Goal: Download file/media

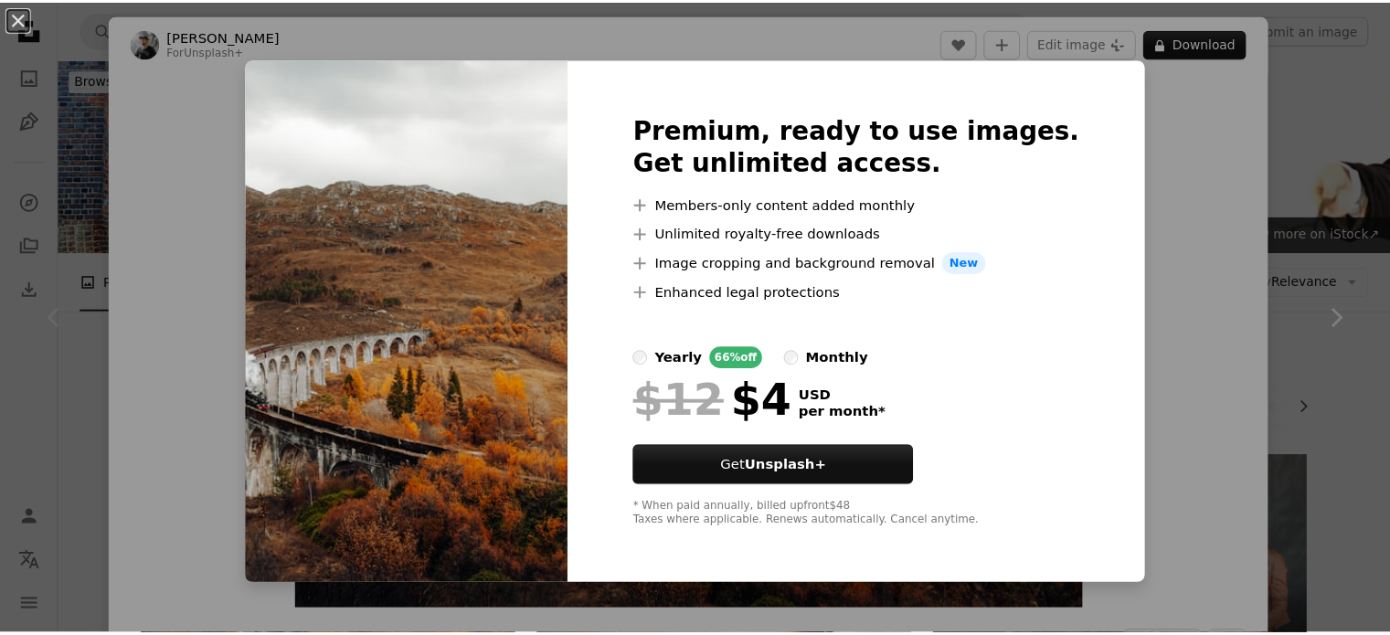
scroll to position [183, 0]
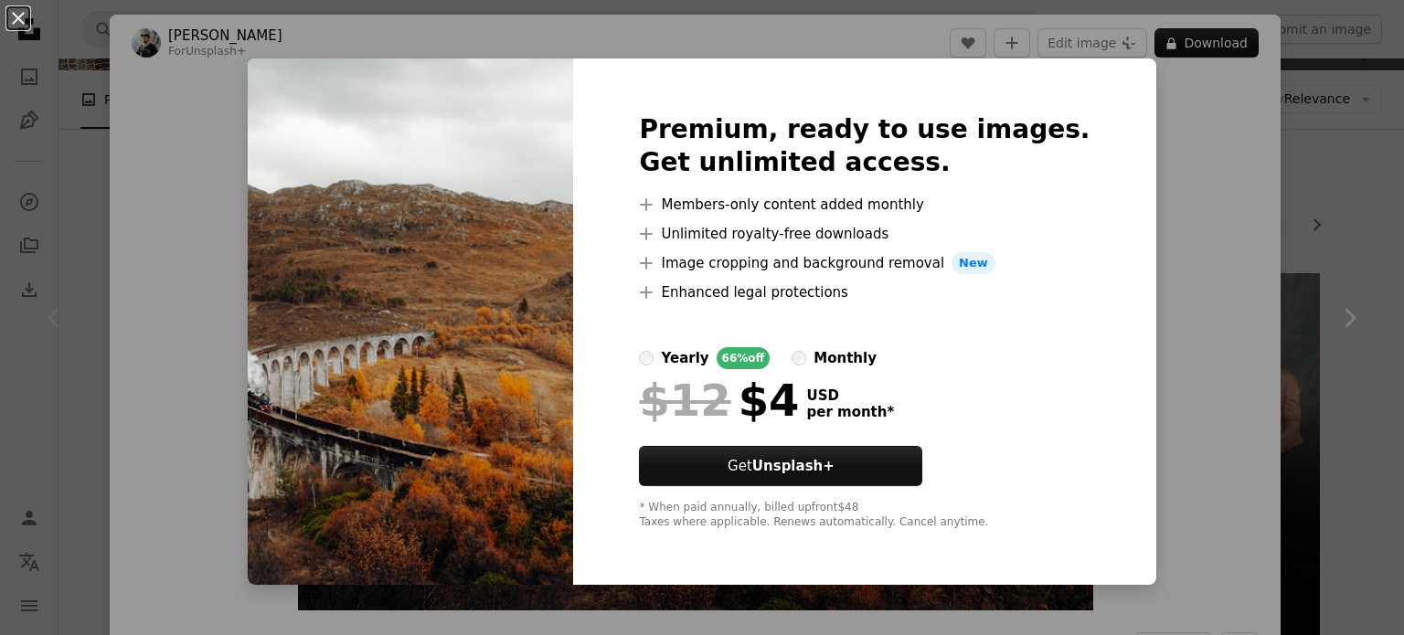
click at [1331, 195] on div "An X shape Premium, ready to use images. Get unlimited access. A plus sign Memb…" at bounding box center [702, 317] width 1404 height 635
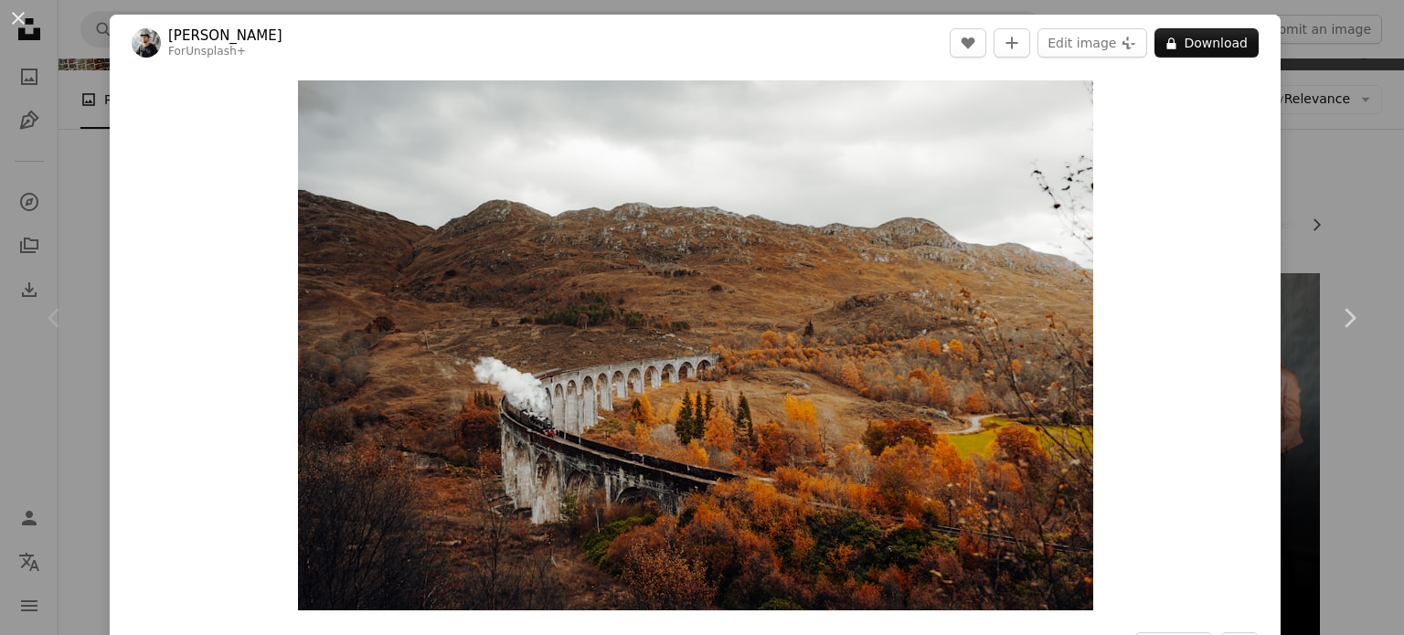
click at [1277, 165] on div "An X shape Chevron left Chevron right [PERSON_NAME] For Unsplash+ A heart A plu…" at bounding box center [702, 317] width 1404 height 635
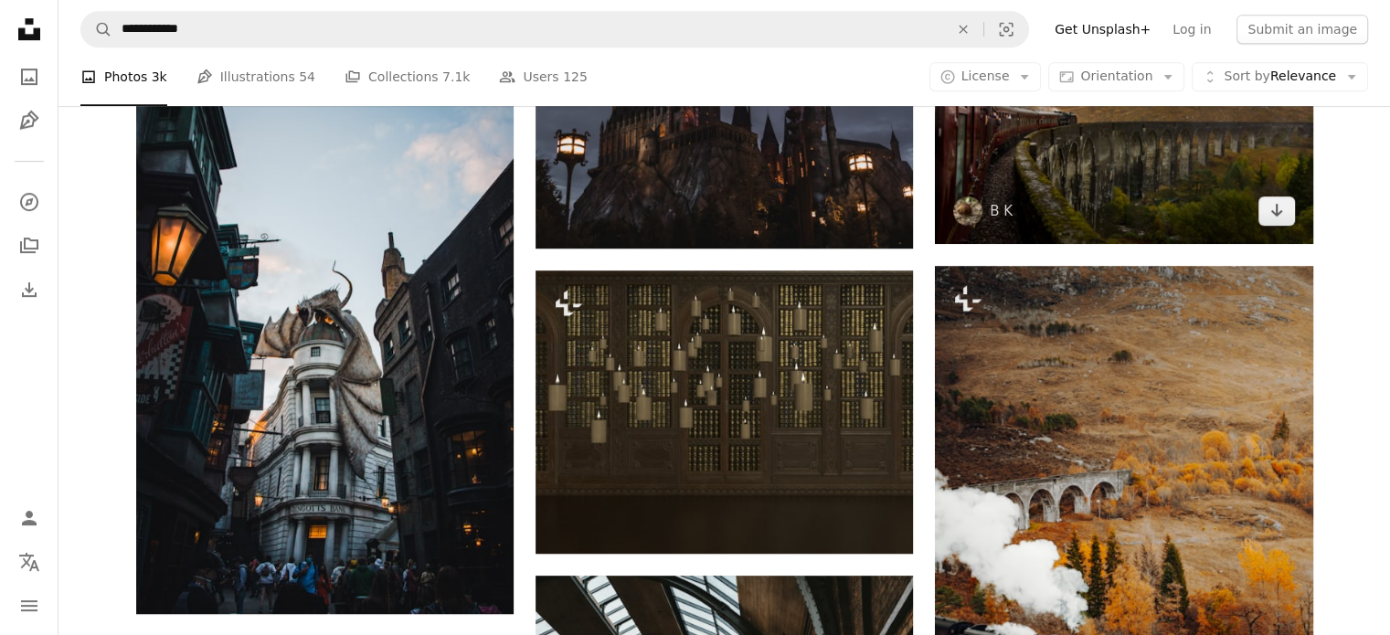
scroll to position [1006, 0]
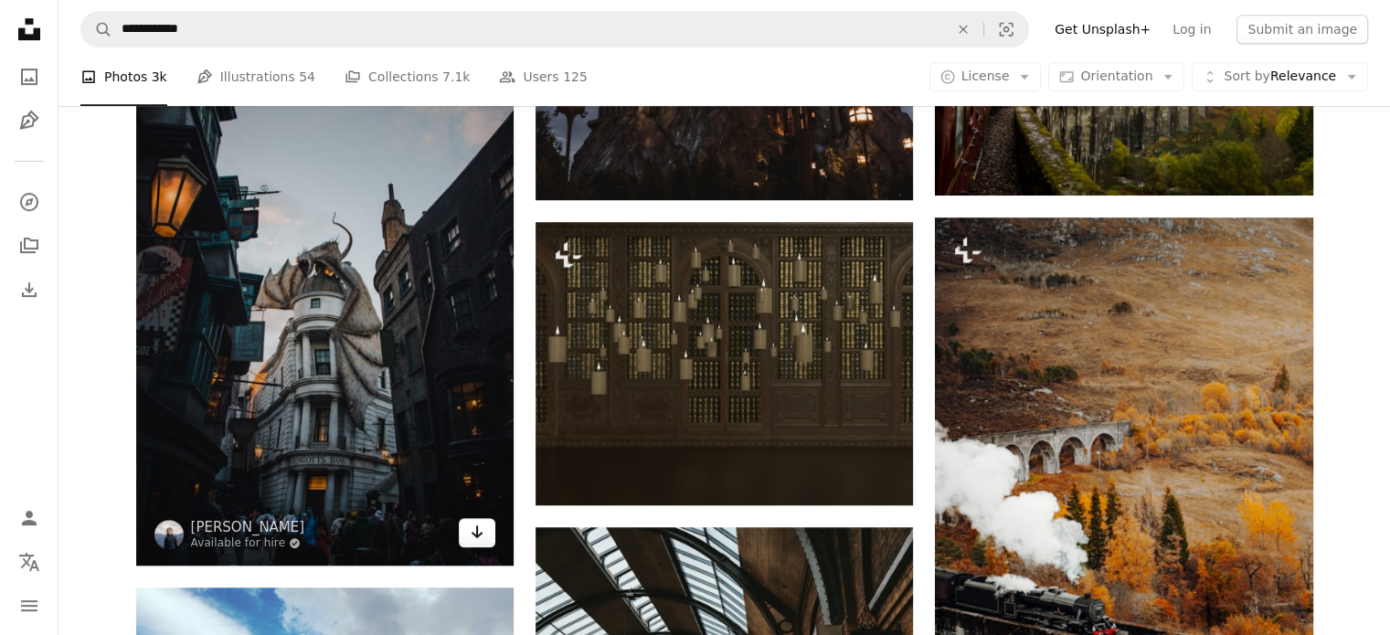
click at [481, 527] on icon "Arrow pointing down" at bounding box center [477, 532] width 15 height 22
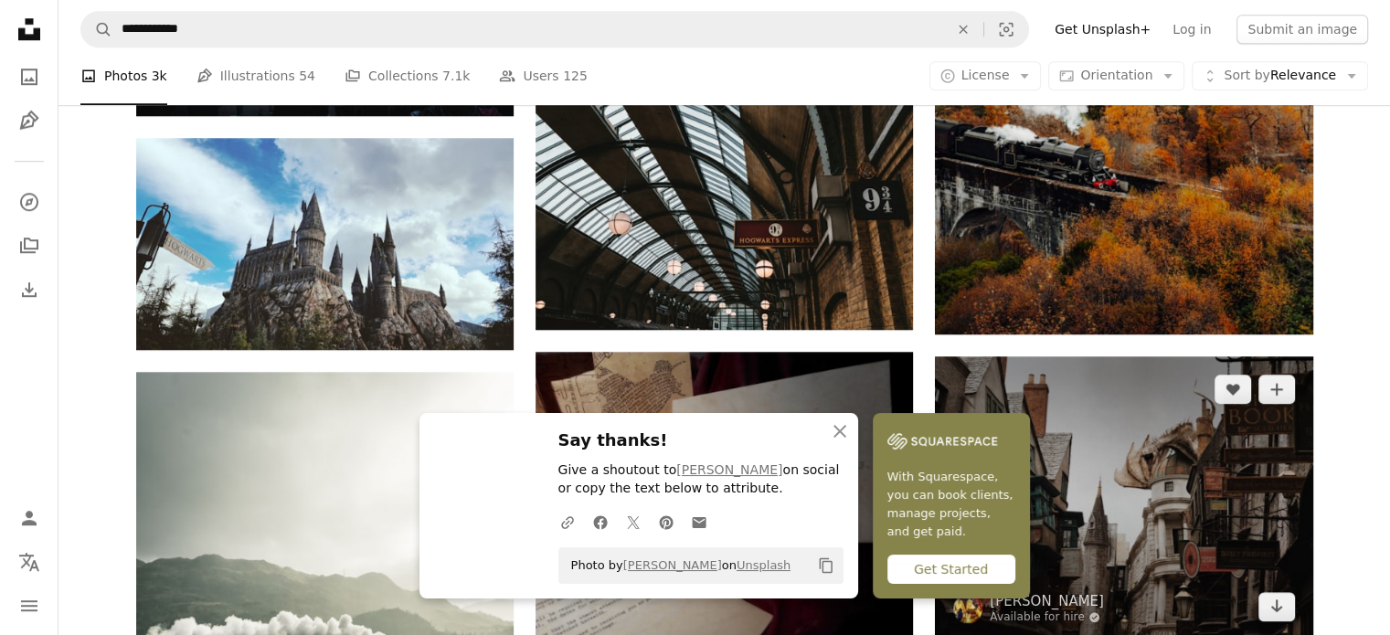
scroll to position [1463, 0]
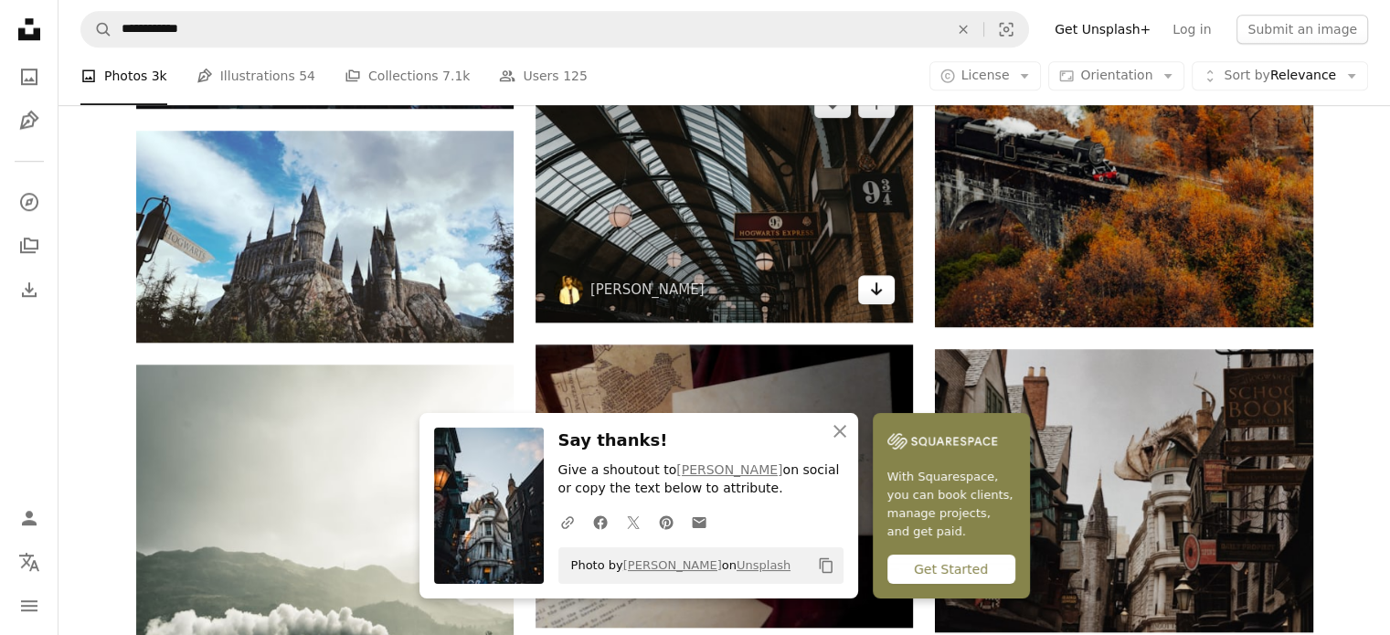
click at [877, 298] on icon "Arrow pointing down" at bounding box center [876, 289] width 15 height 22
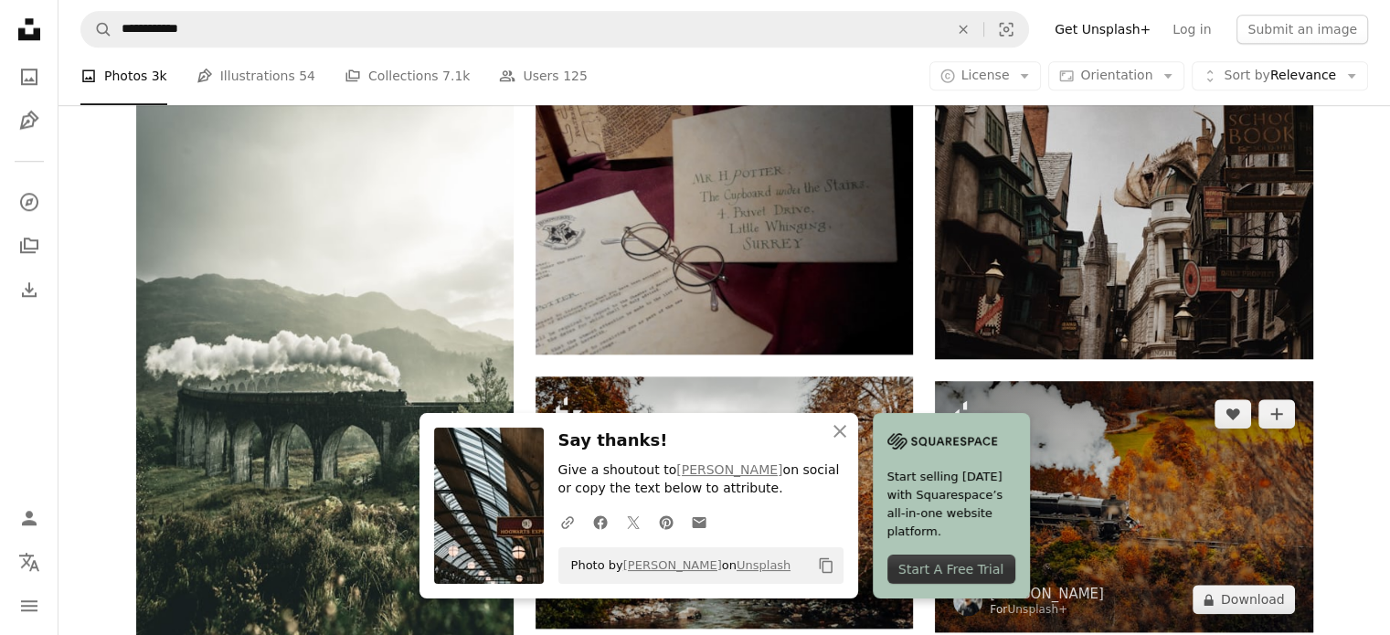
scroll to position [1737, 0]
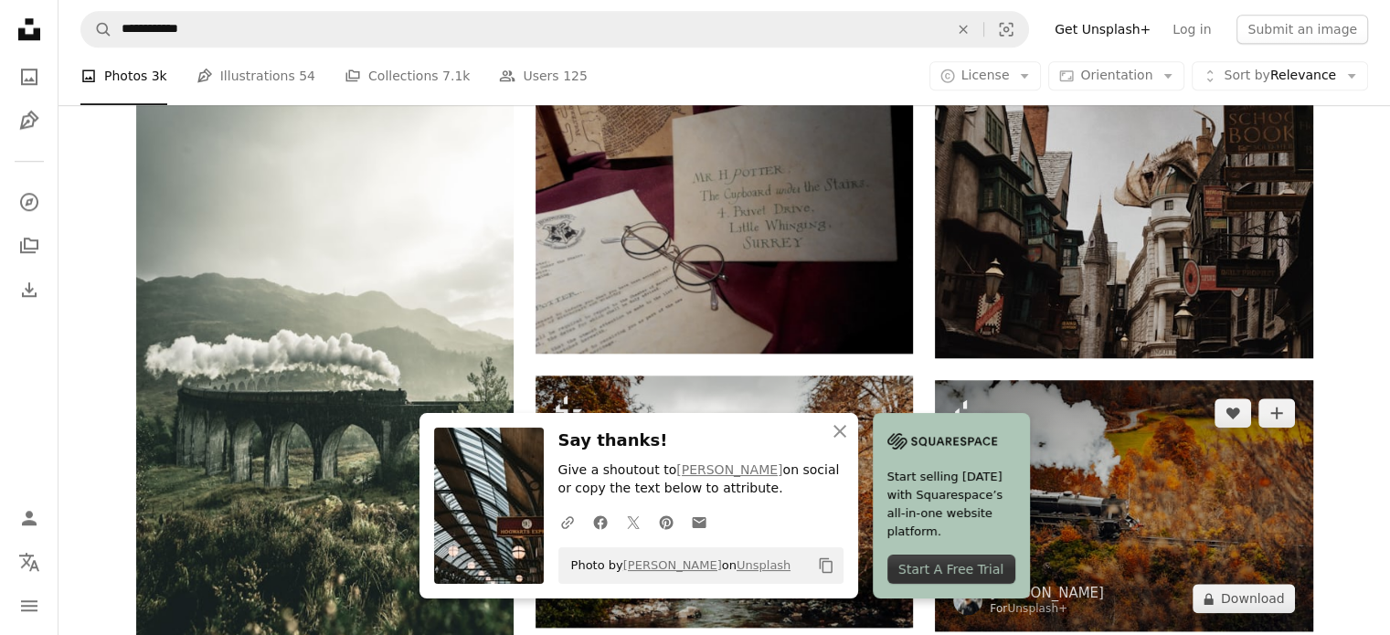
click at [1277, 428] on img at bounding box center [1124, 505] width 378 height 251
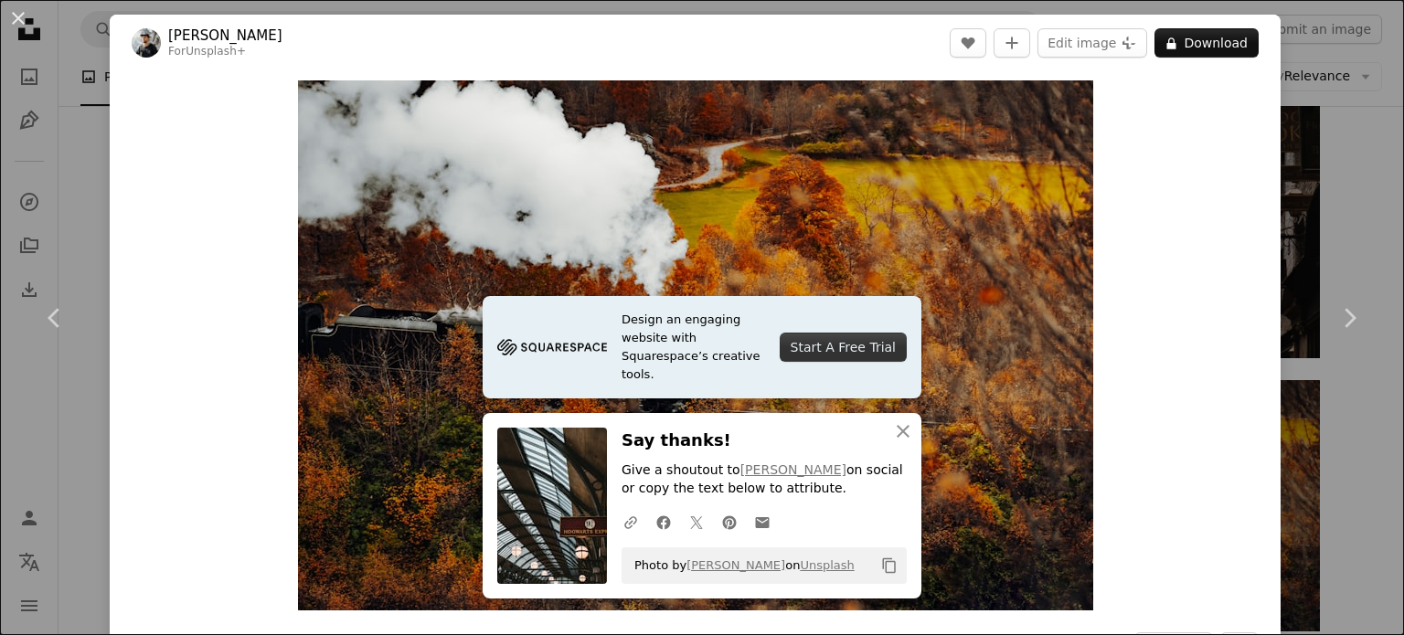
click at [1195, 200] on div "Zoom in" at bounding box center [695, 345] width 1171 height 548
click at [14, 25] on button "An X shape" at bounding box center [18, 18] width 22 height 22
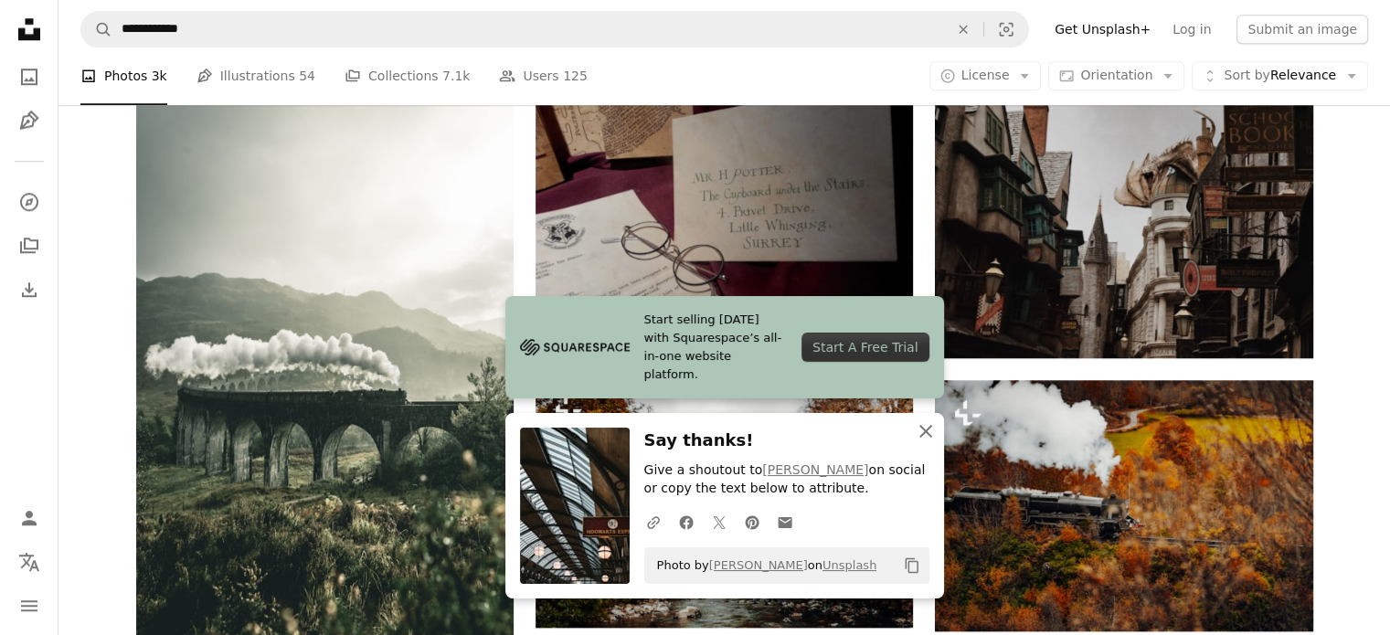
click at [919, 430] on icon "An X shape" at bounding box center [926, 432] width 22 height 22
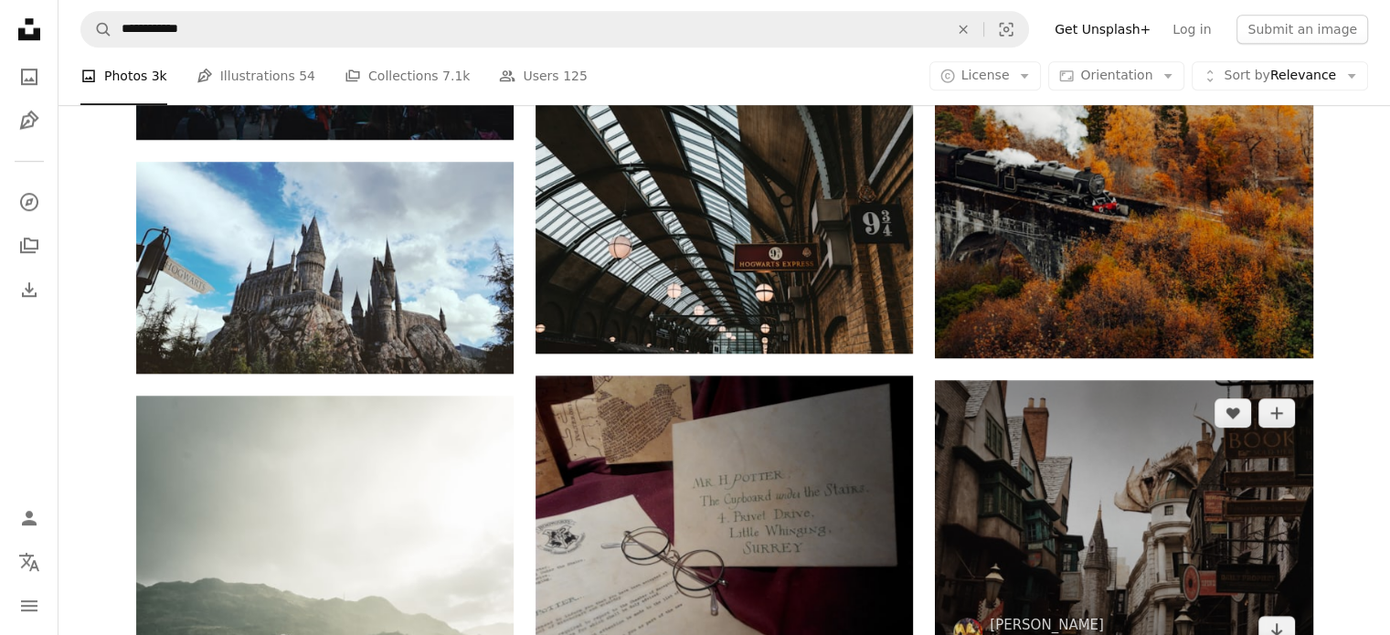
scroll to position [1645, 0]
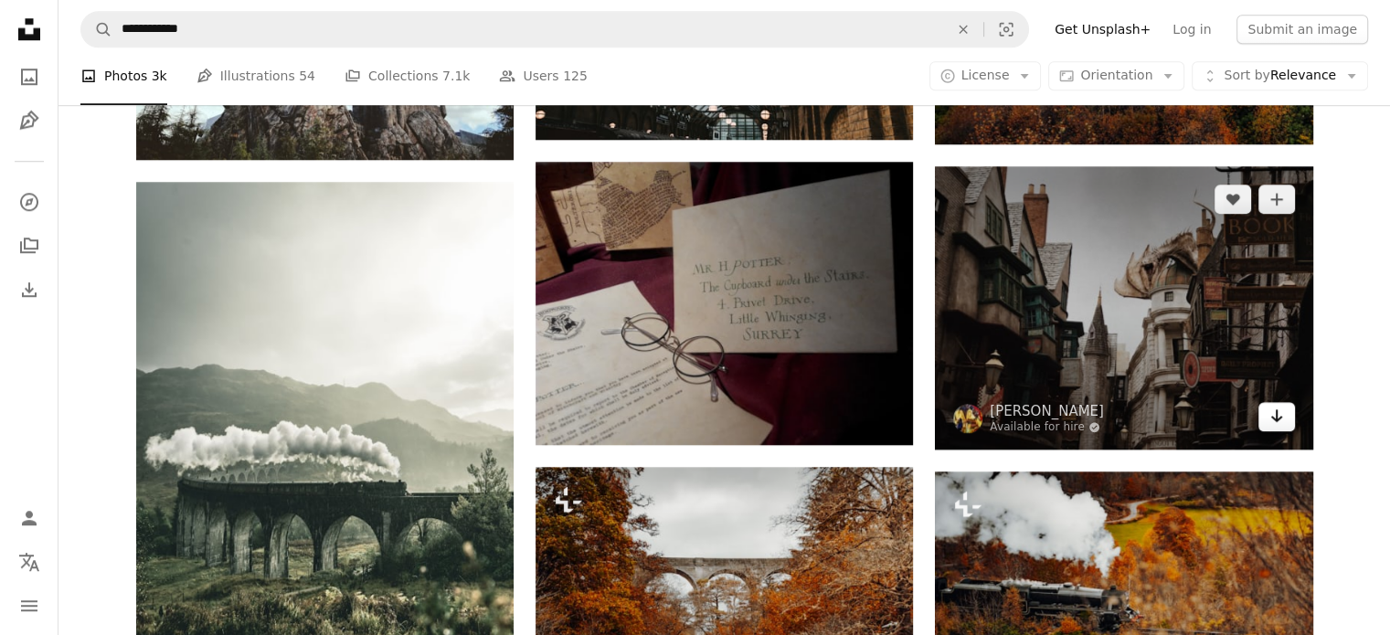
click at [1291, 420] on link "Arrow pointing down" at bounding box center [1277, 416] width 37 height 29
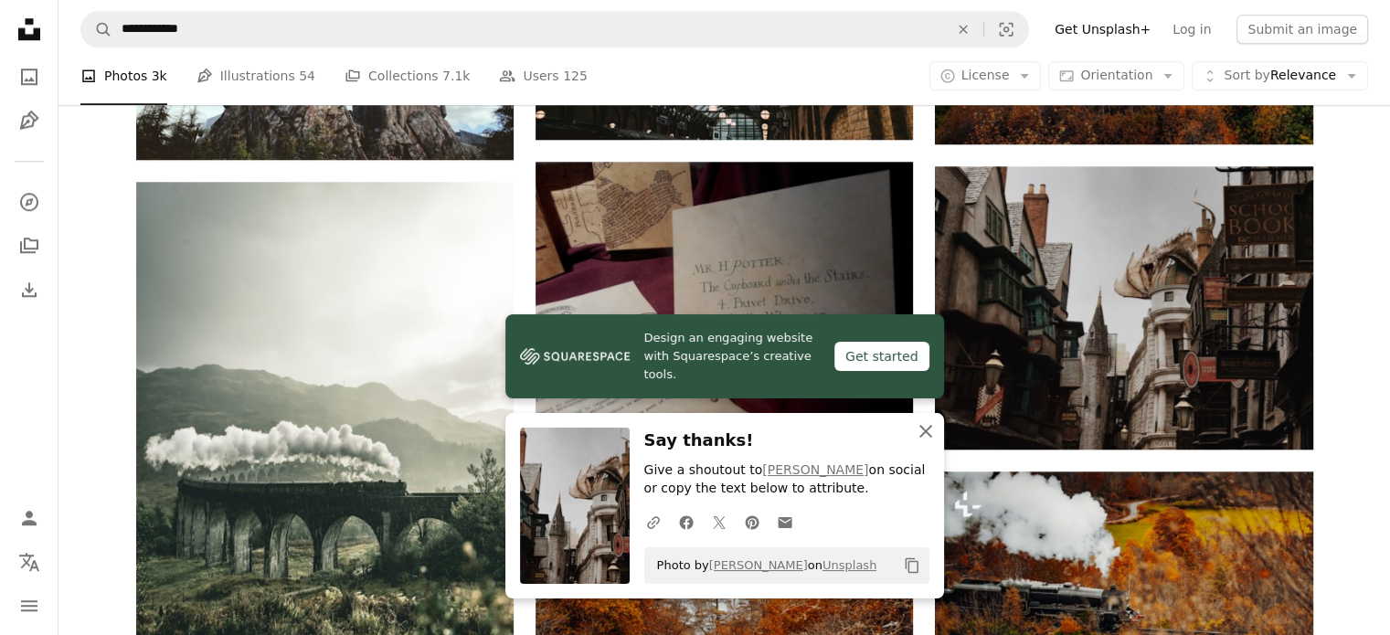
click at [936, 435] on icon "An X shape" at bounding box center [926, 432] width 22 height 22
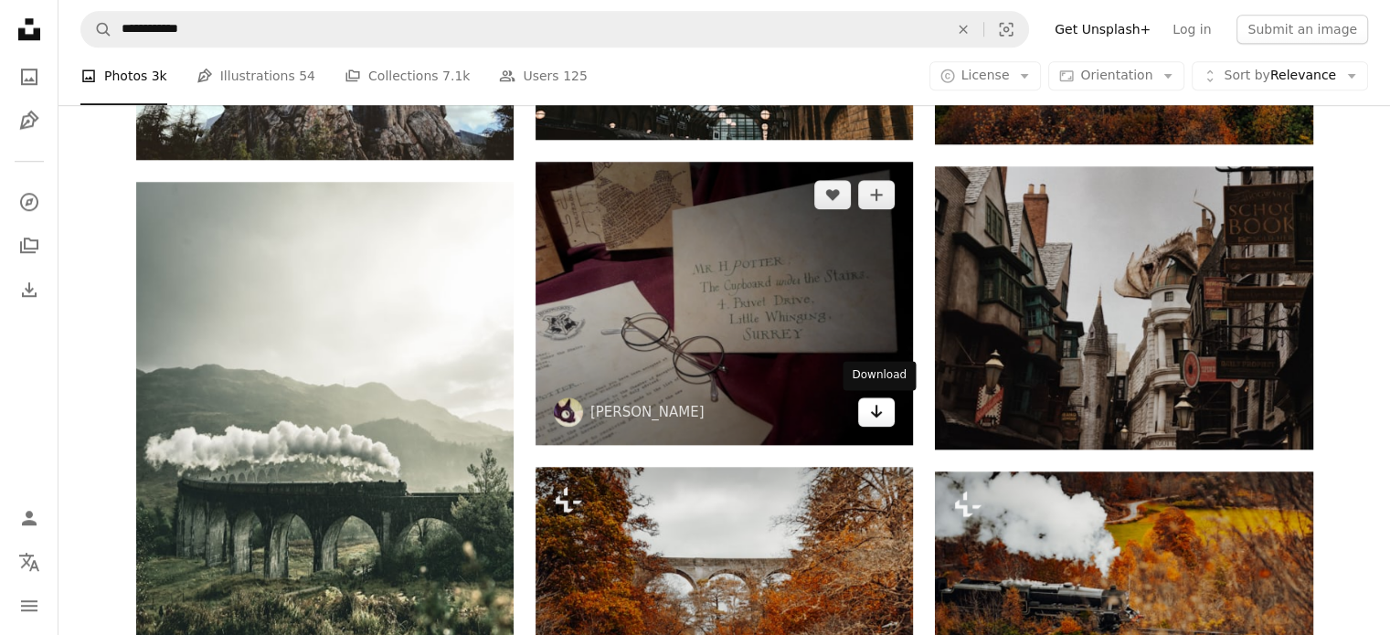
click at [874, 418] on icon "Arrow pointing down" at bounding box center [876, 411] width 15 height 22
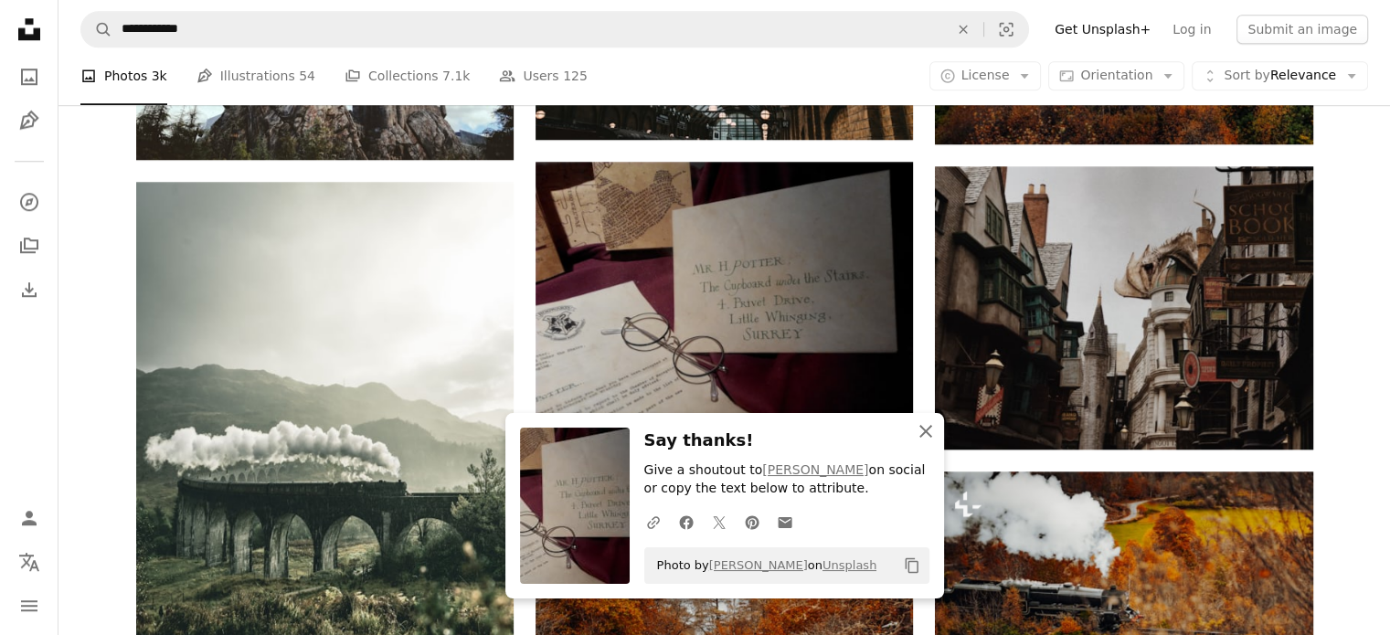
click at [922, 436] on icon "An X shape" at bounding box center [926, 432] width 22 height 22
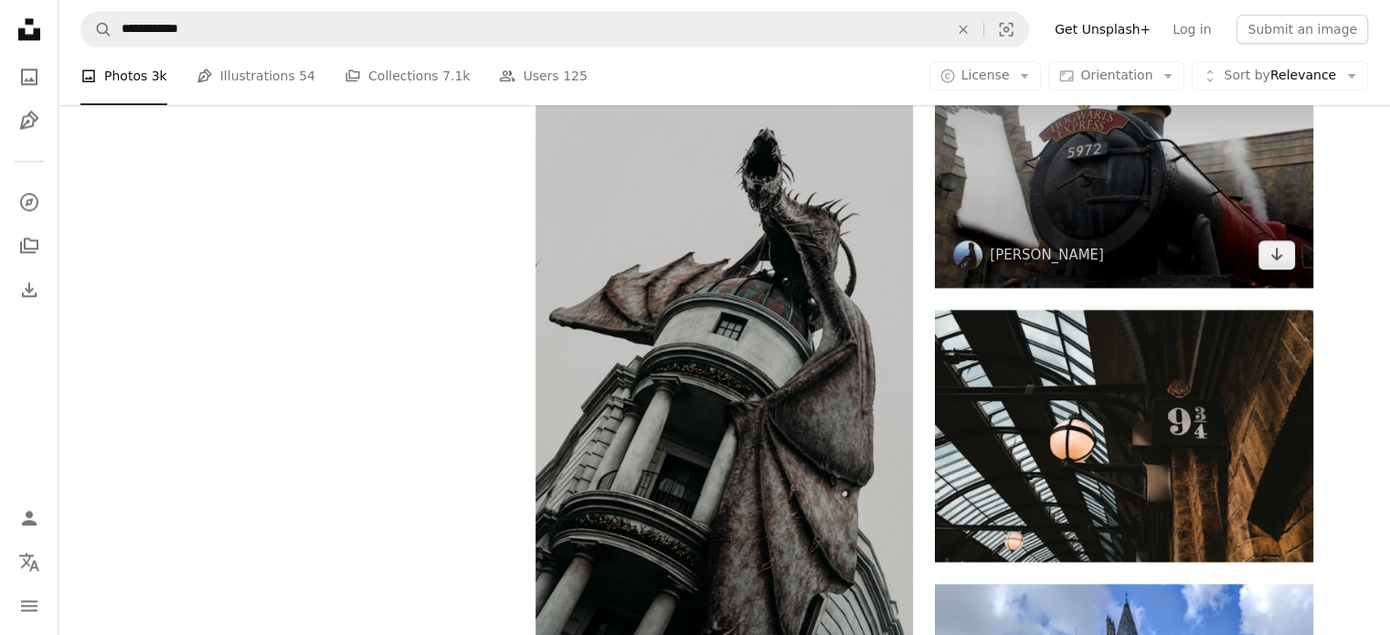
scroll to position [2377, 0]
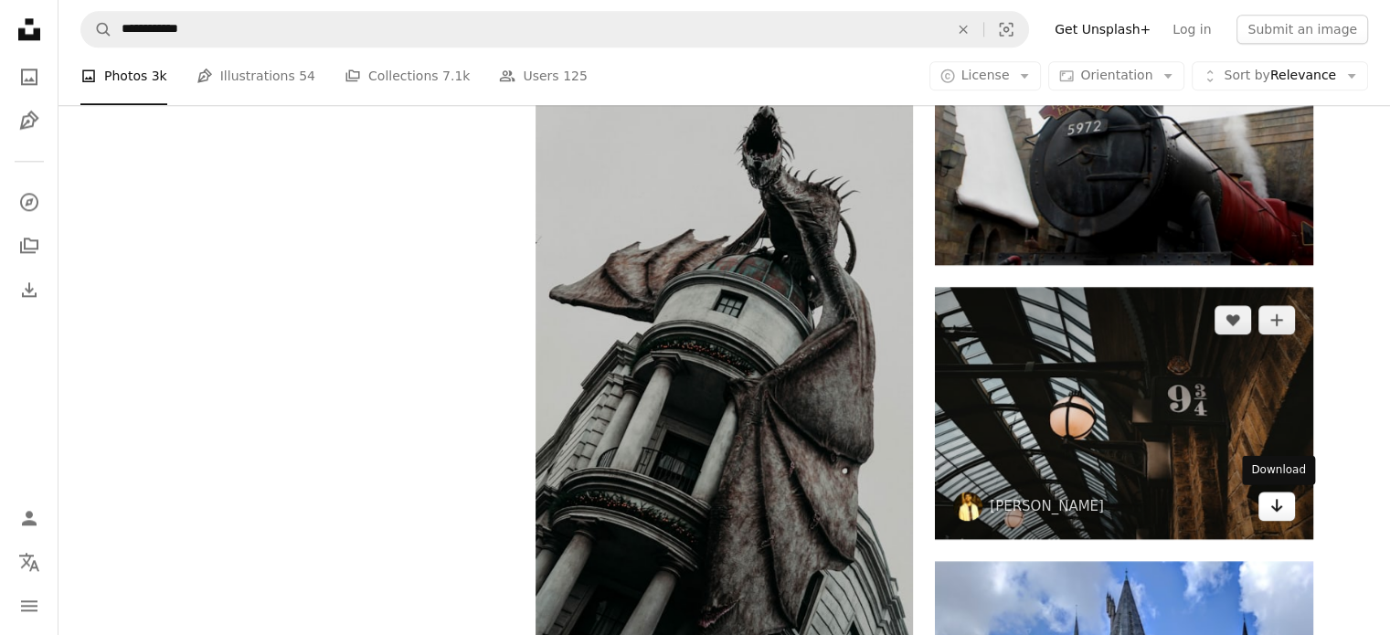
click at [1281, 511] on icon "Arrow pointing down" at bounding box center [1277, 506] width 15 height 22
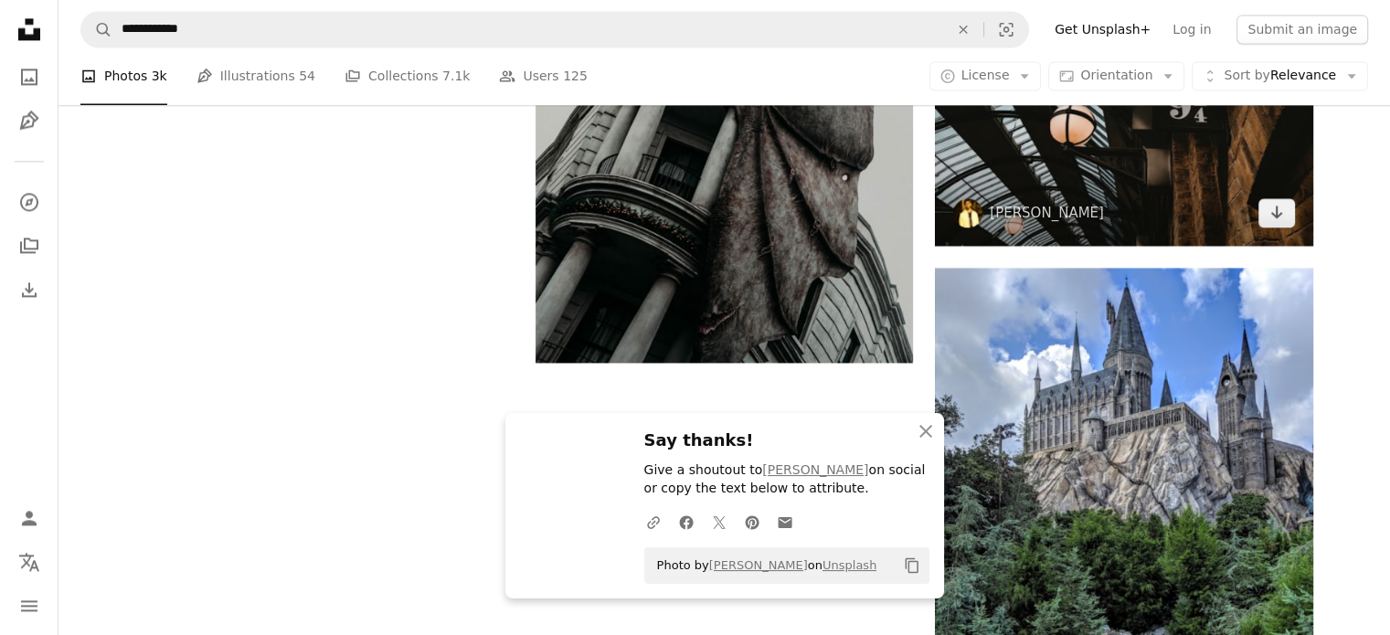
scroll to position [2742, 0]
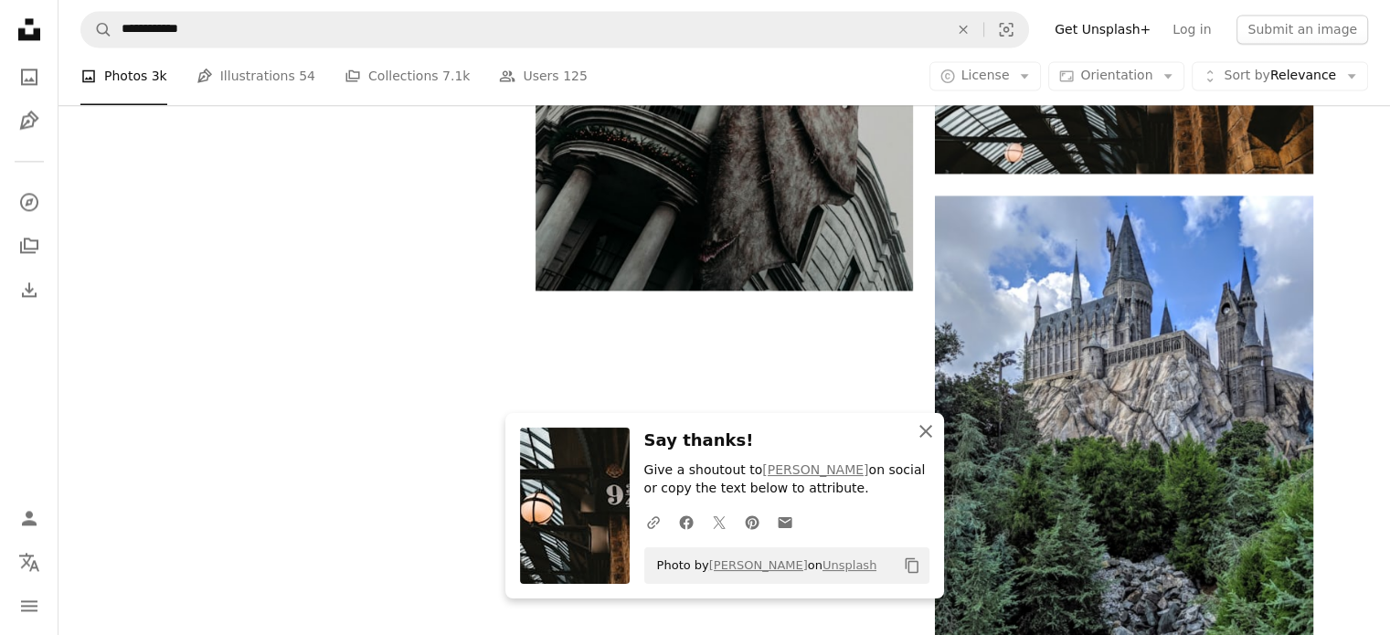
click at [924, 435] on icon "An X shape" at bounding box center [926, 432] width 22 height 22
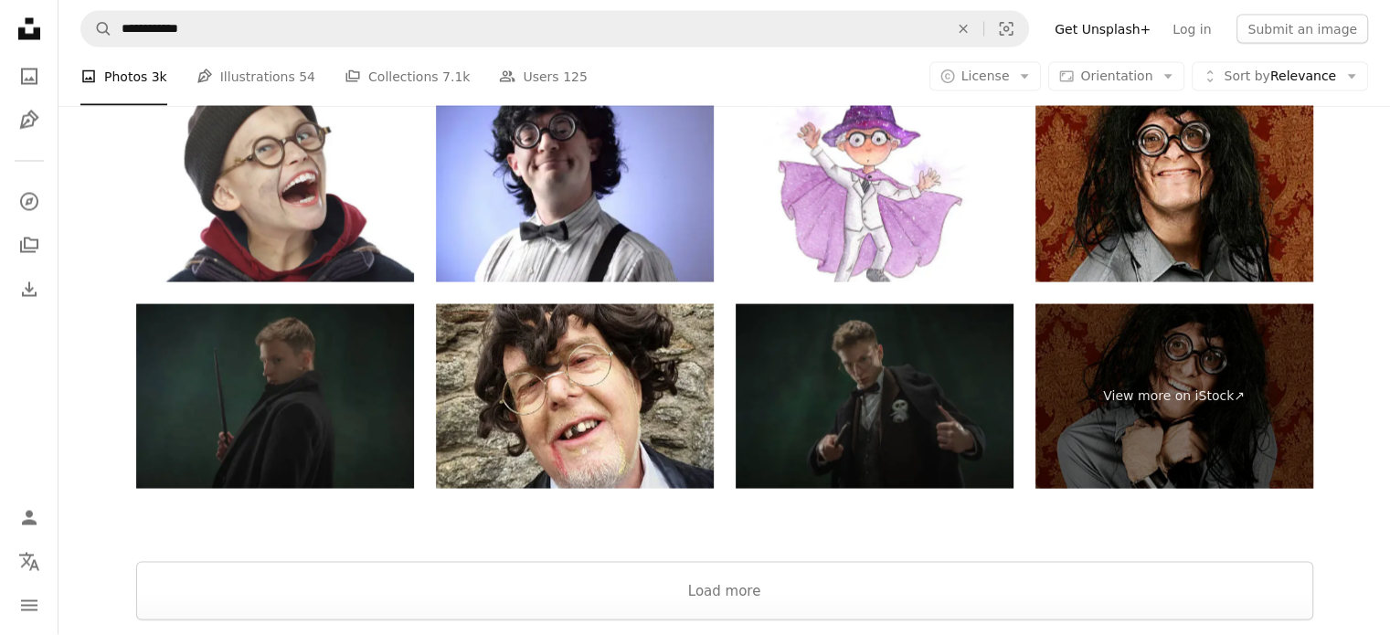
scroll to position [3674, 0]
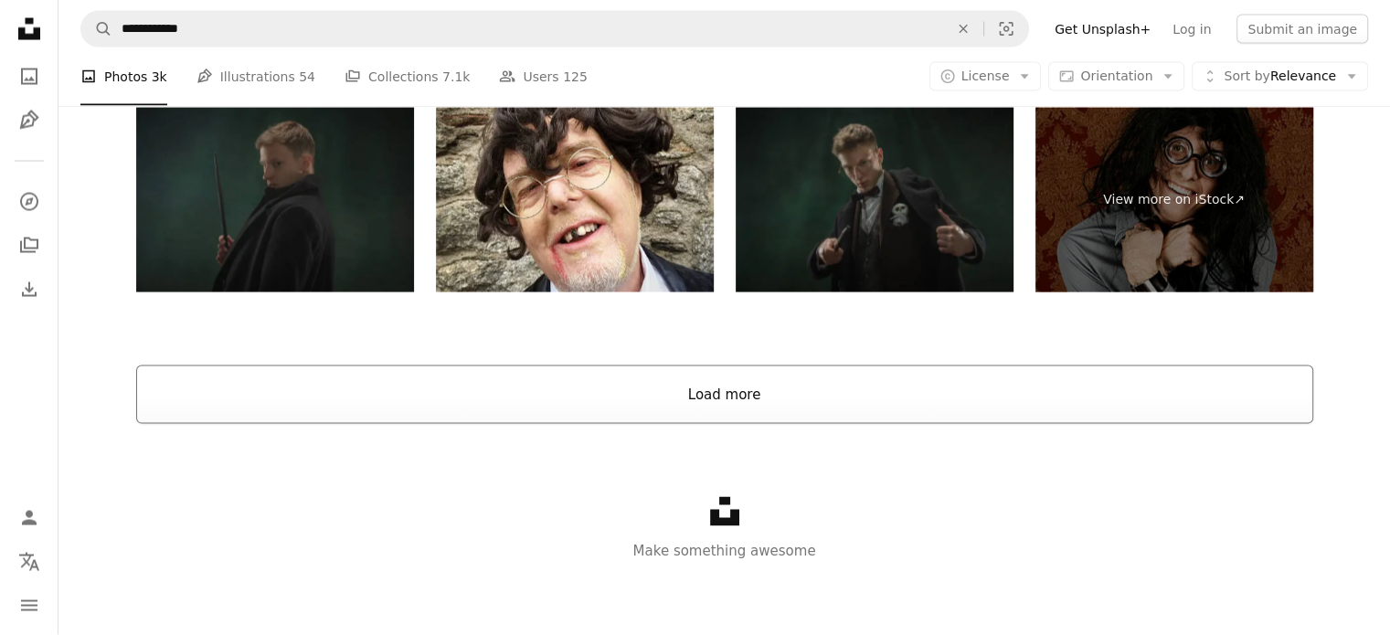
click at [739, 410] on button "Load more" at bounding box center [724, 395] width 1177 height 59
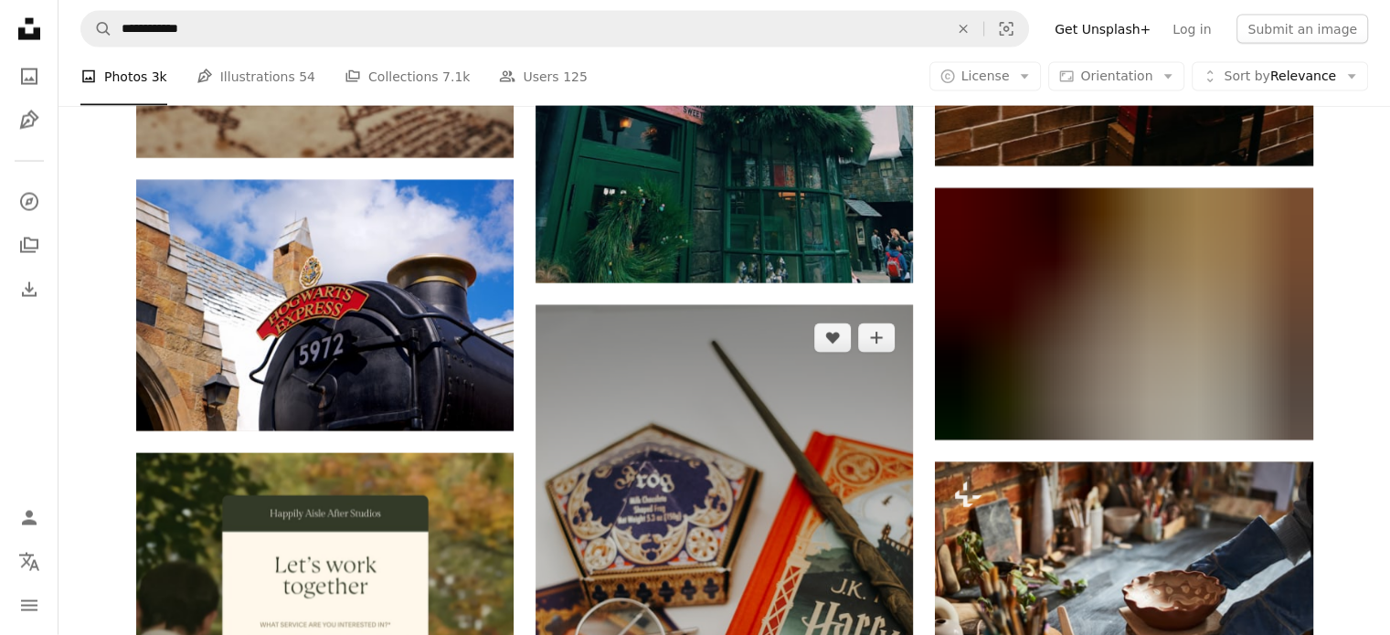
scroll to position [4131, 0]
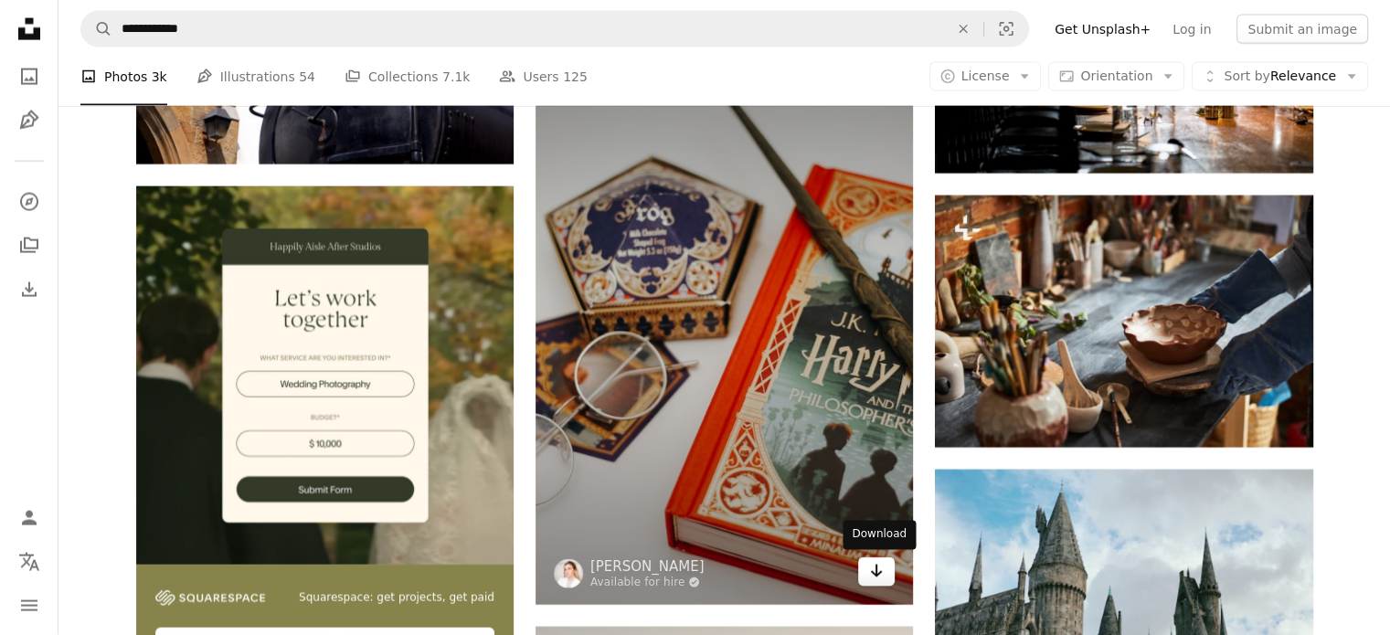
click at [881, 569] on icon "Arrow pointing down" at bounding box center [876, 571] width 15 height 22
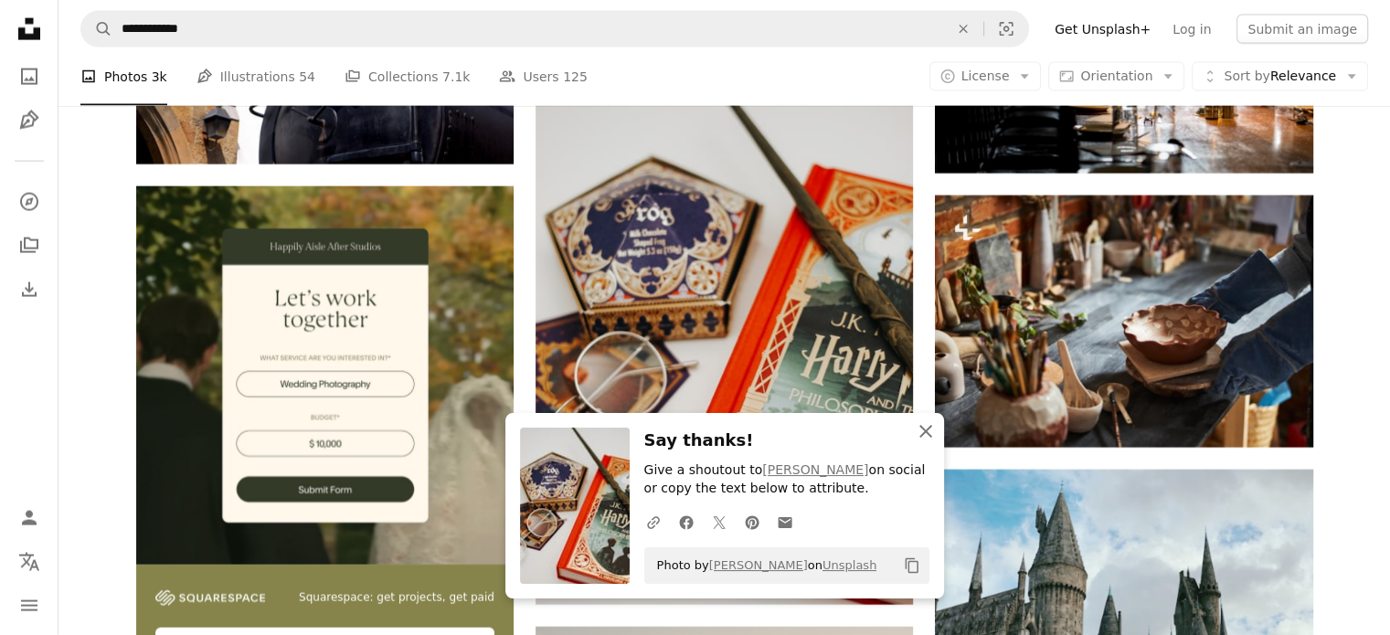
click at [919, 431] on icon "An X shape" at bounding box center [926, 432] width 22 height 22
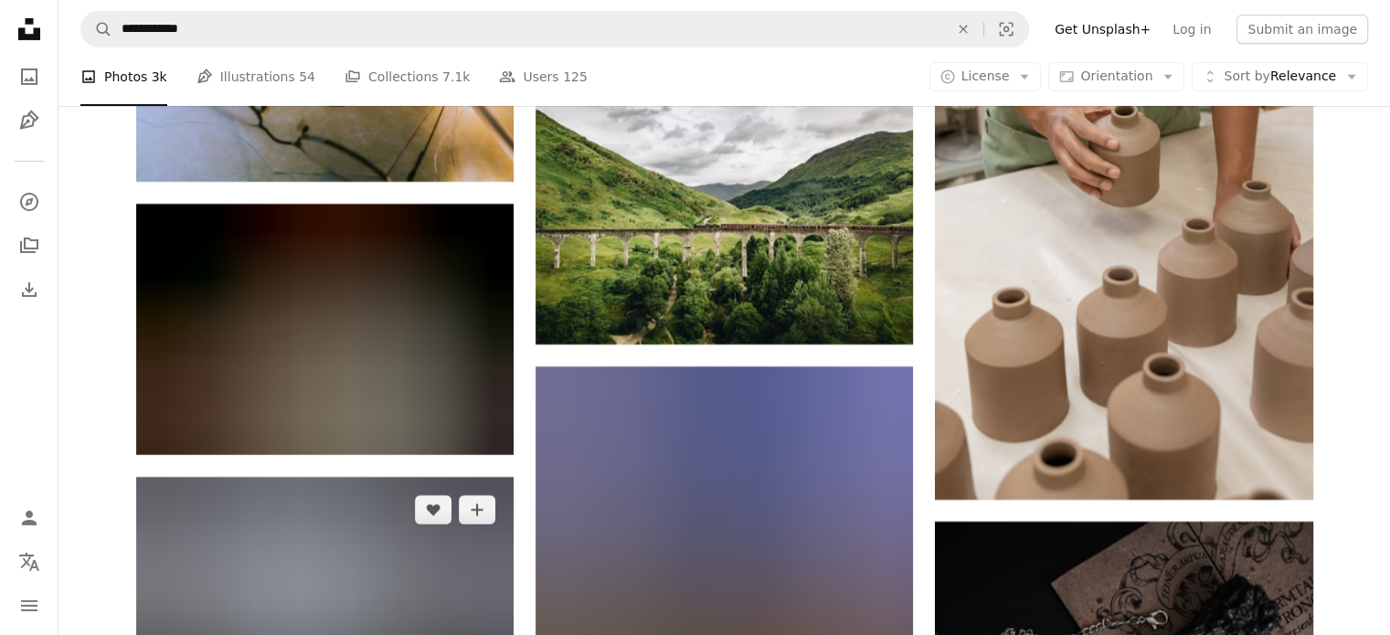
scroll to position [6416, 0]
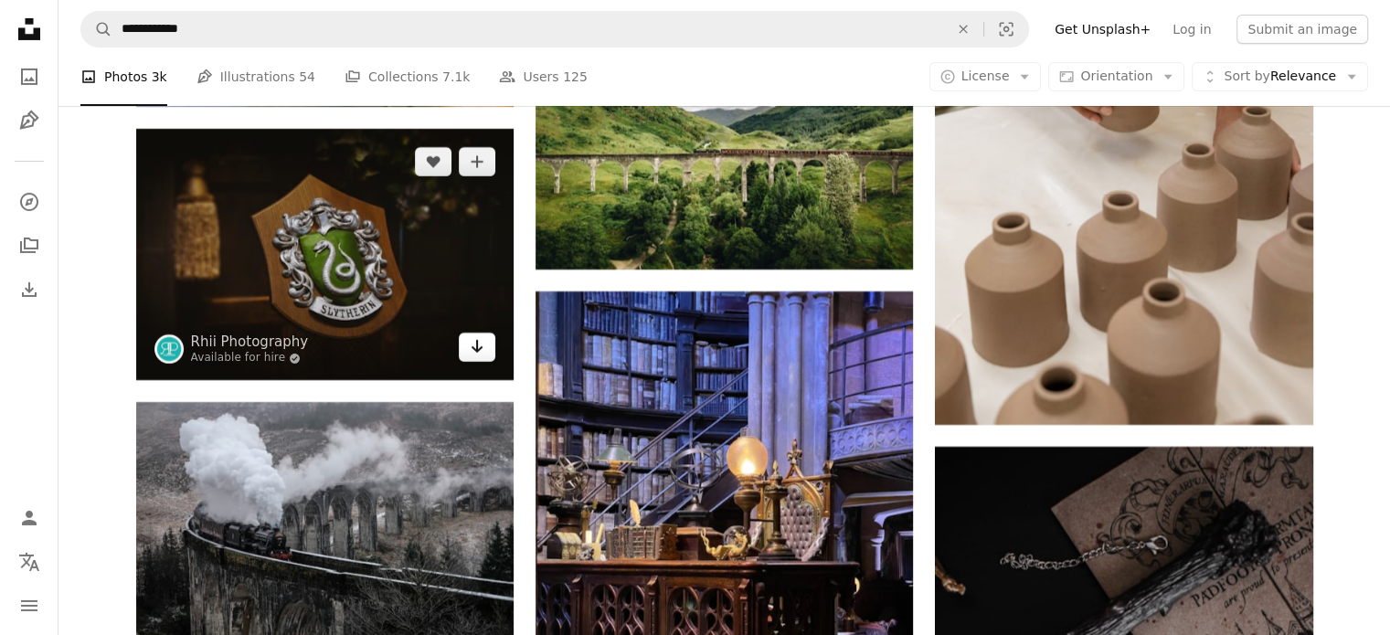
click at [475, 356] on icon "Arrow pointing down" at bounding box center [477, 346] width 15 height 22
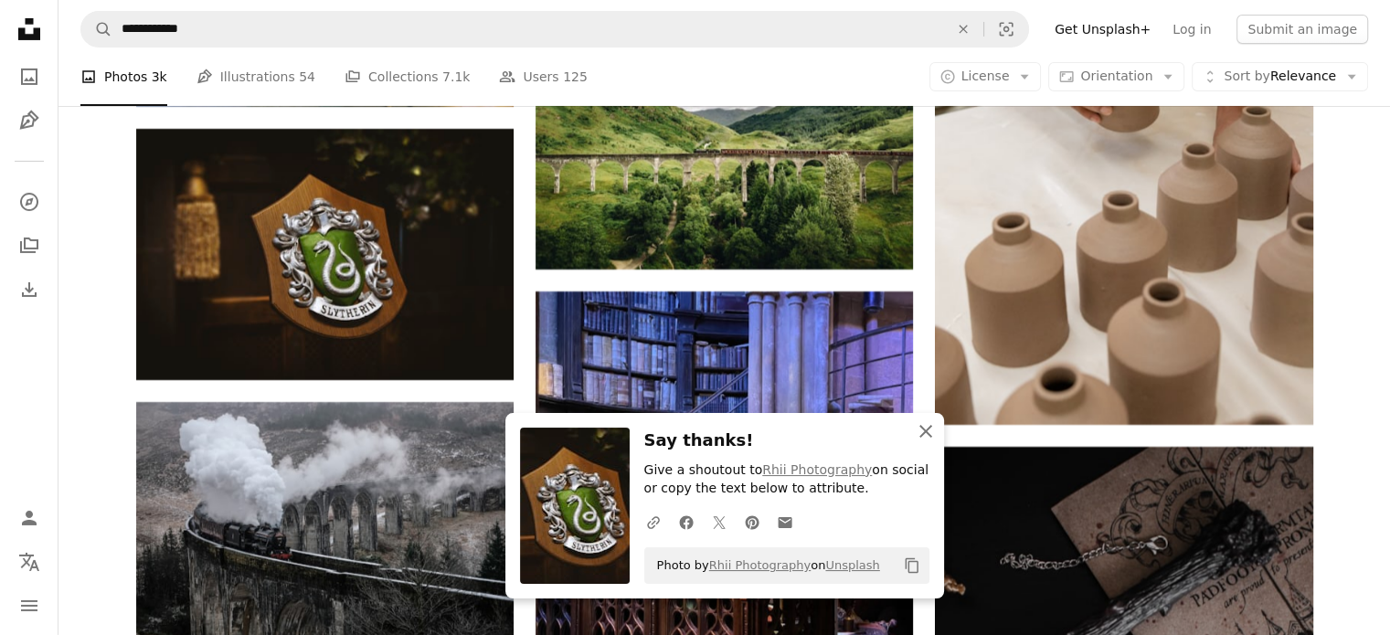
drag, startPoint x: 929, startPoint y: 431, endPoint x: 829, endPoint y: 434, distance: 99.7
click at [929, 432] on icon "An X shape" at bounding box center [926, 432] width 22 height 22
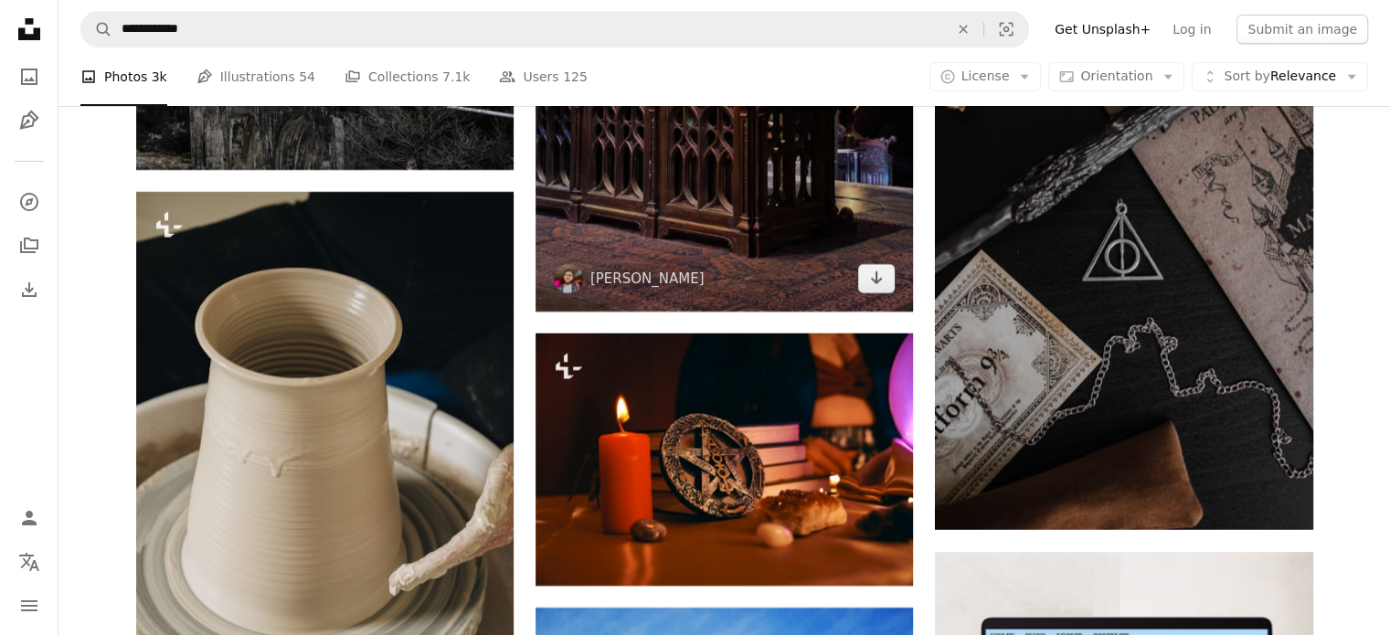
scroll to position [6965, 0]
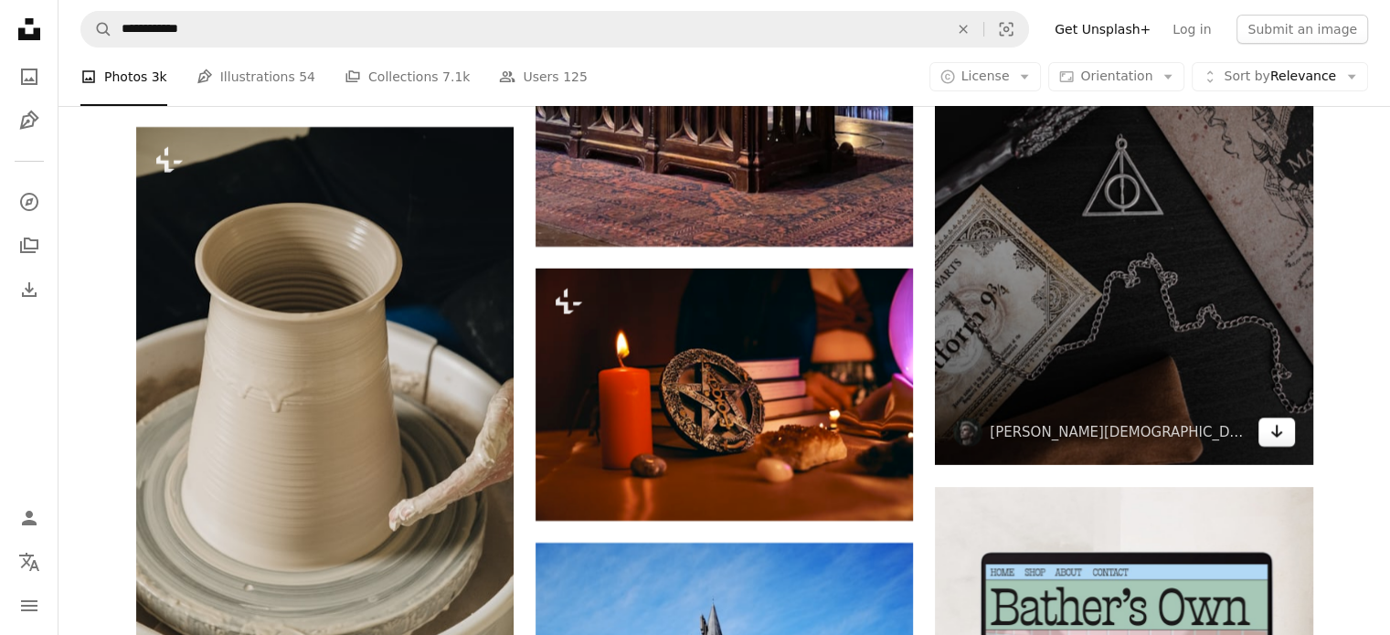
click at [1275, 435] on icon "Download" at bounding box center [1277, 431] width 12 height 13
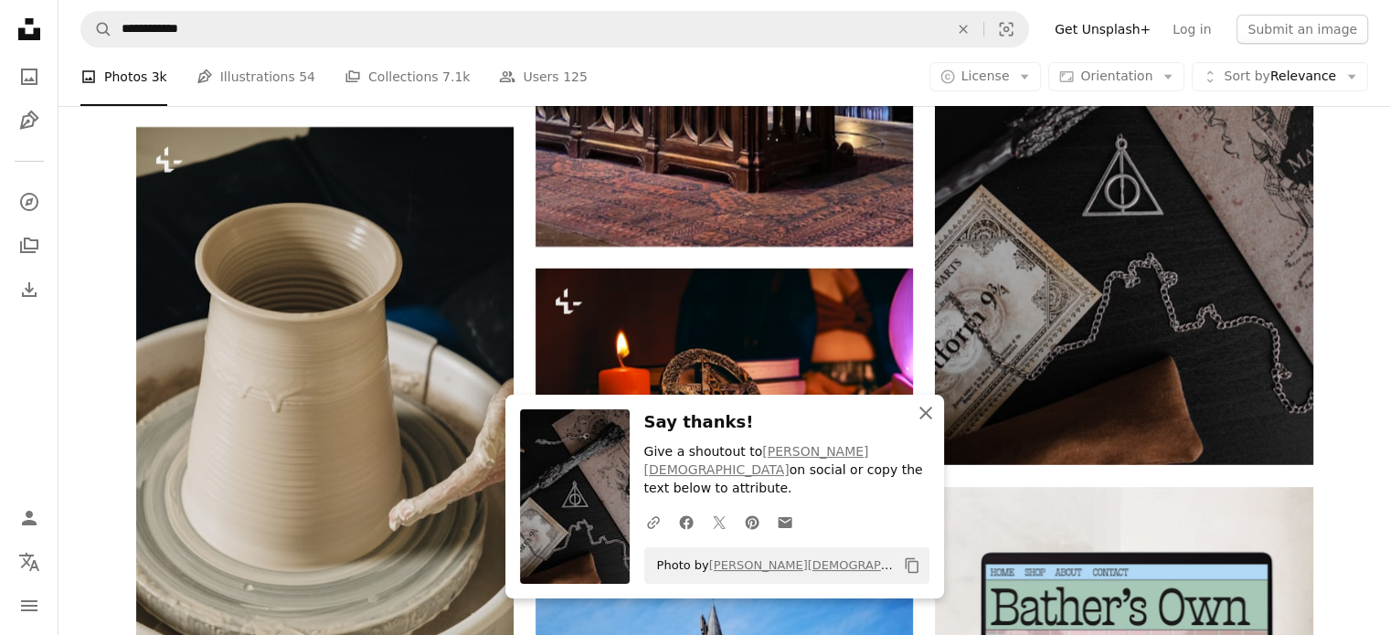
click at [925, 424] on icon "An X shape" at bounding box center [926, 413] width 22 height 22
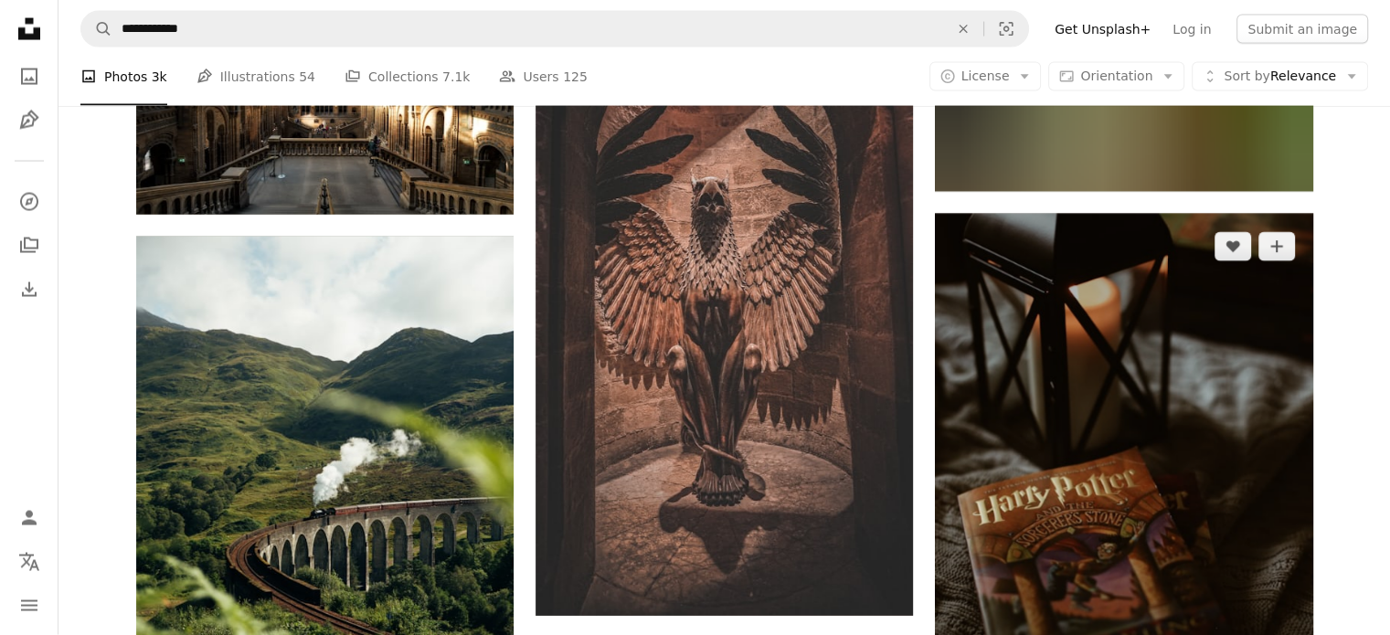
scroll to position [10987, 0]
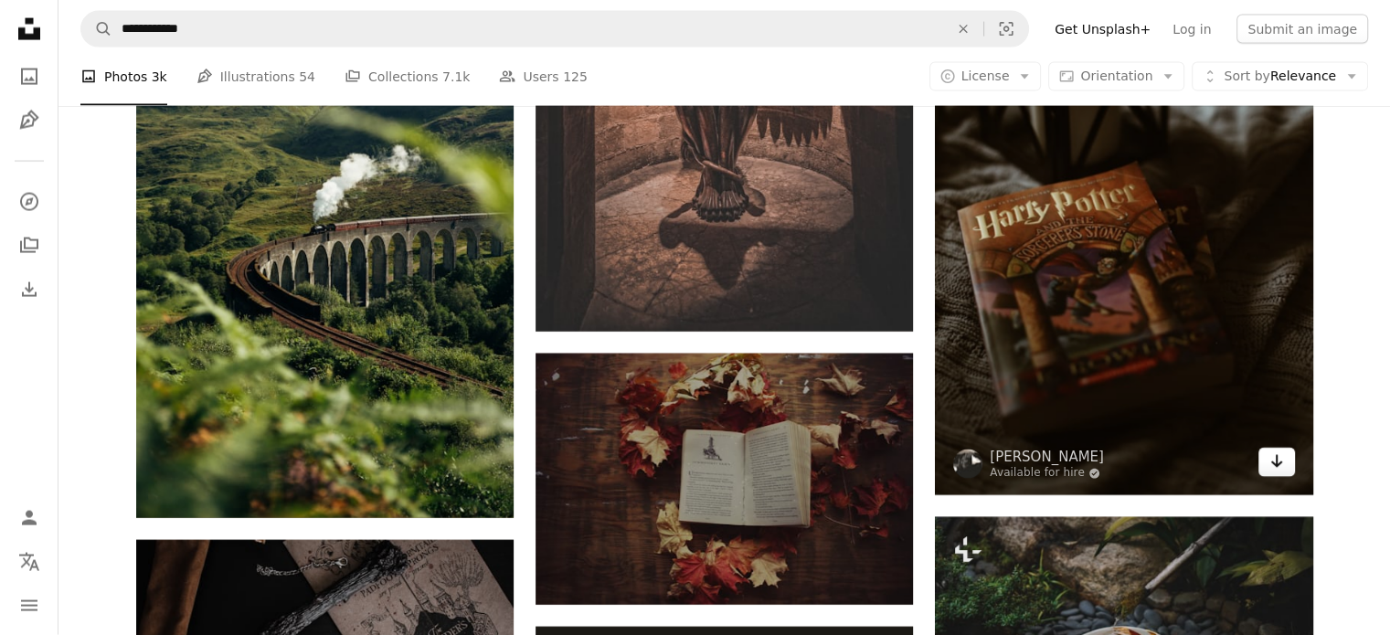
click at [1276, 465] on icon "Download" at bounding box center [1277, 461] width 12 height 13
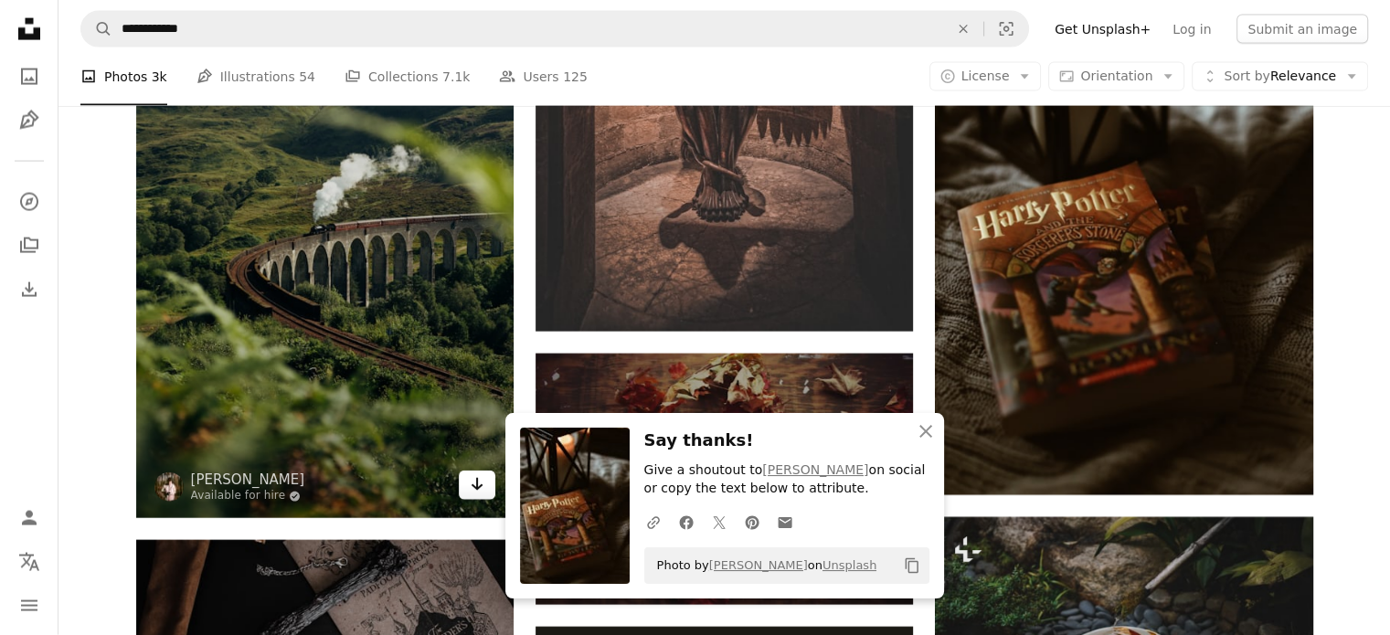
click at [468, 485] on link "Arrow pointing down" at bounding box center [477, 485] width 37 height 29
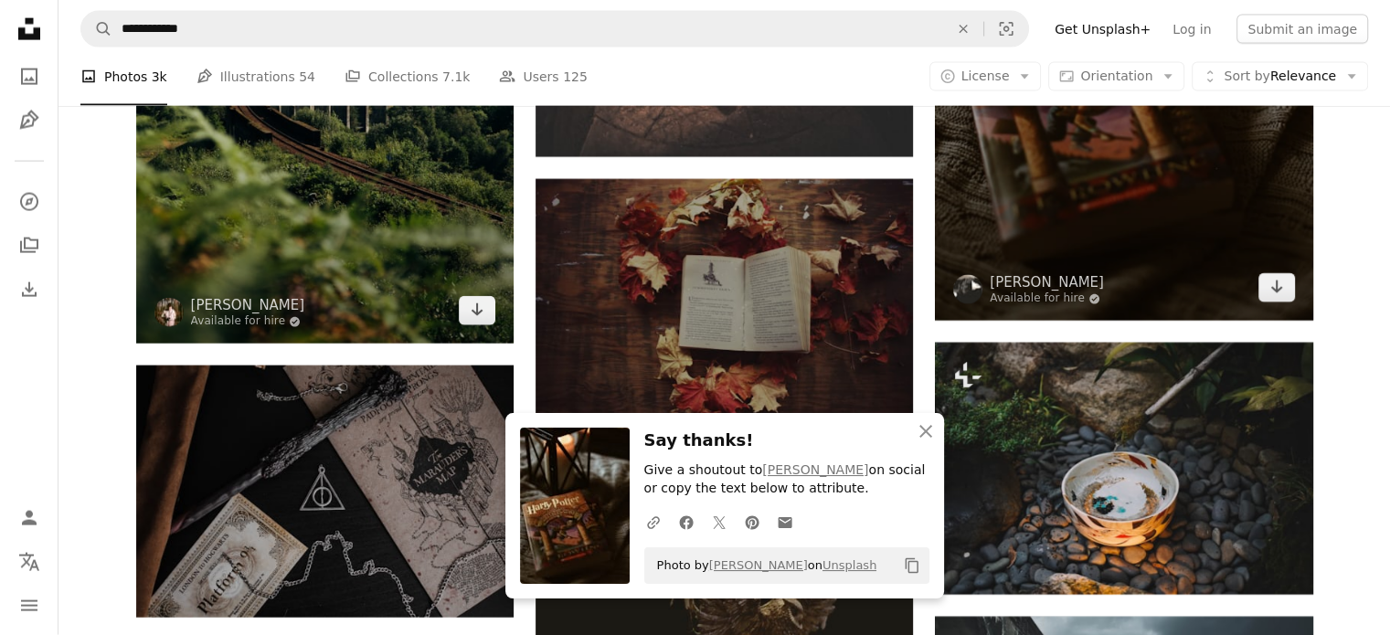
scroll to position [11262, 0]
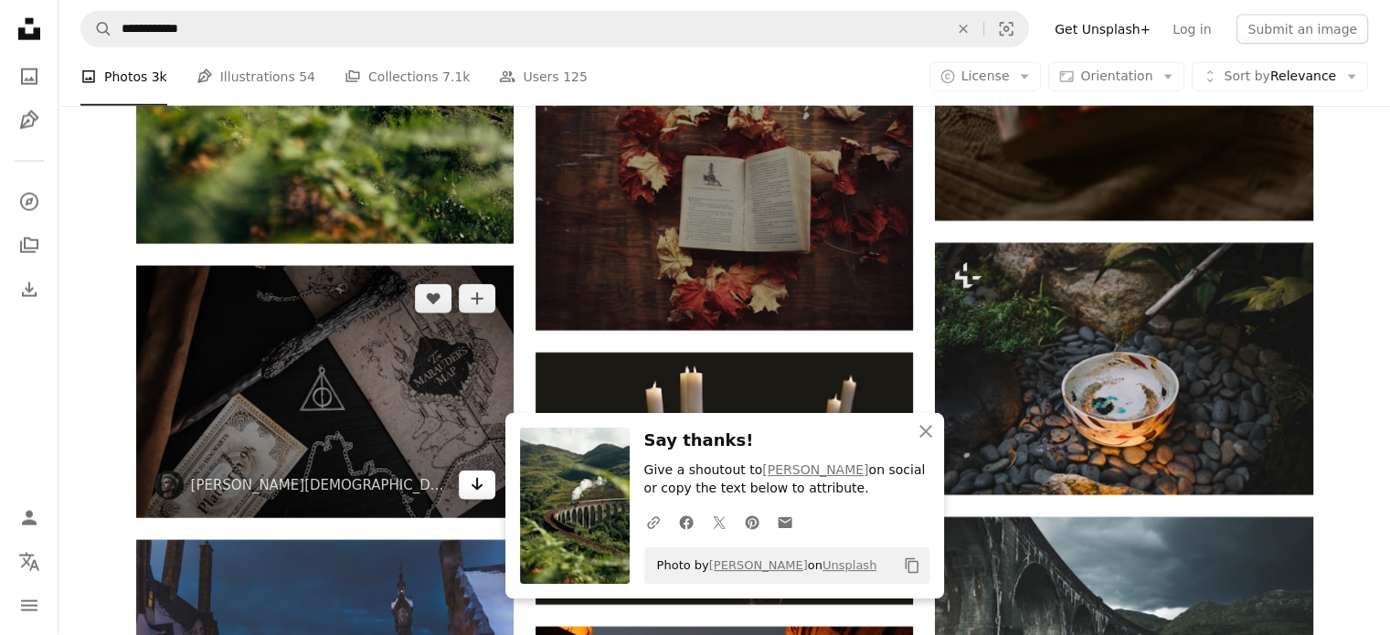
click at [462, 487] on link "Arrow pointing down" at bounding box center [477, 485] width 37 height 29
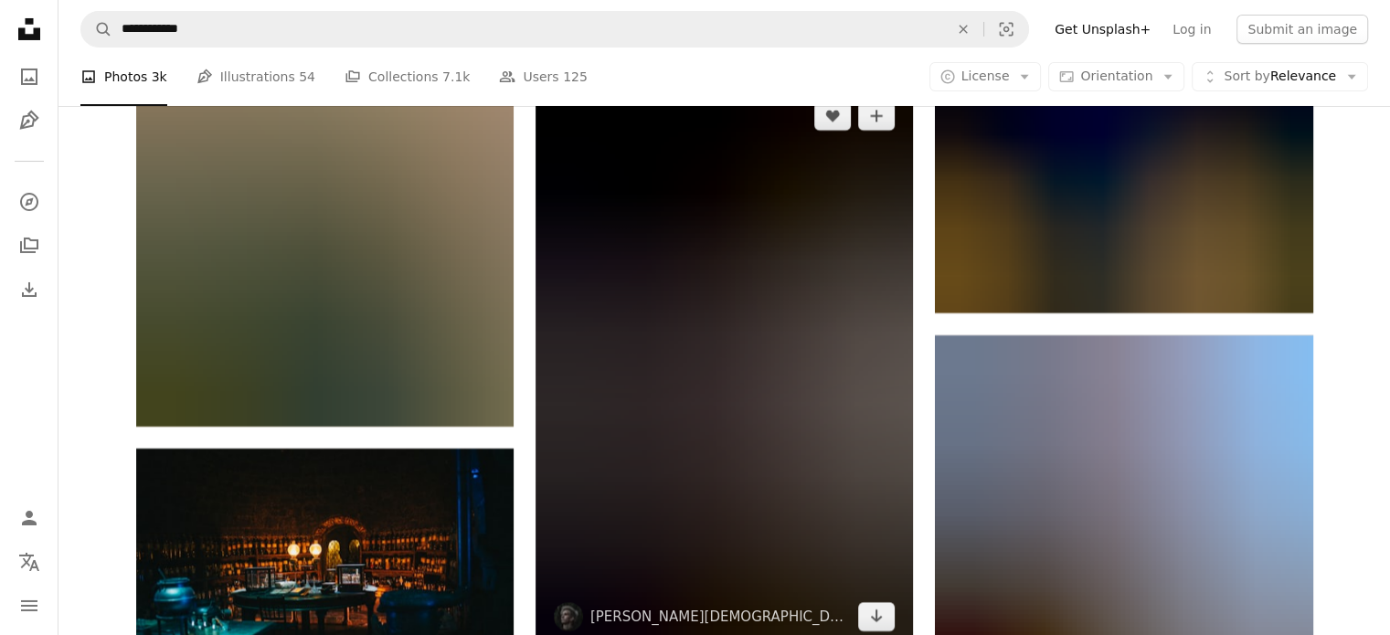
scroll to position [13913, 0]
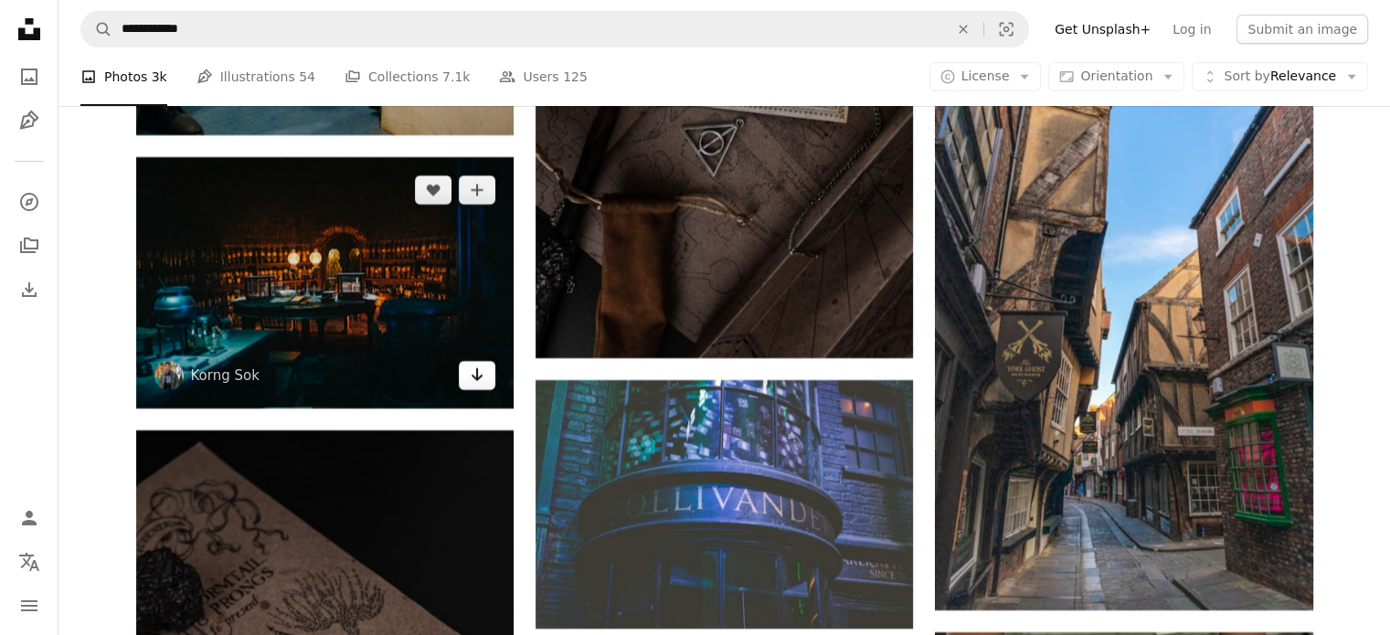
click at [474, 378] on icon "Download" at bounding box center [478, 374] width 12 height 13
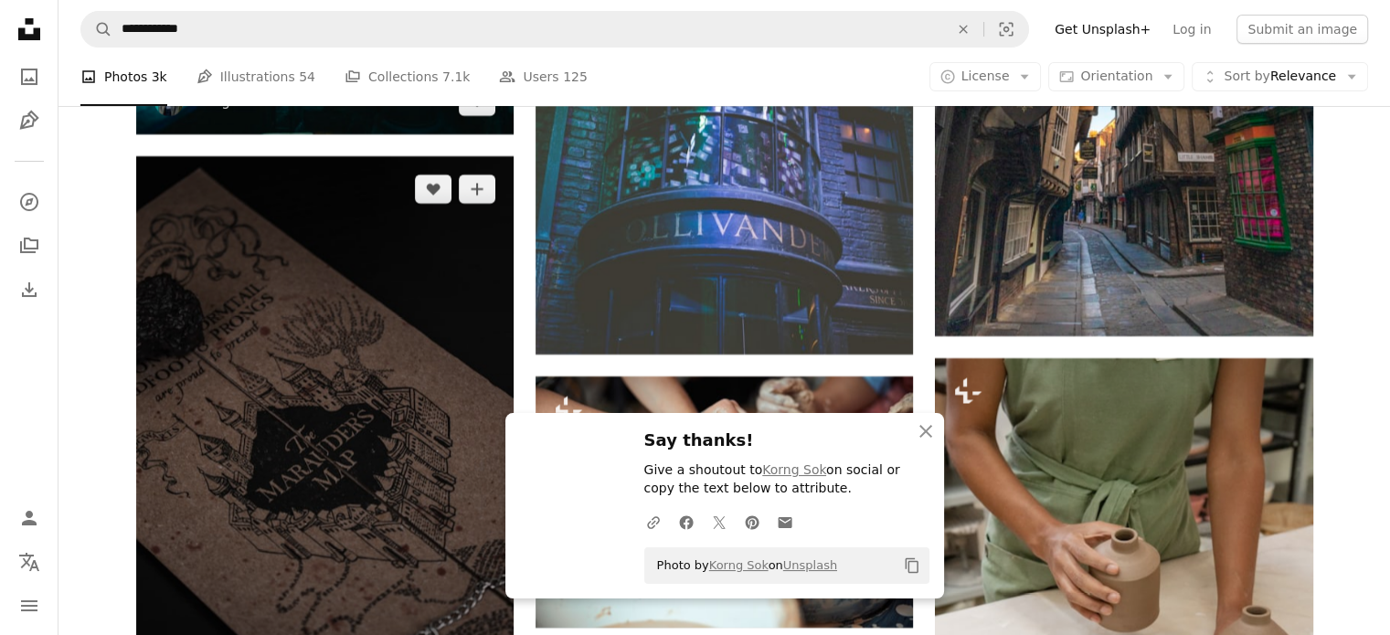
scroll to position [14461, 0]
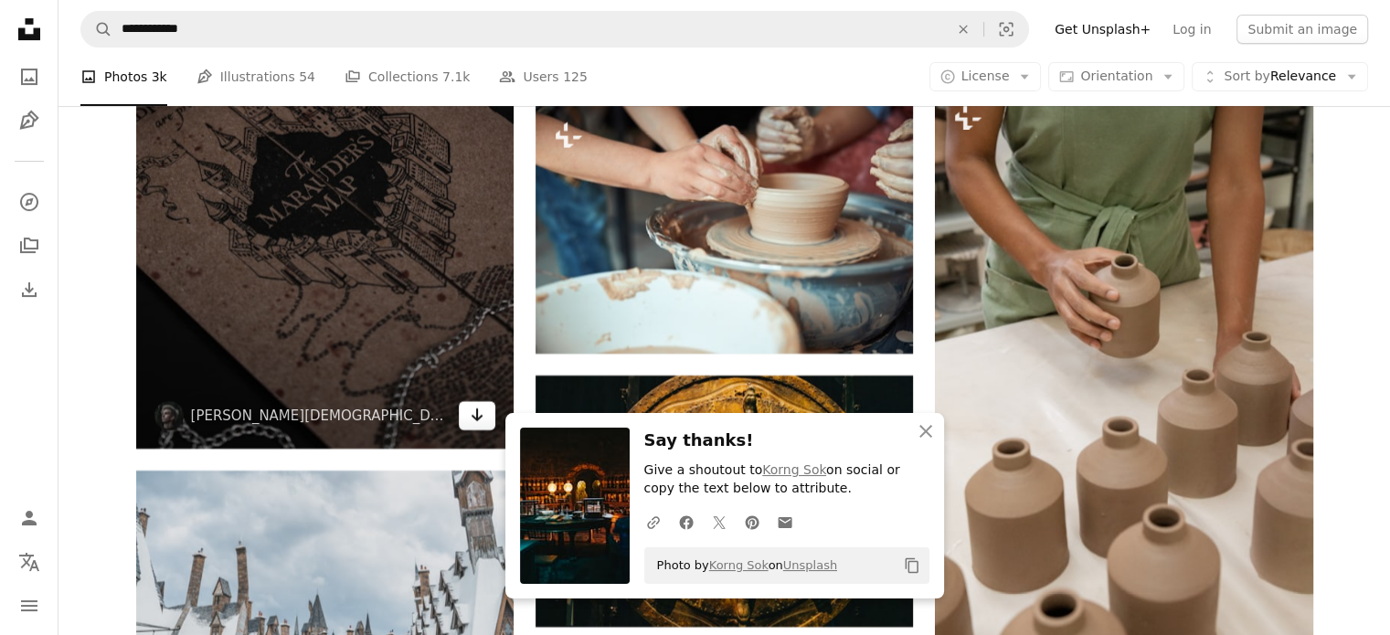
click at [484, 414] on icon "Arrow pointing down" at bounding box center [477, 415] width 15 height 22
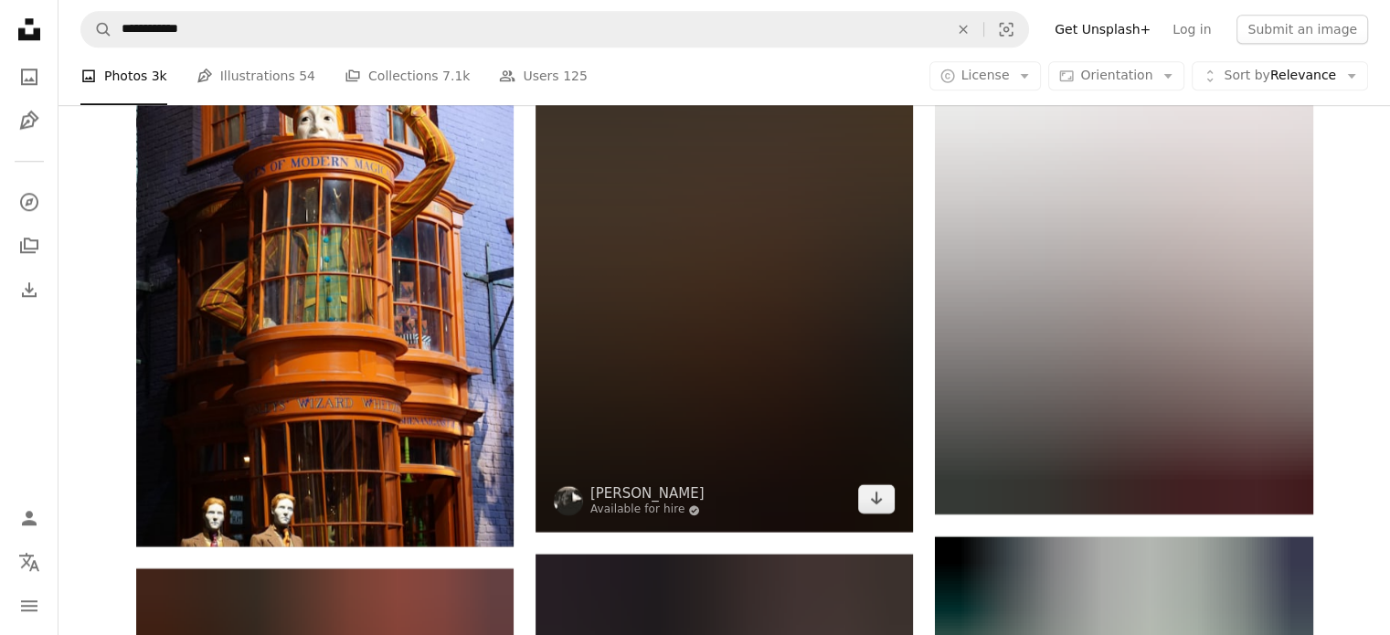
scroll to position [15741, 0]
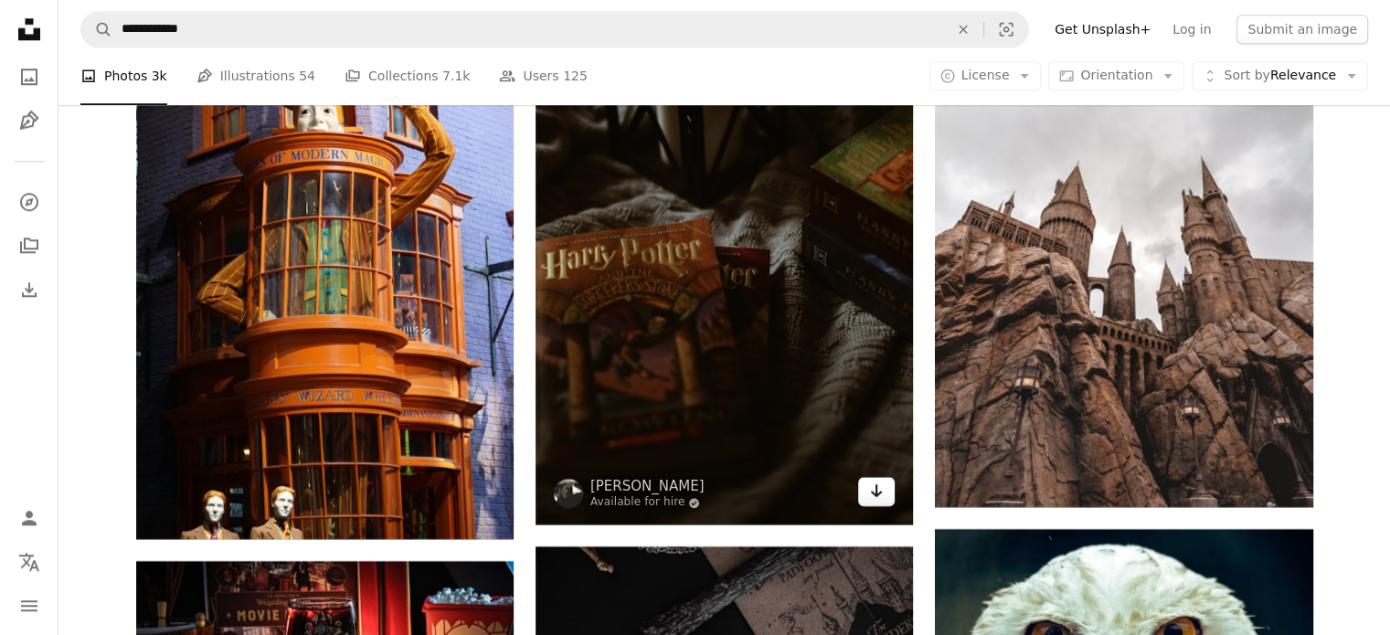
click at [871, 498] on icon "Arrow pointing down" at bounding box center [876, 491] width 15 height 22
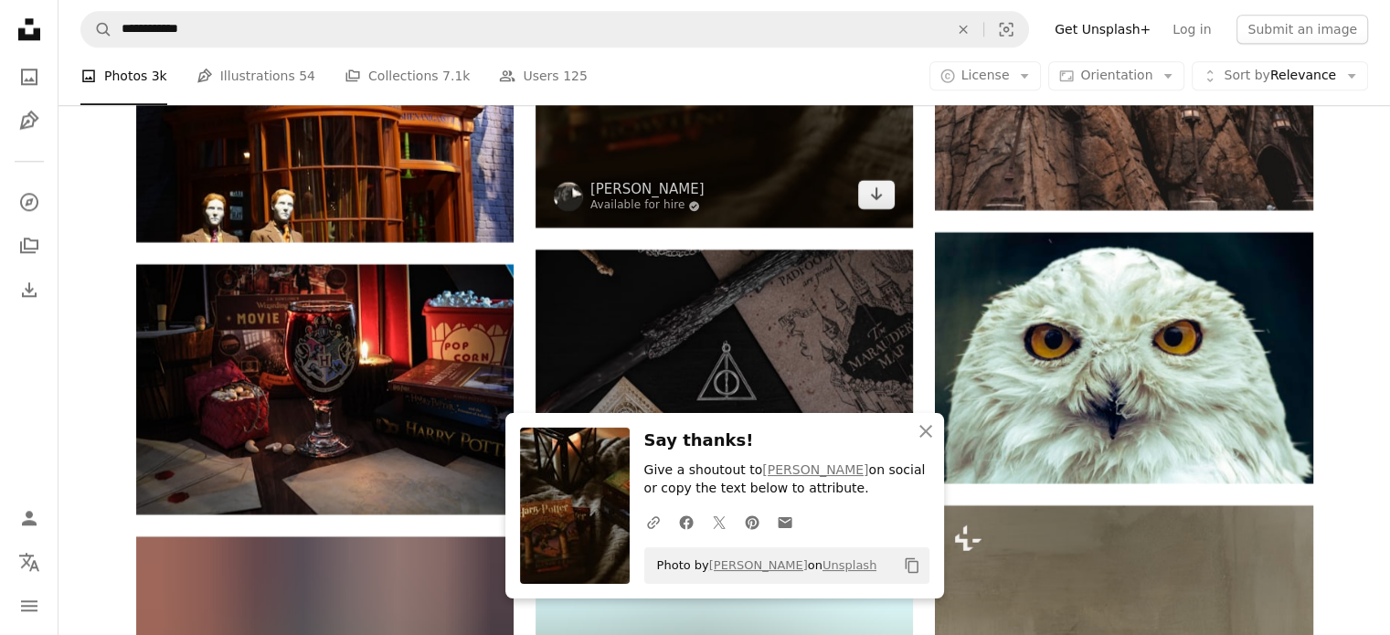
scroll to position [16198, 0]
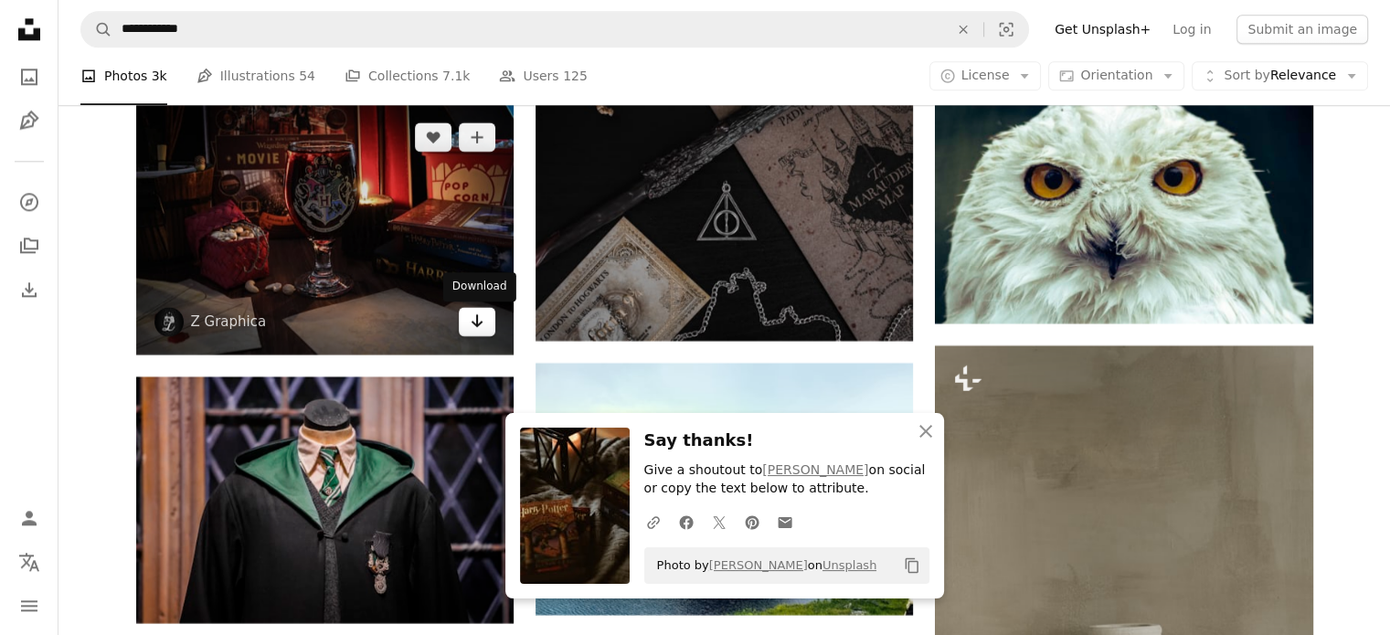
click at [480, 333] on link "Arrow pointing down" at bounding box center [477, 321] width 37 height 29
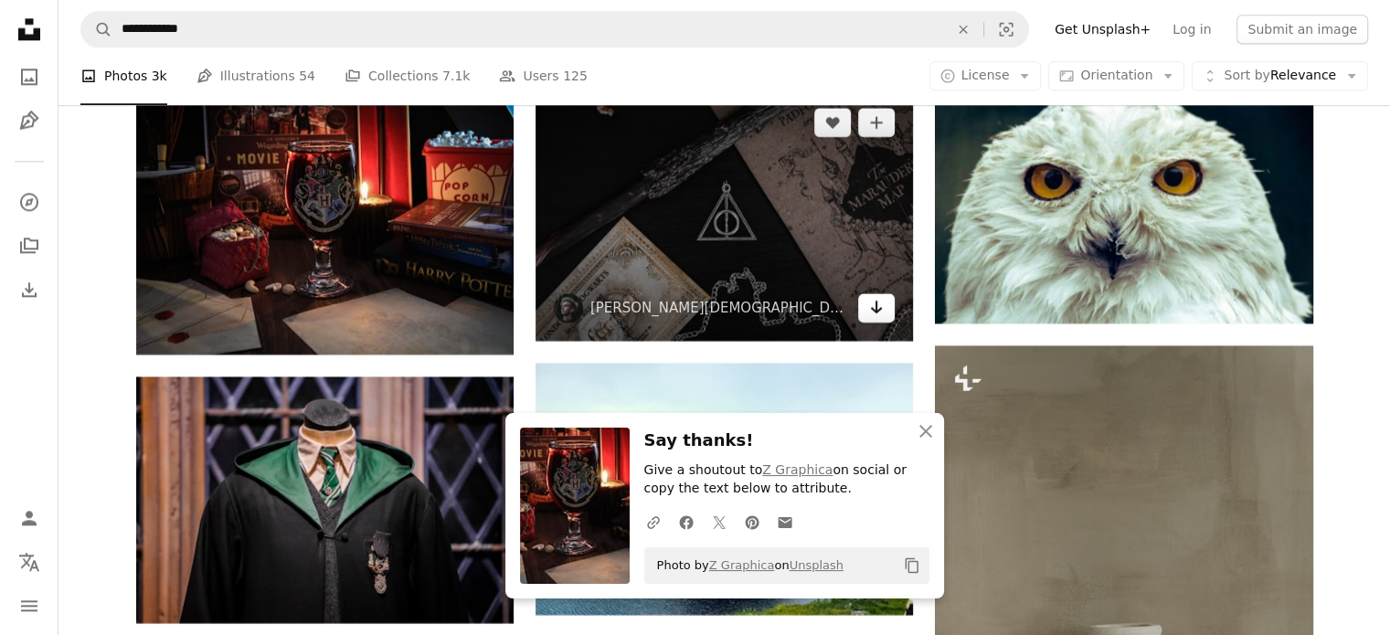
click at [885, 315] on link "Arrow pointing down" at bounding box center [876, 307] width 37 height 29
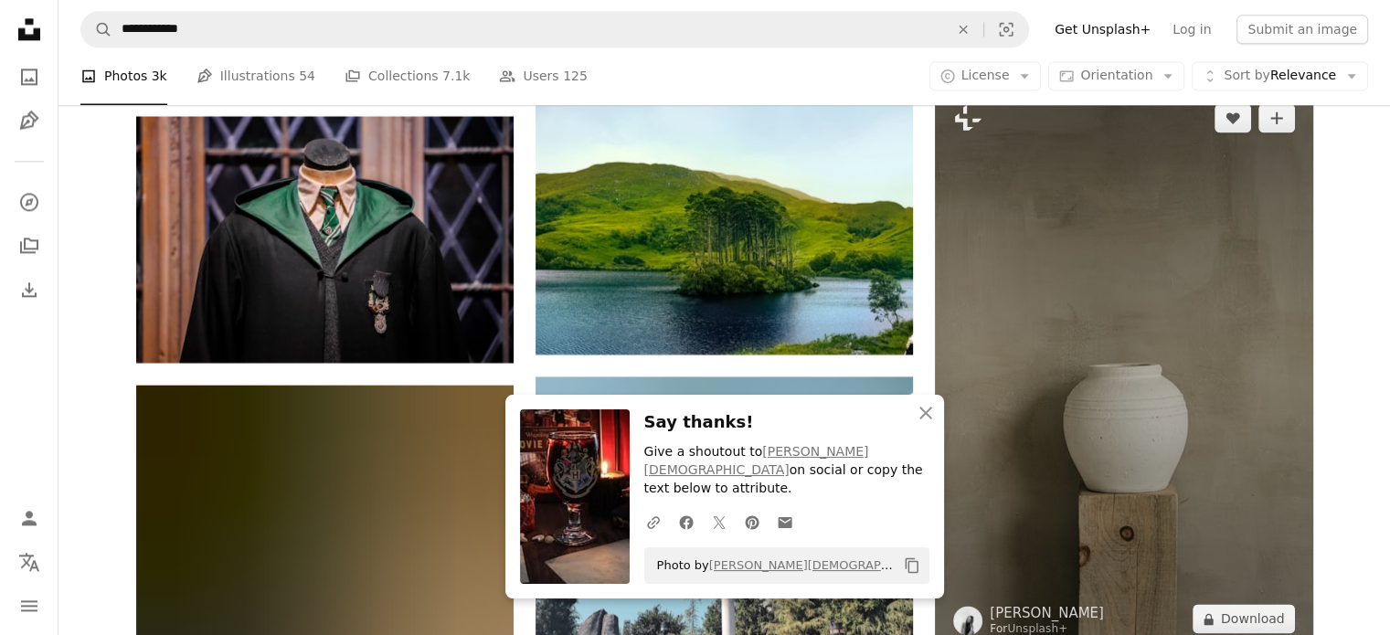
scroll to position [16472, 0]
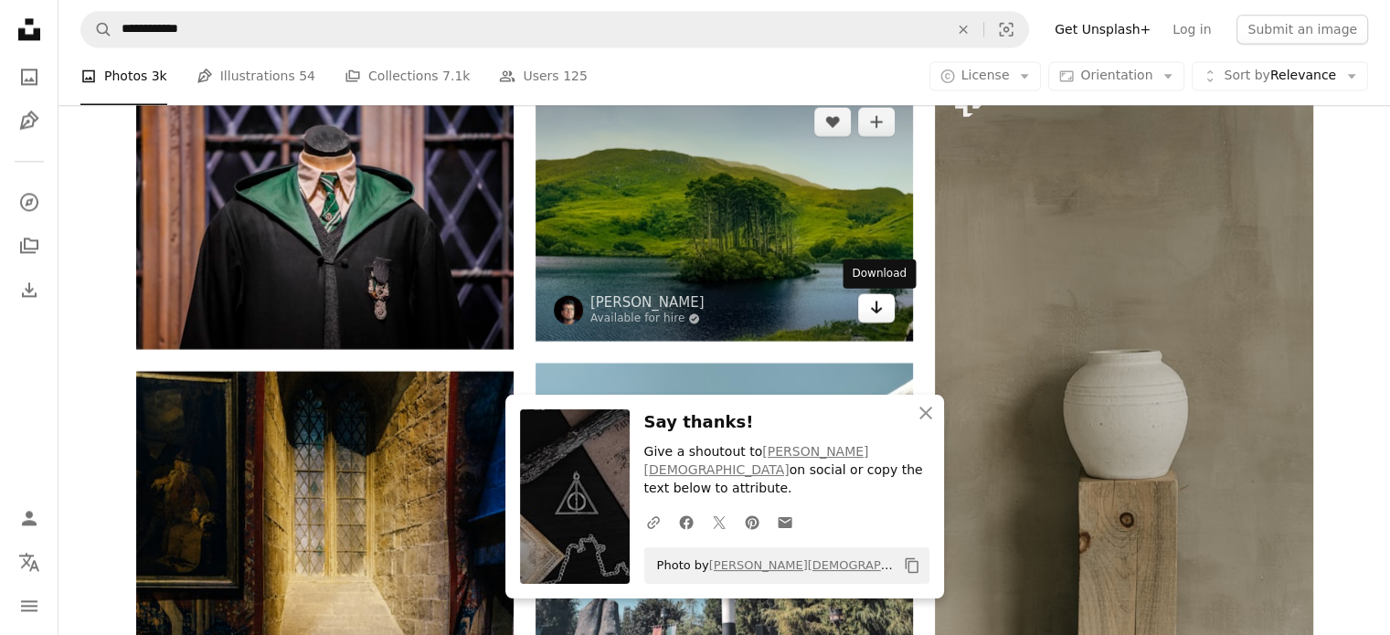
click at [876, 310] on icon "Download" at bounding box center [877, 307] width 12 height 13
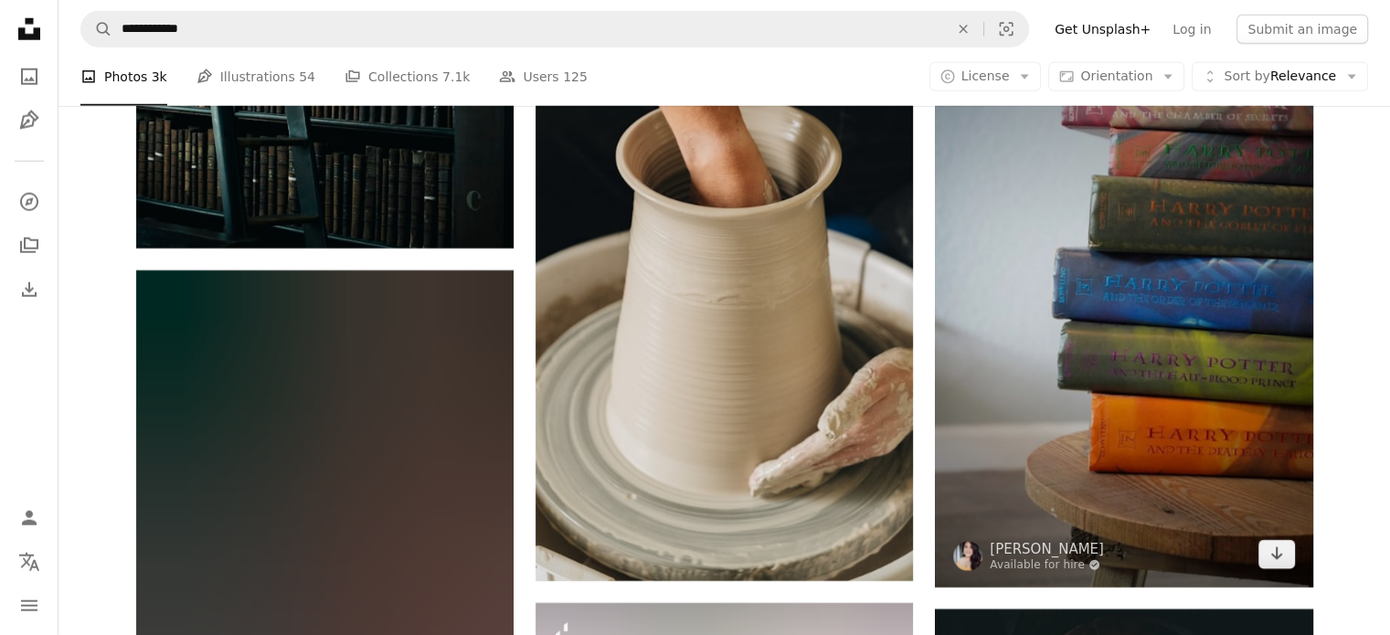
scroll to position [18849, 0]
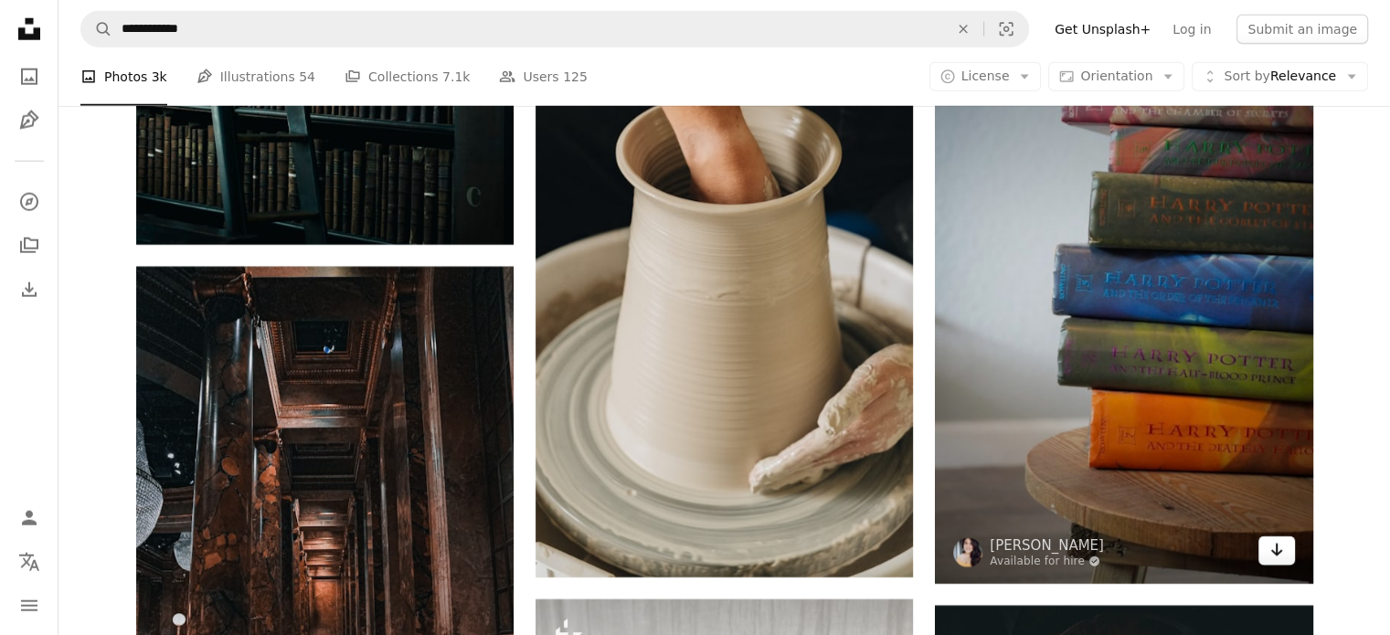
click at [1276, 554] on icon "Download" at bounding box center [1277, 550] width 12 height 13
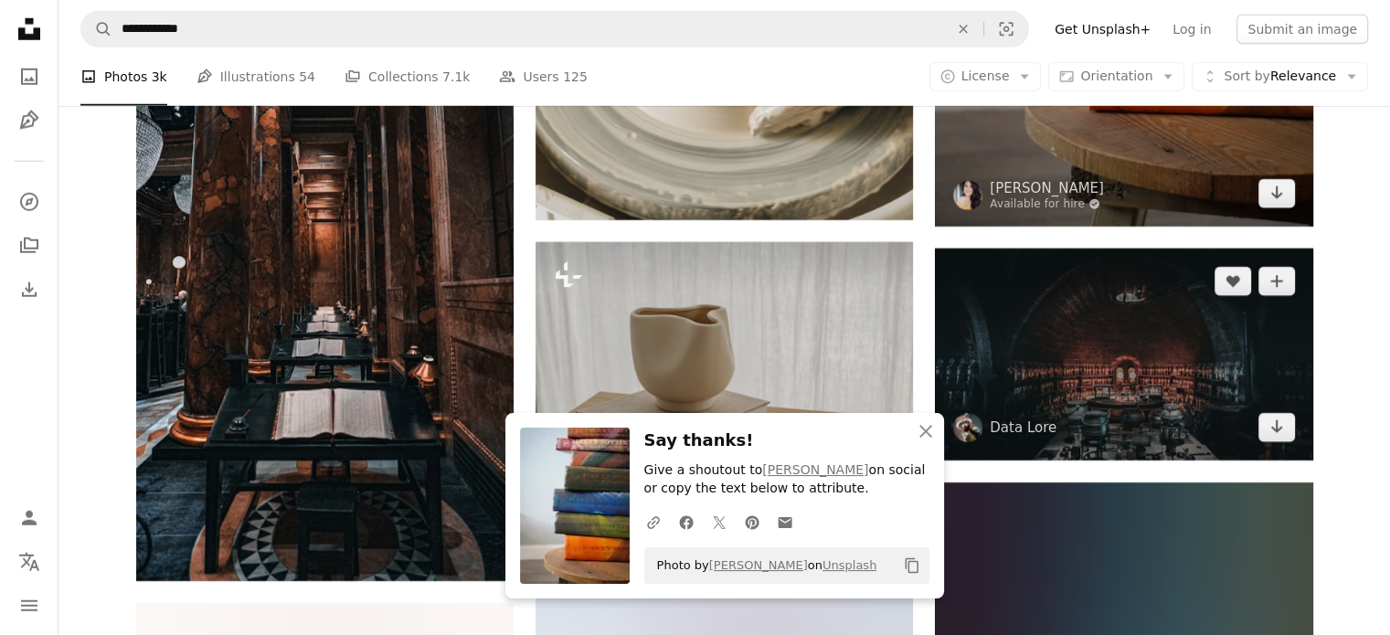
scroll to position [19215, 0]
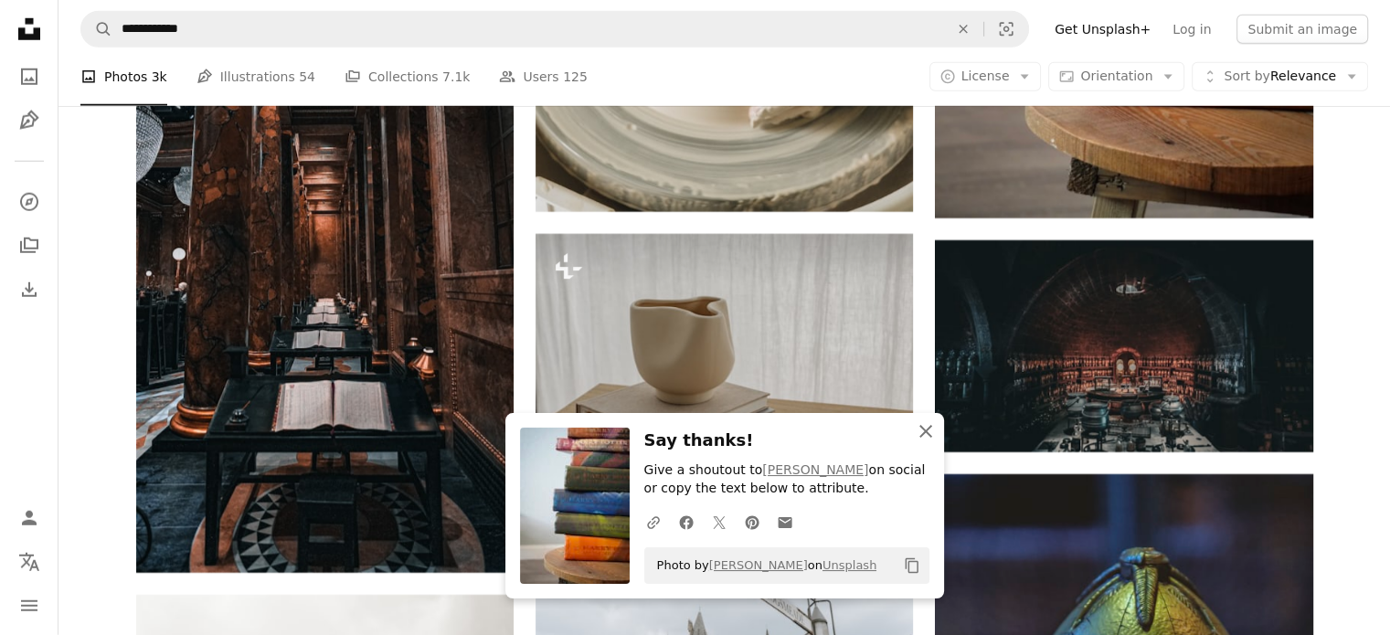
click at [930, 426] on icon "An X shape" at bounding box center [926, 432] width 22 height 22
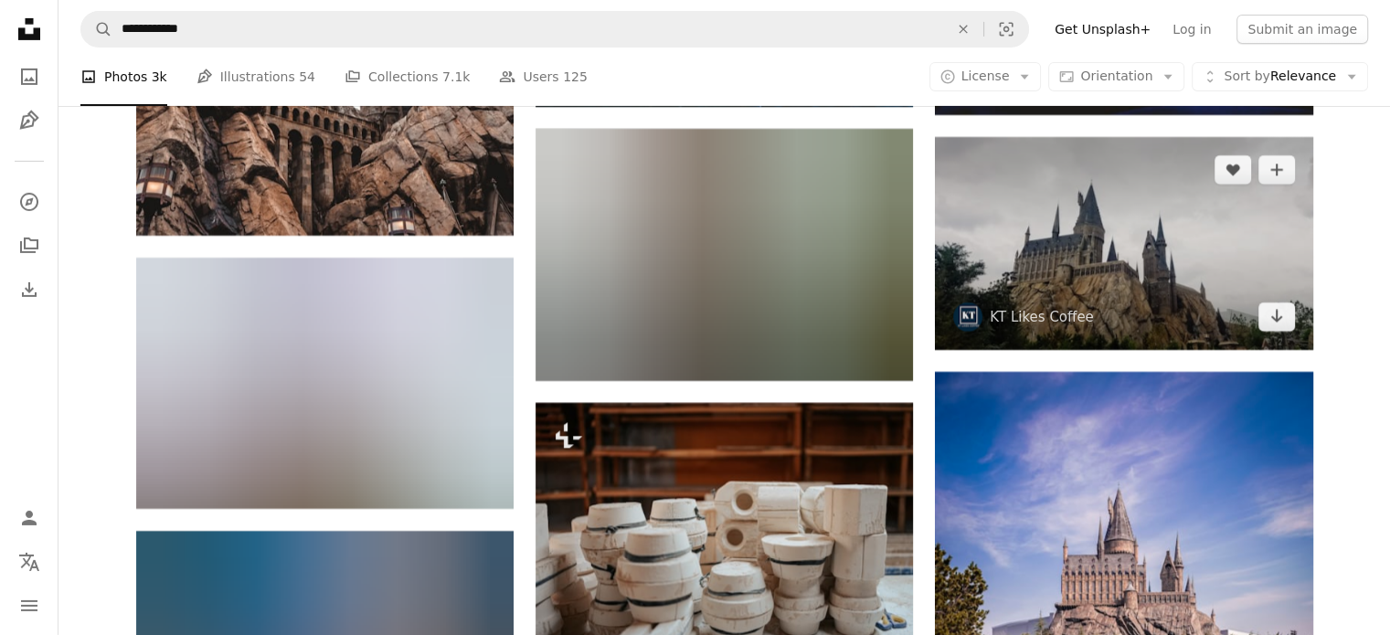
scroll to position [20129, 0]
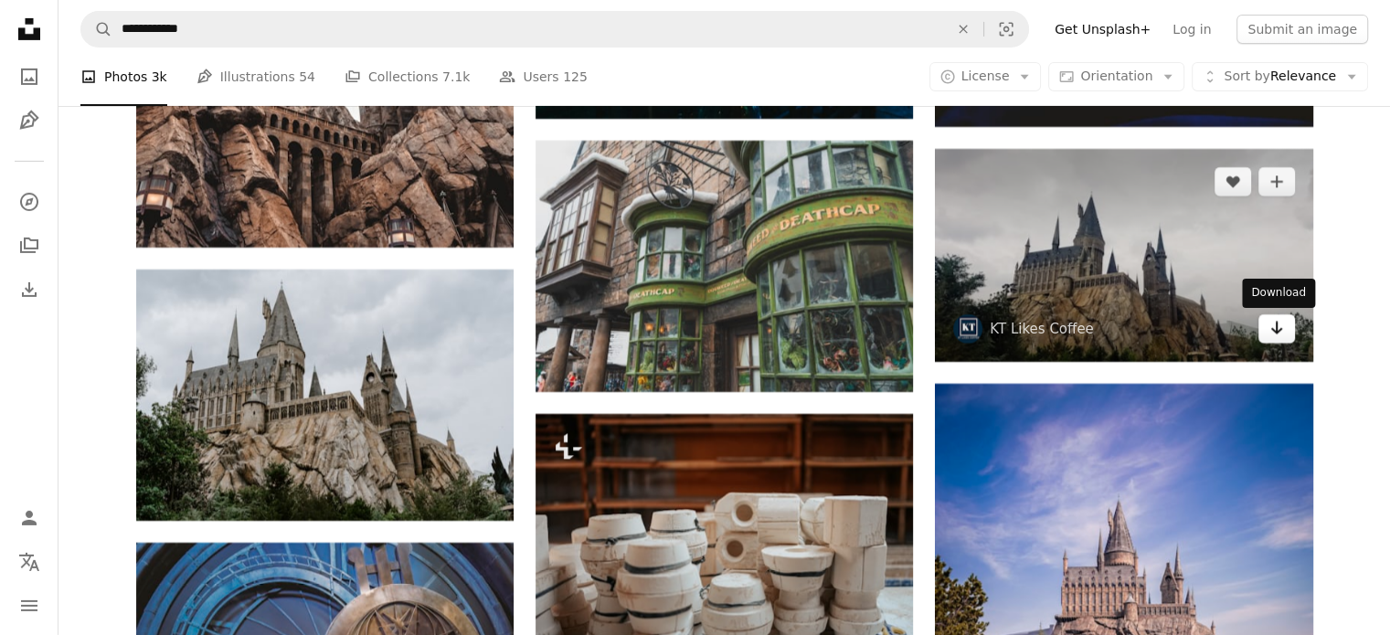
click at [1274, 335] on icon "Arrow pointing down" at bounding box center [1277, 328] width 15 height 22
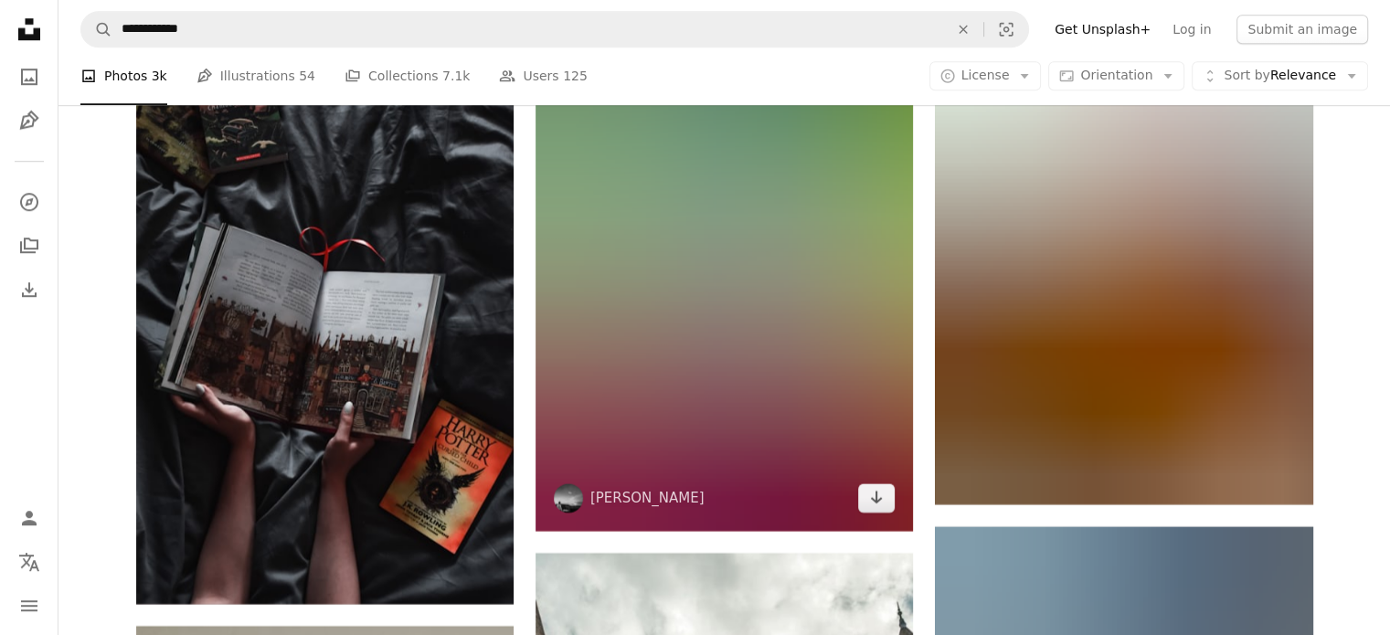
scroll to position [22323, 0]
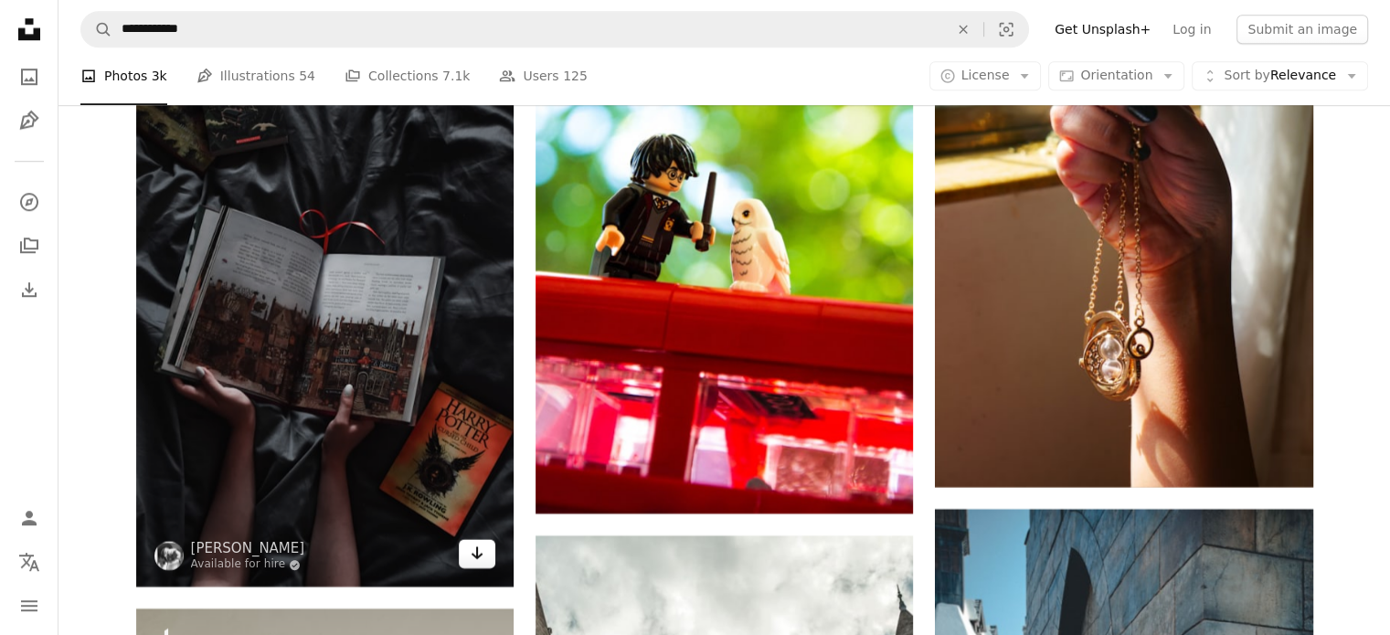
click at [475, 559] on icon "Download" at bounding box center [478, 553] width 12 height 13
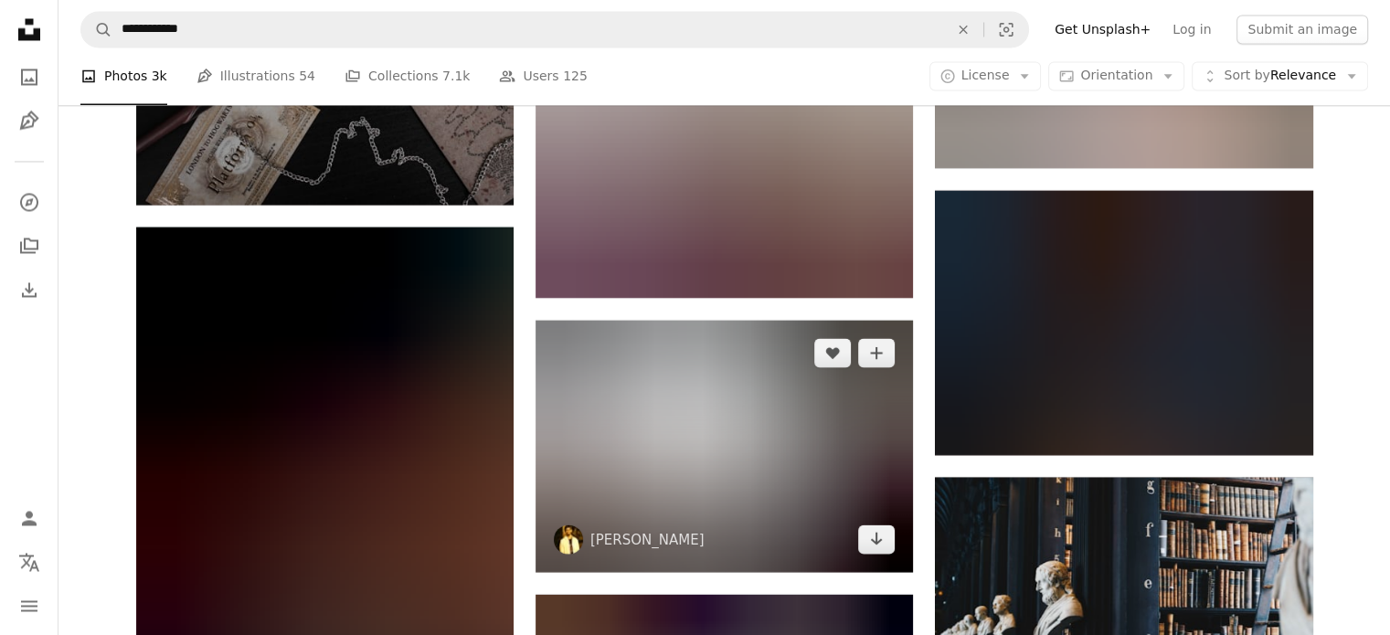
scroll to position [24151, 0]
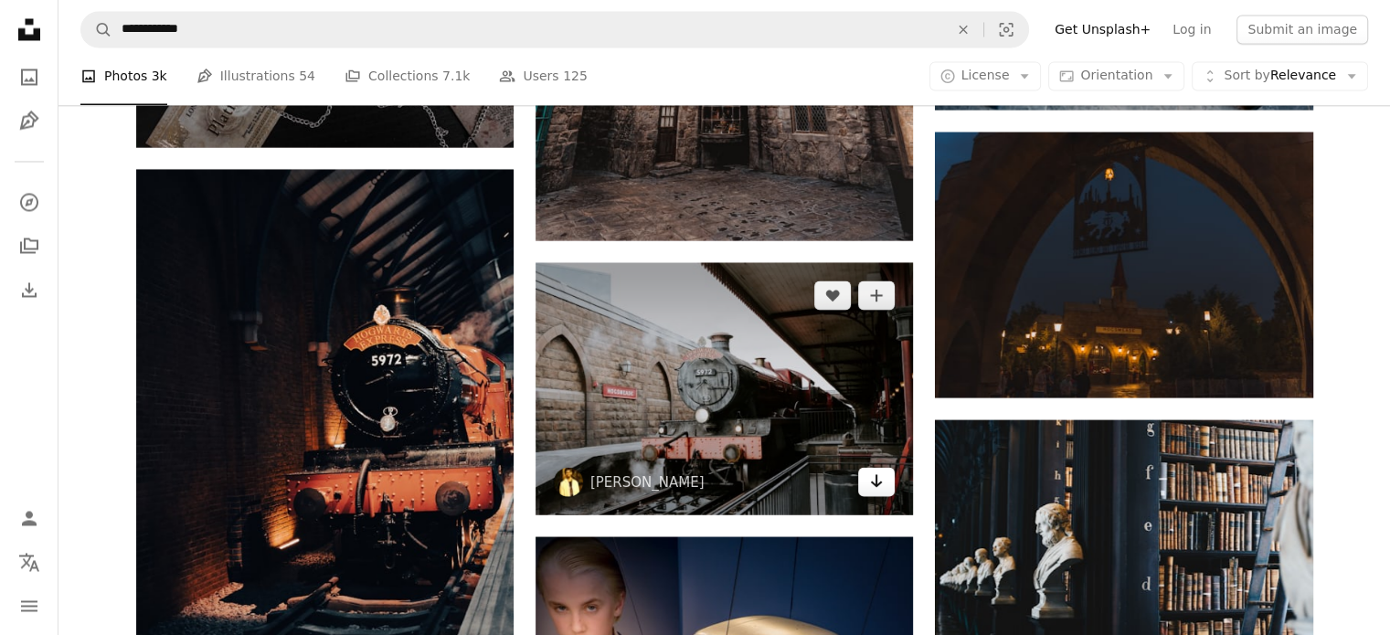
click at [869, 486] on icon "Arrow pointing down" at bounding box center [876, 481] width 15 height 22
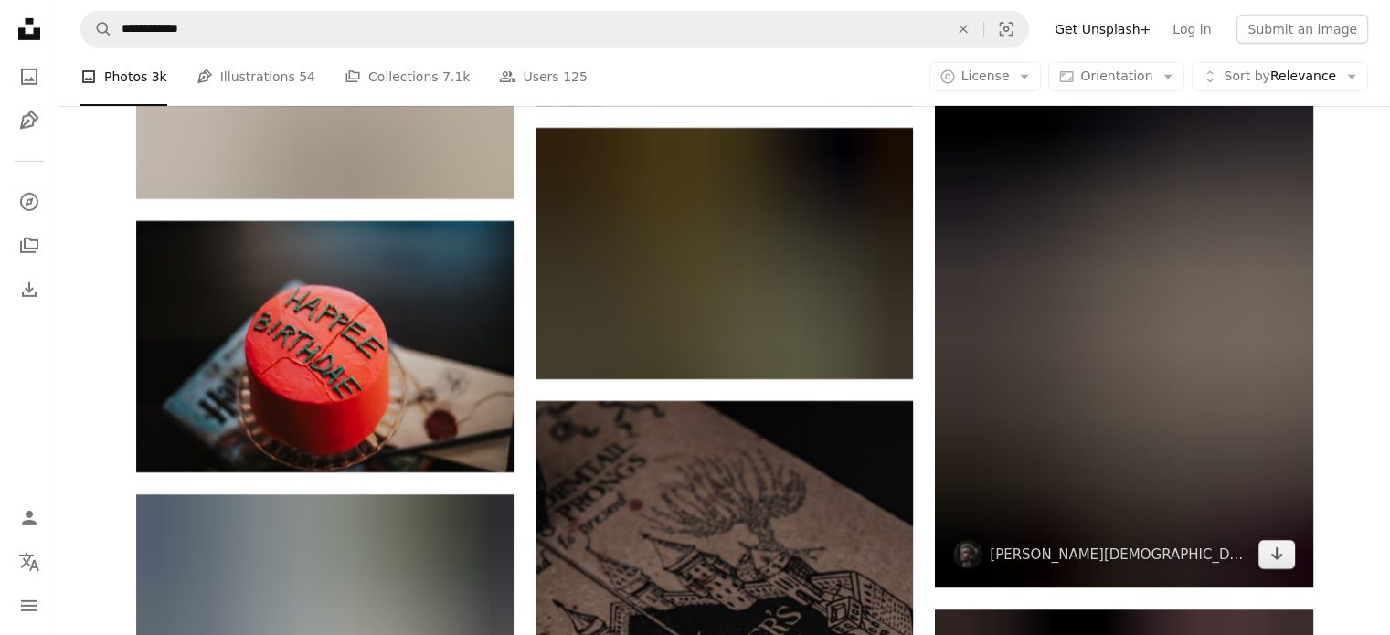
scroll to position [26894, 0]
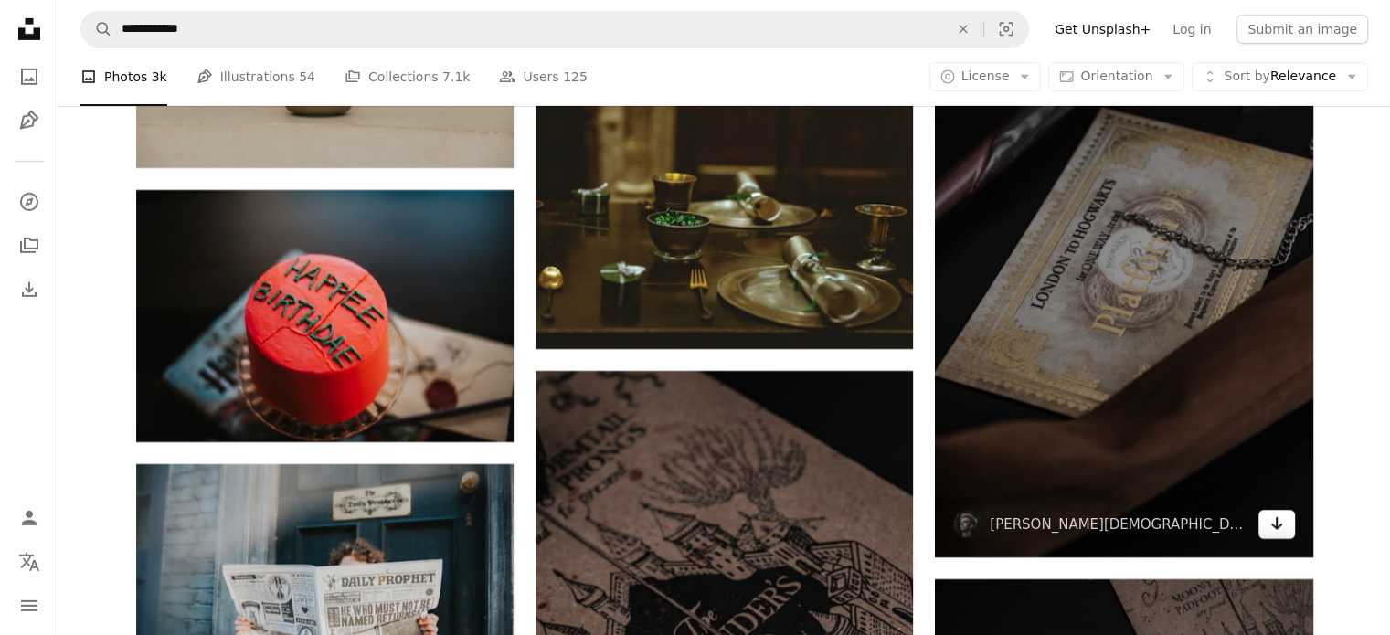
click at [1287, 535] on link "Arrow pointing down" at bounding box center [1277, 524] width 37 height 29
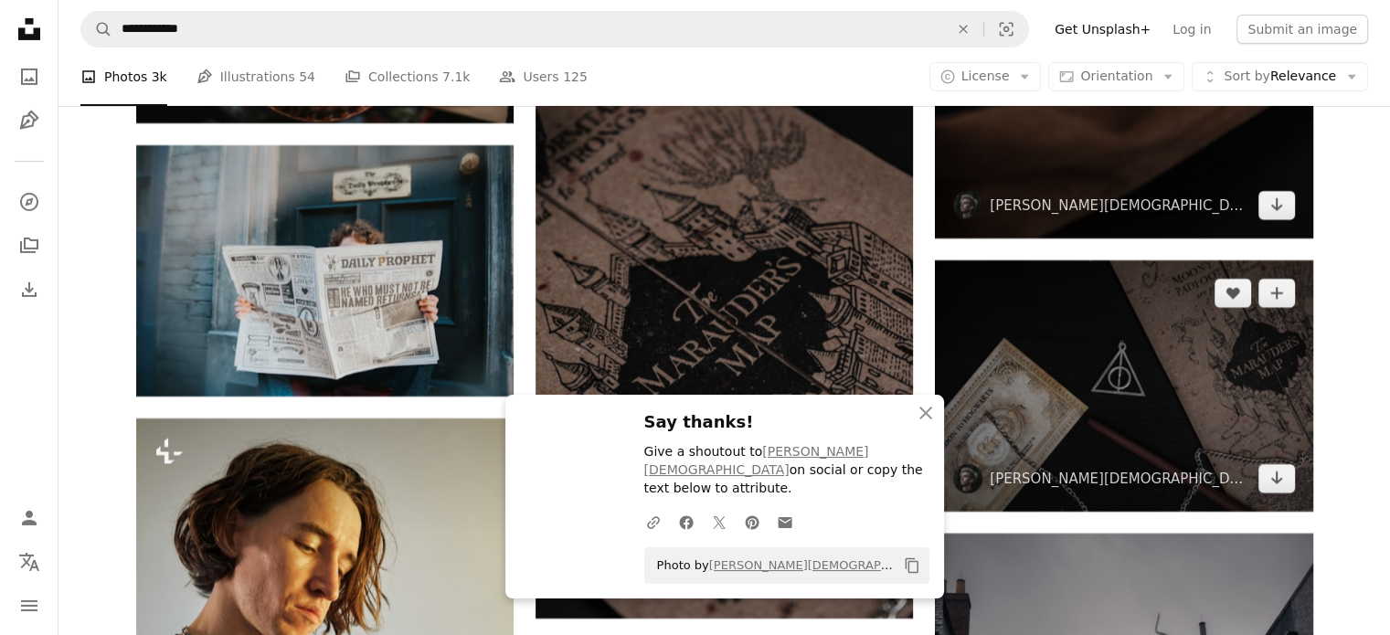
scroll to position [27442, 0]
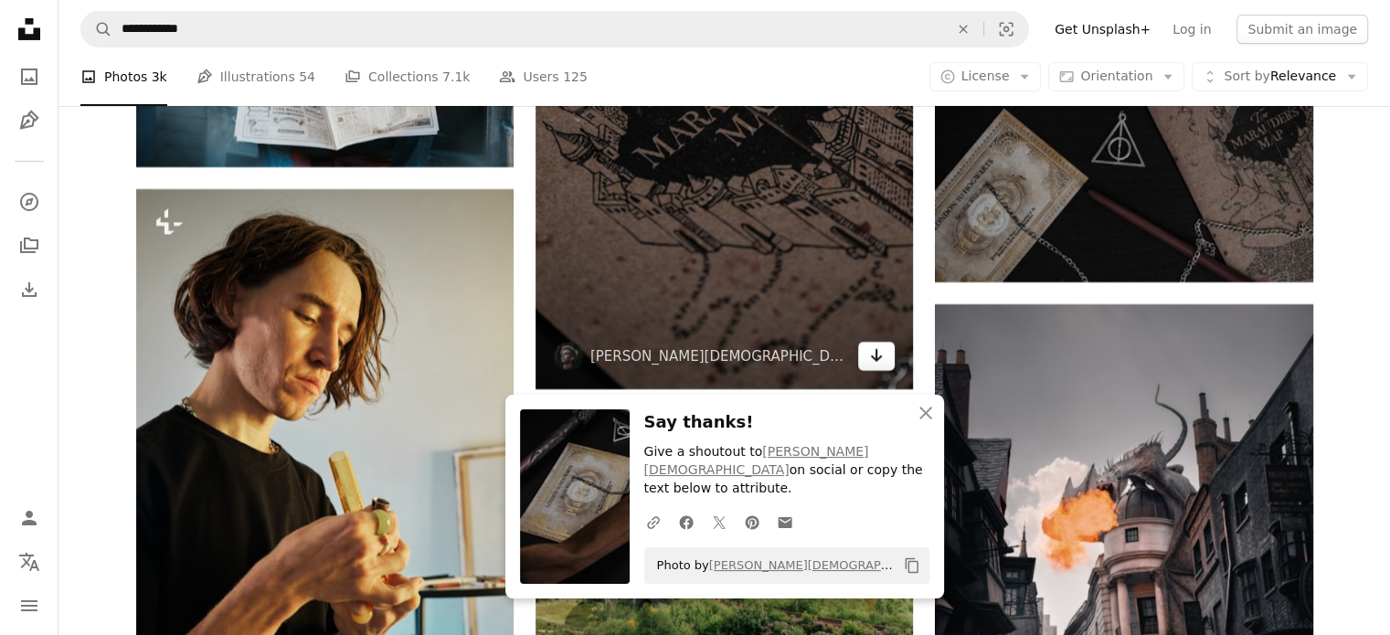
click at [880, 367] on icon "Arrow pointing down" at bounding box center [876, 356] width 15 height 22
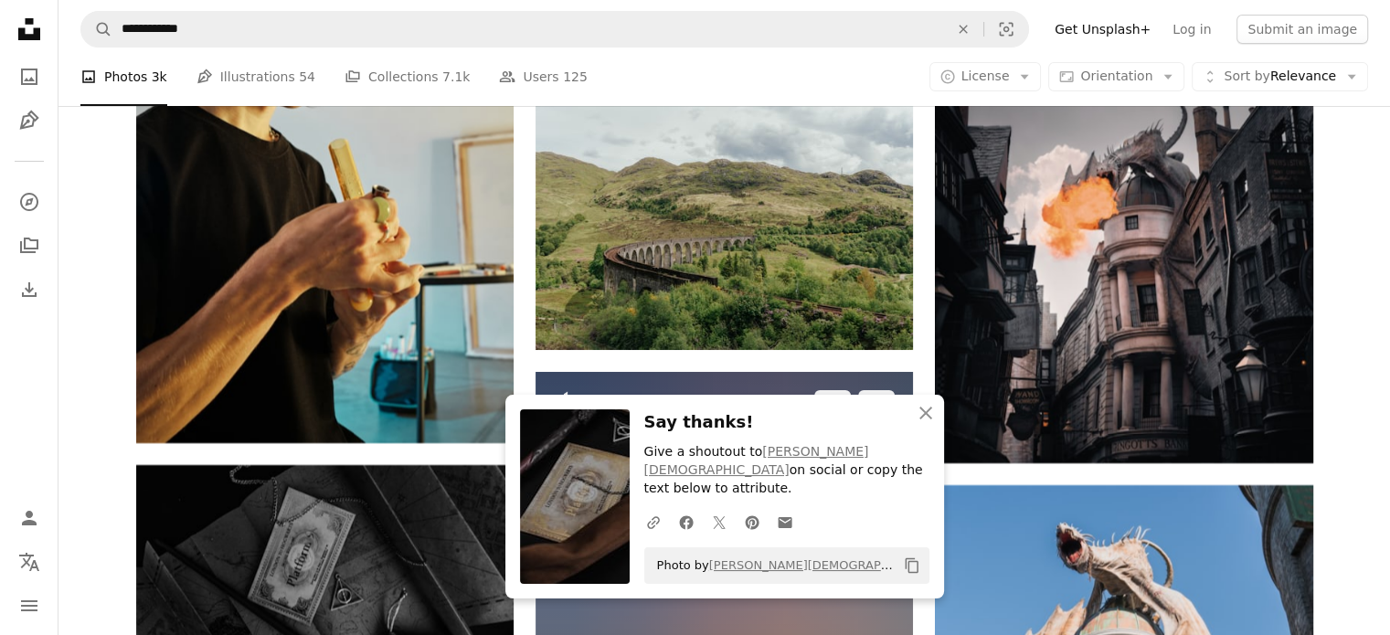
scroll to position [27808, 0]
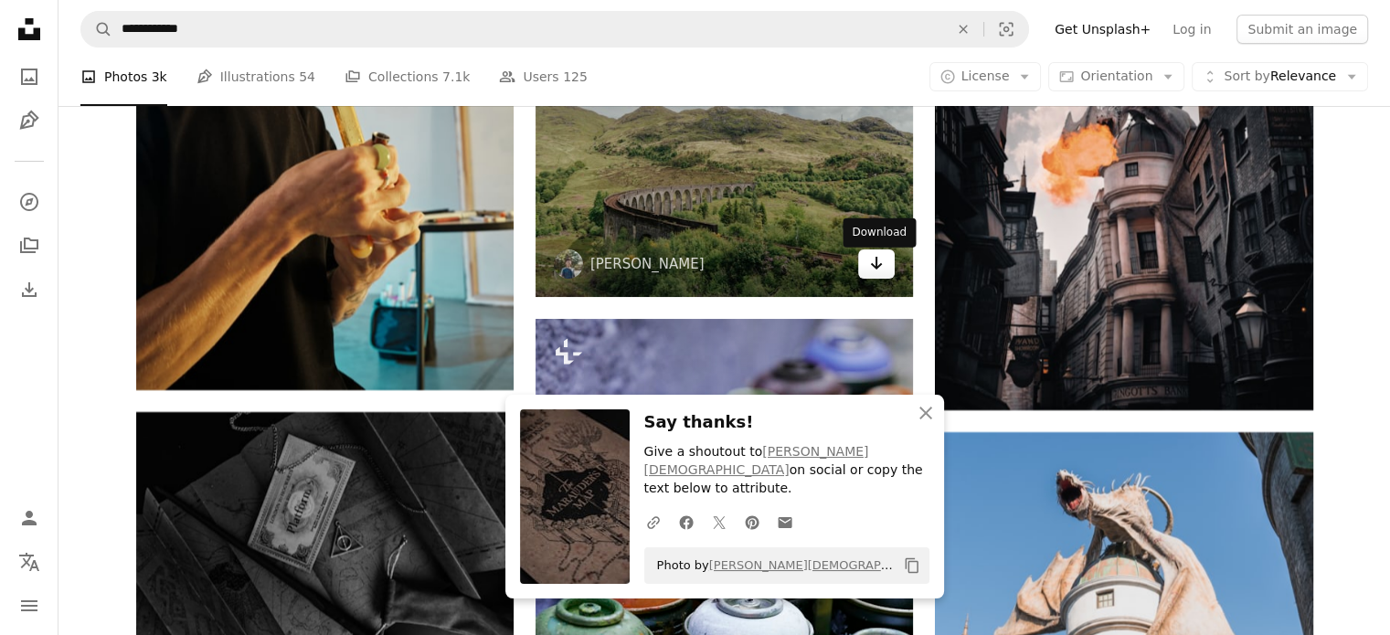
click at [882, 274] on icon "Arrow pointing down" at bounding box center [876, 263] width 15 height 22
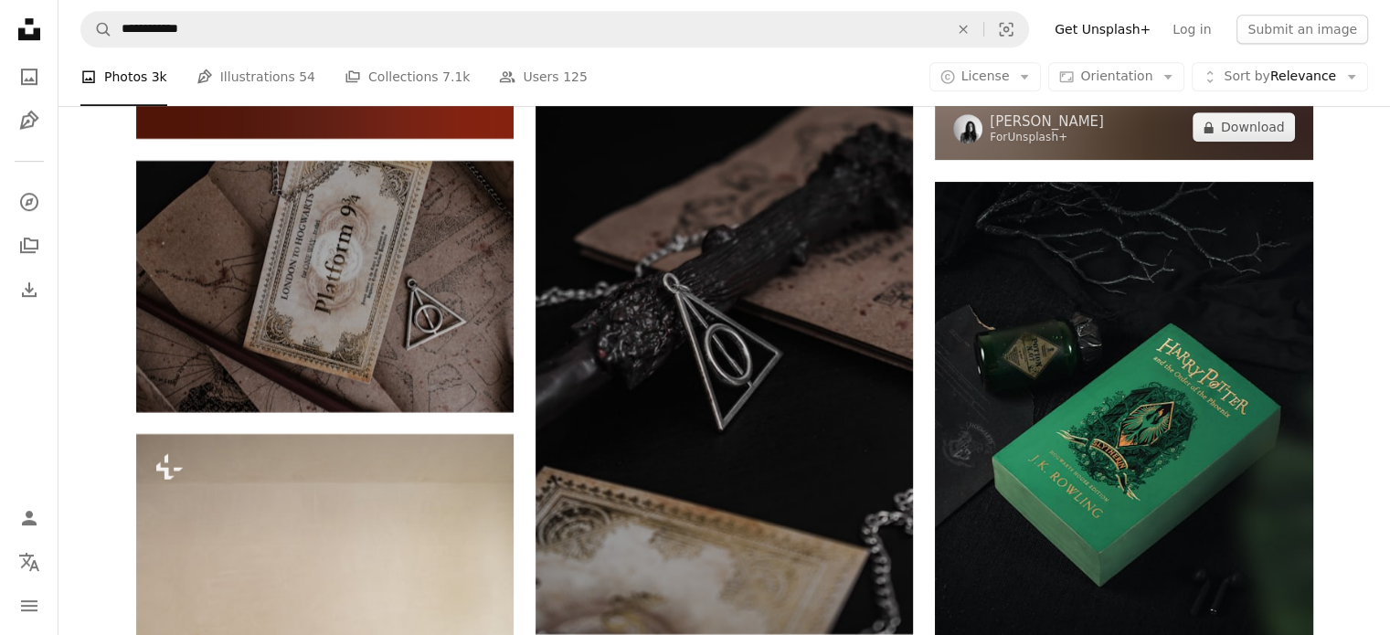
scroll to position [28996, 0]
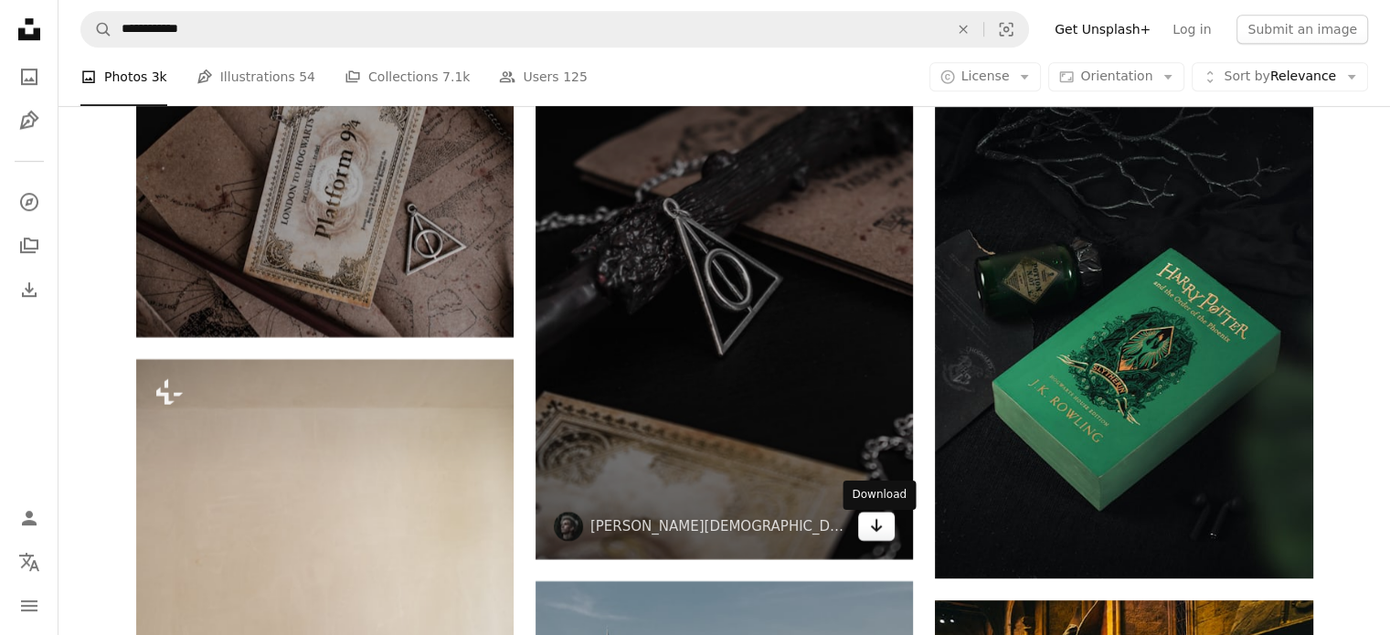
click at [880, 535] on icon "Arrow pointing down" at bounding box center [876, 526] width 15 height 22
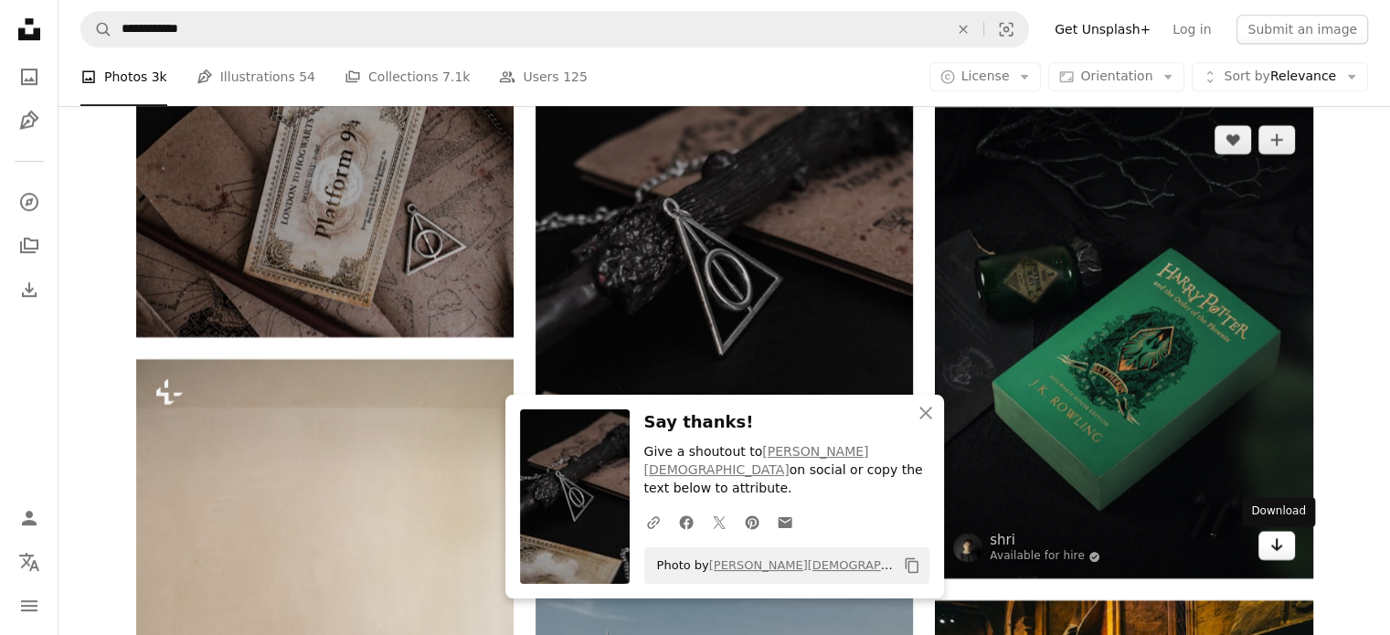
click at [1268, 555] on link "Arrow pointing down" at bounding box center [1277, 545] width 37 height 29
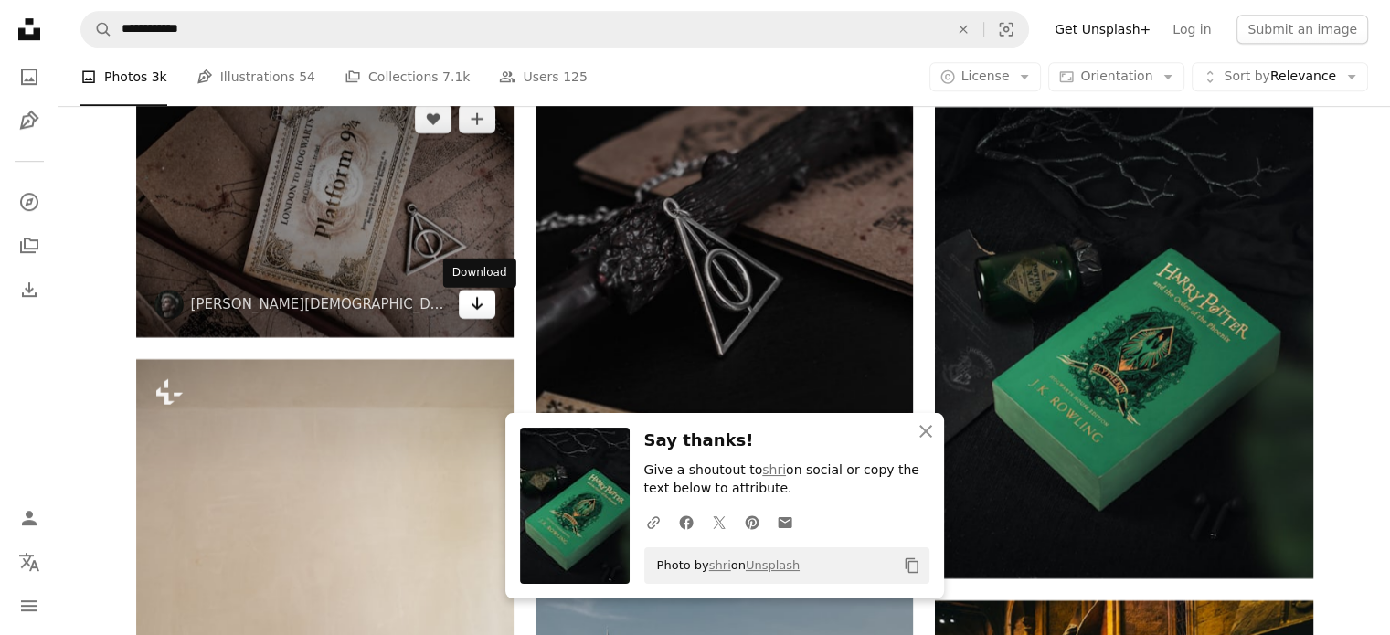
click at [476, 314] on icon "Arrow pointing down" at bounding box center [477, 304] width 15 height 22
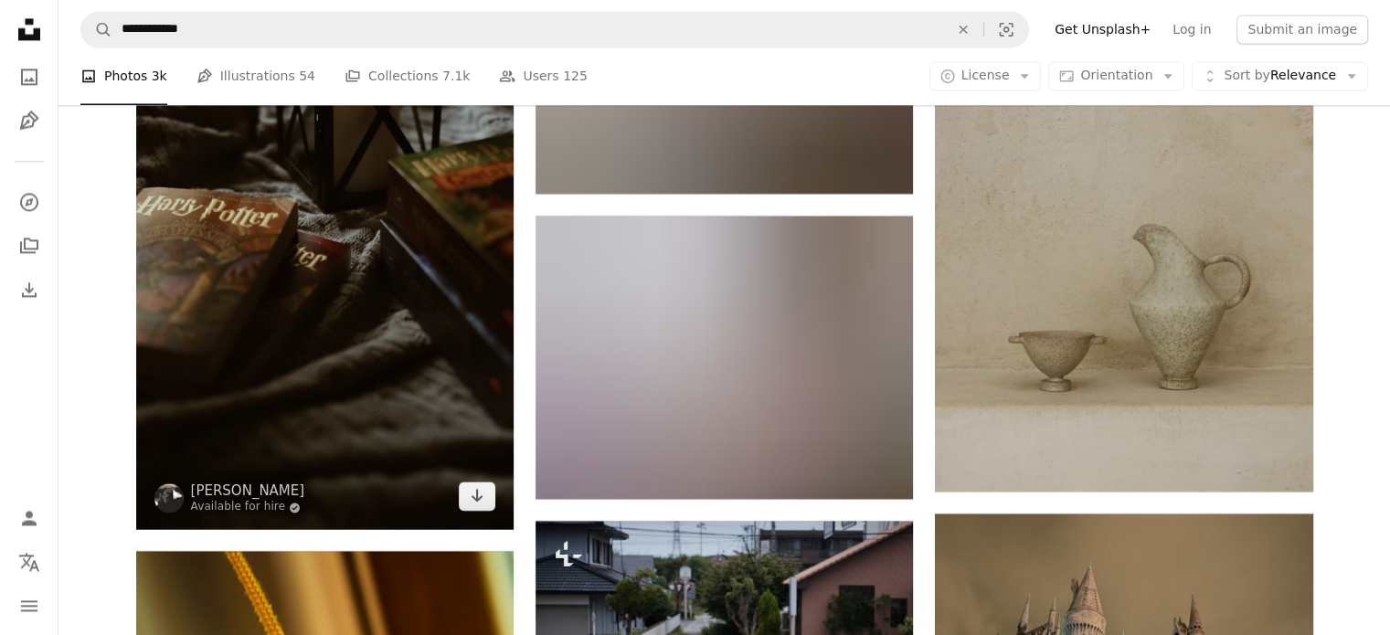
scroll to position [30642, 0]
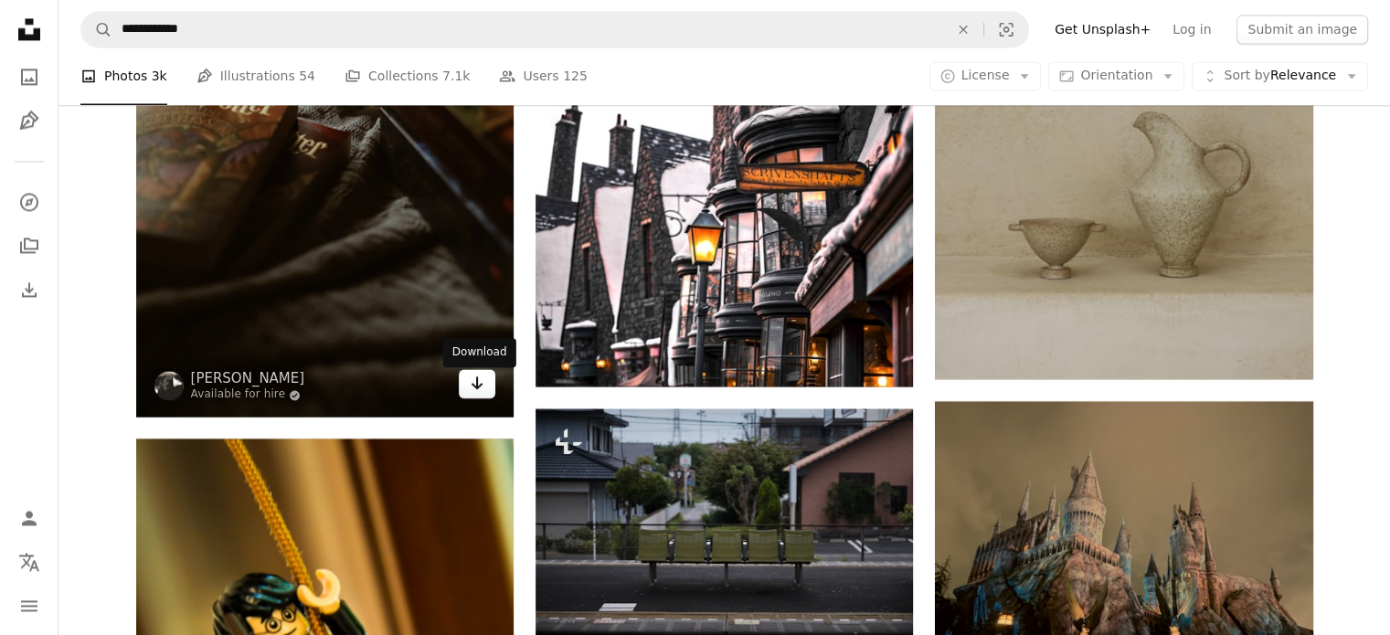
click at [468, 387] on link "Arrow pointing down" at bounding box center [477, 383] width 37 height 29
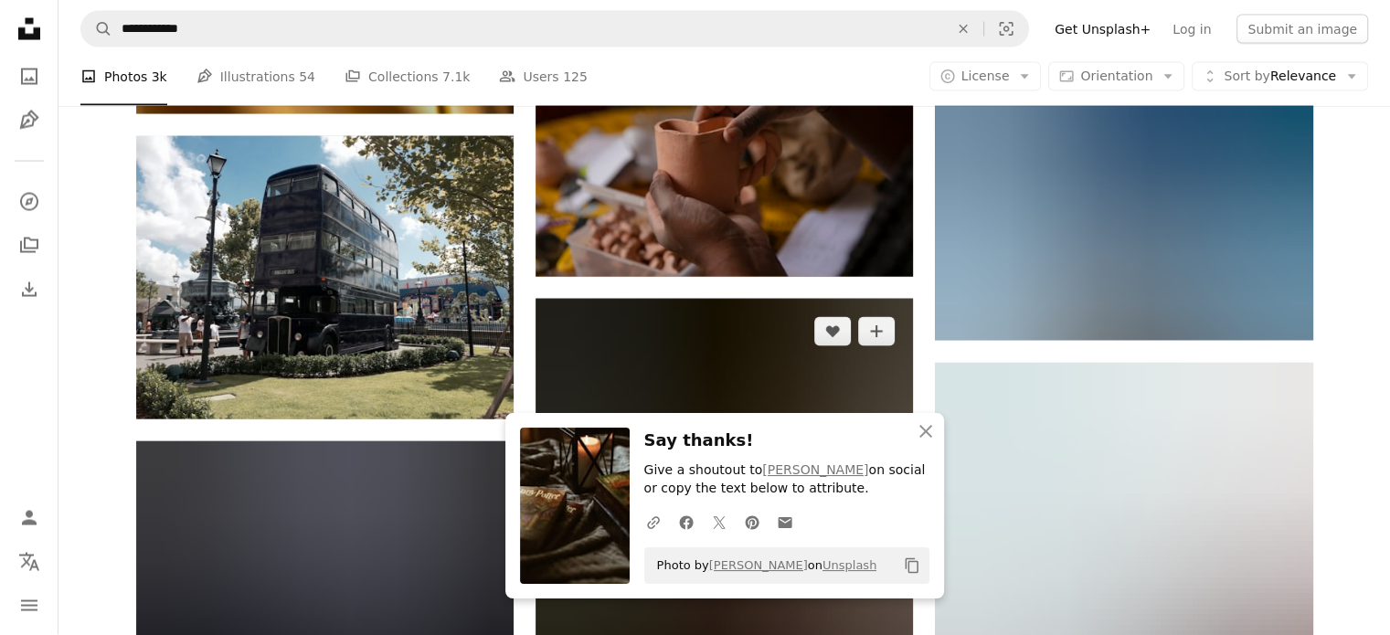
scroll to position [31556, 0]
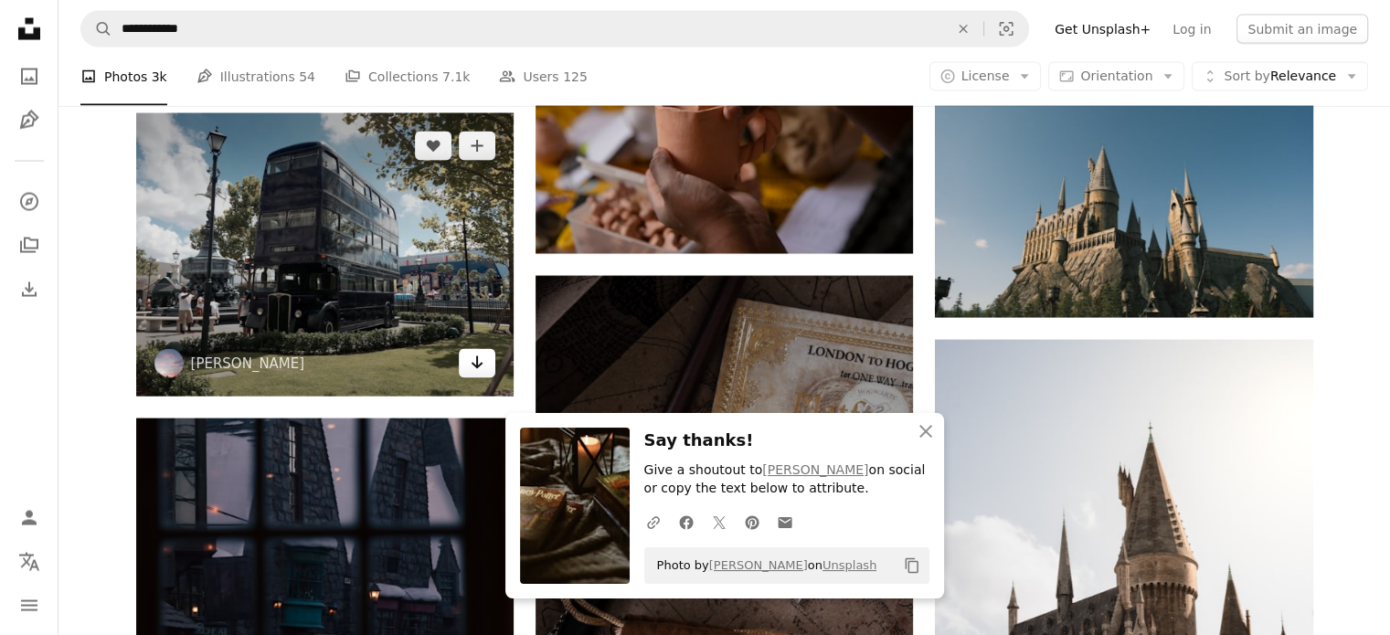
click at [472, 370] on icon "Arrow pointing down" at bounding box center [477, 363] width 15 height 22
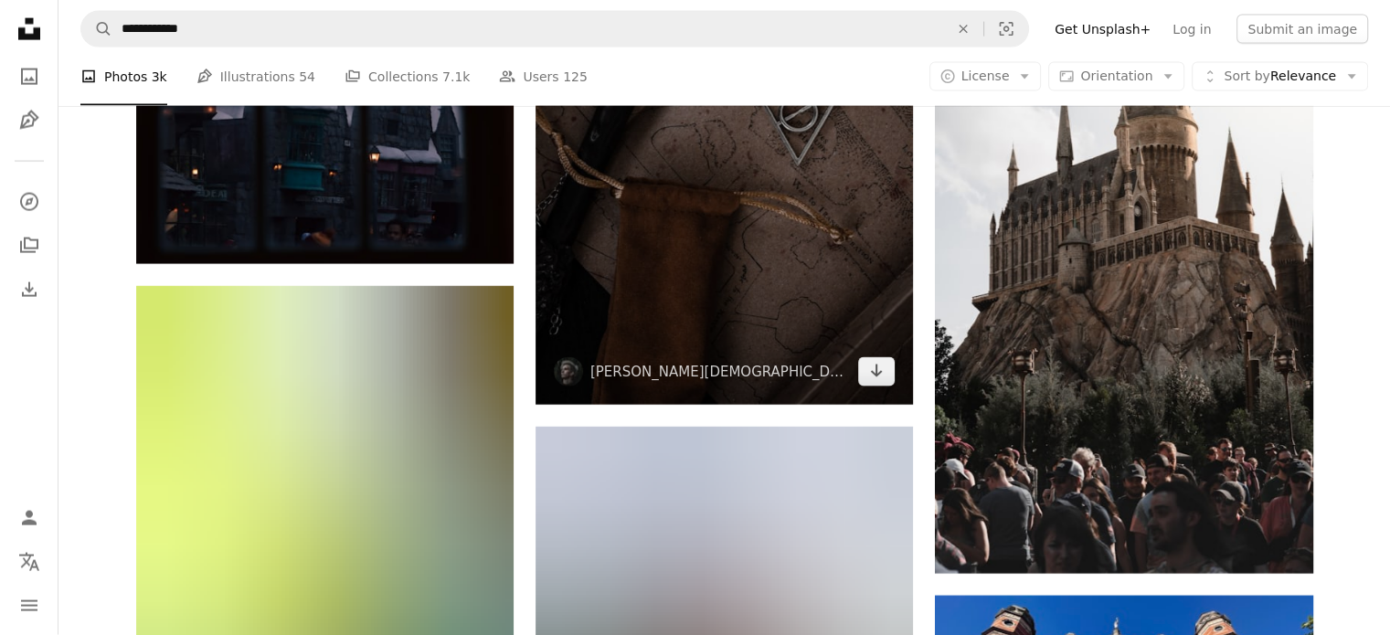
scroll to position [32013, 0]
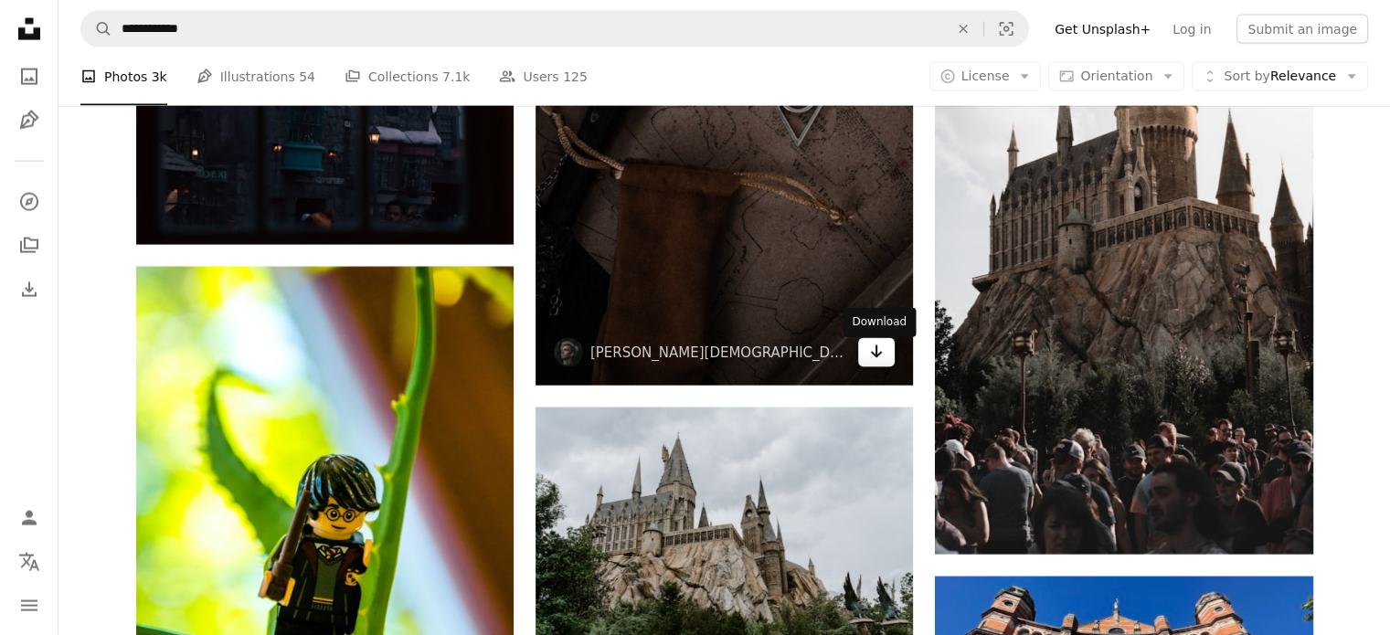
click at [878, 363] on icon "Arrow pointing down" at bounding box center [876, 352] width 15 height 22
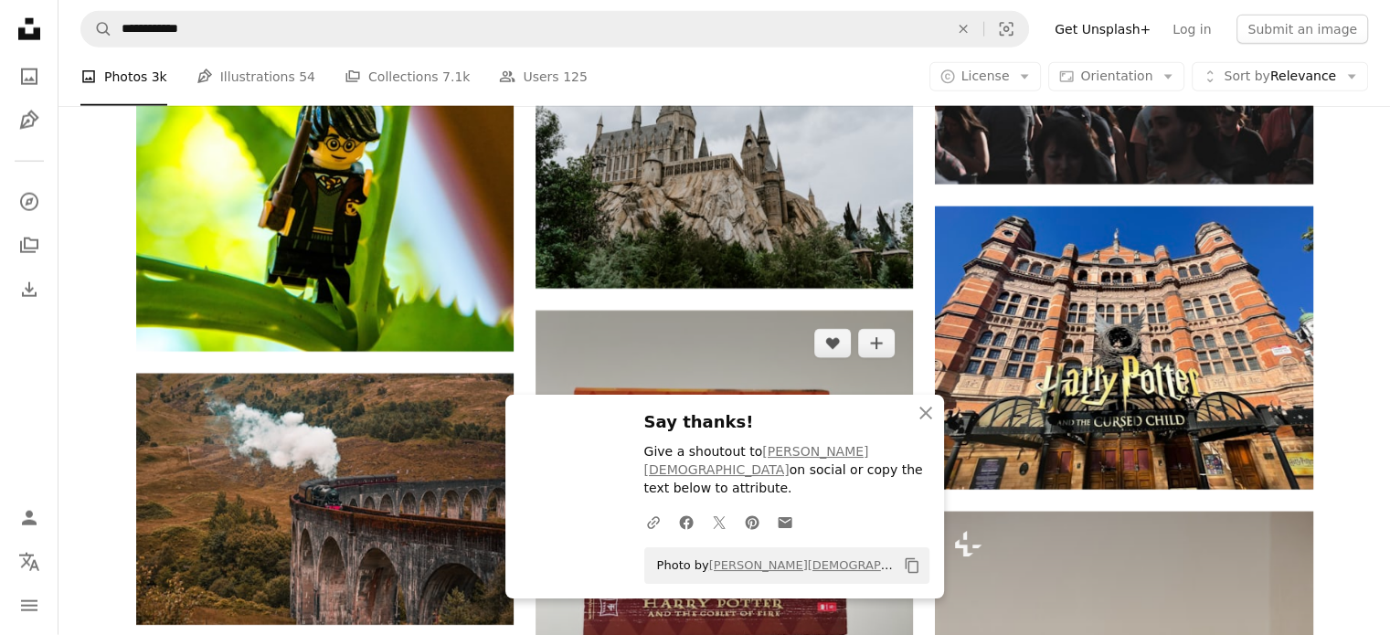
scroll to position [32379, 0]
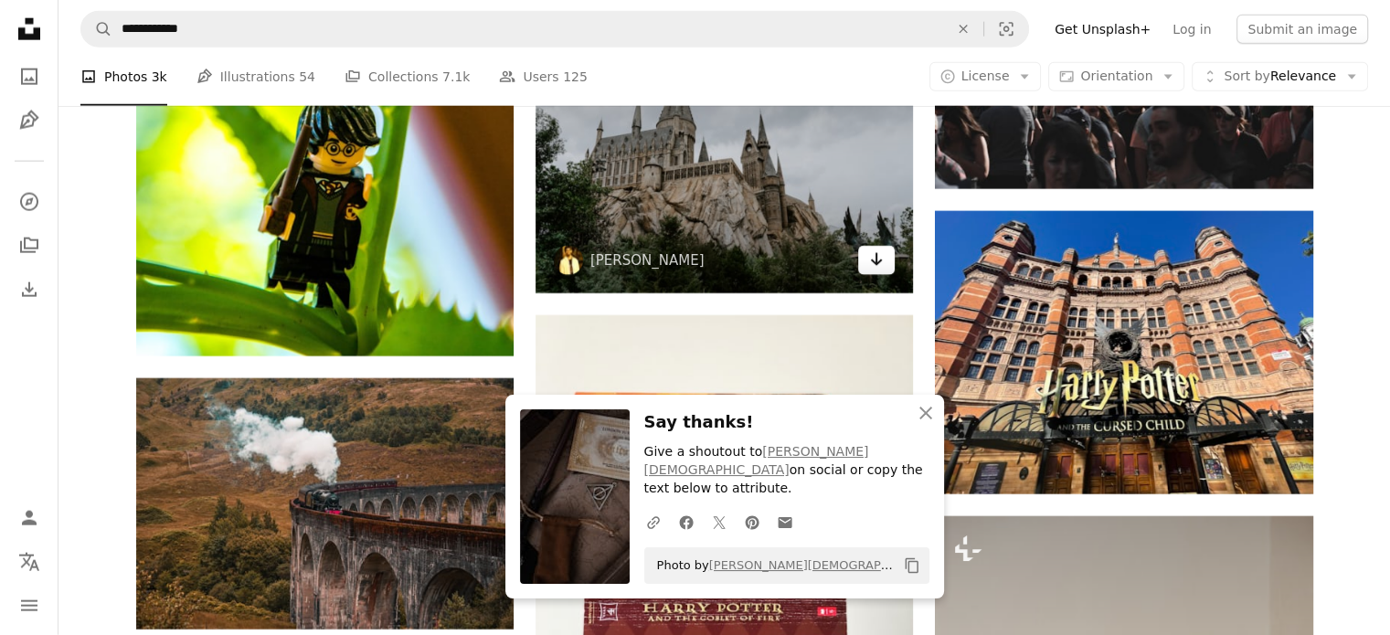
click at [873, 266] on icon "Download" at bounding box center [877, 259] width 12 height 13
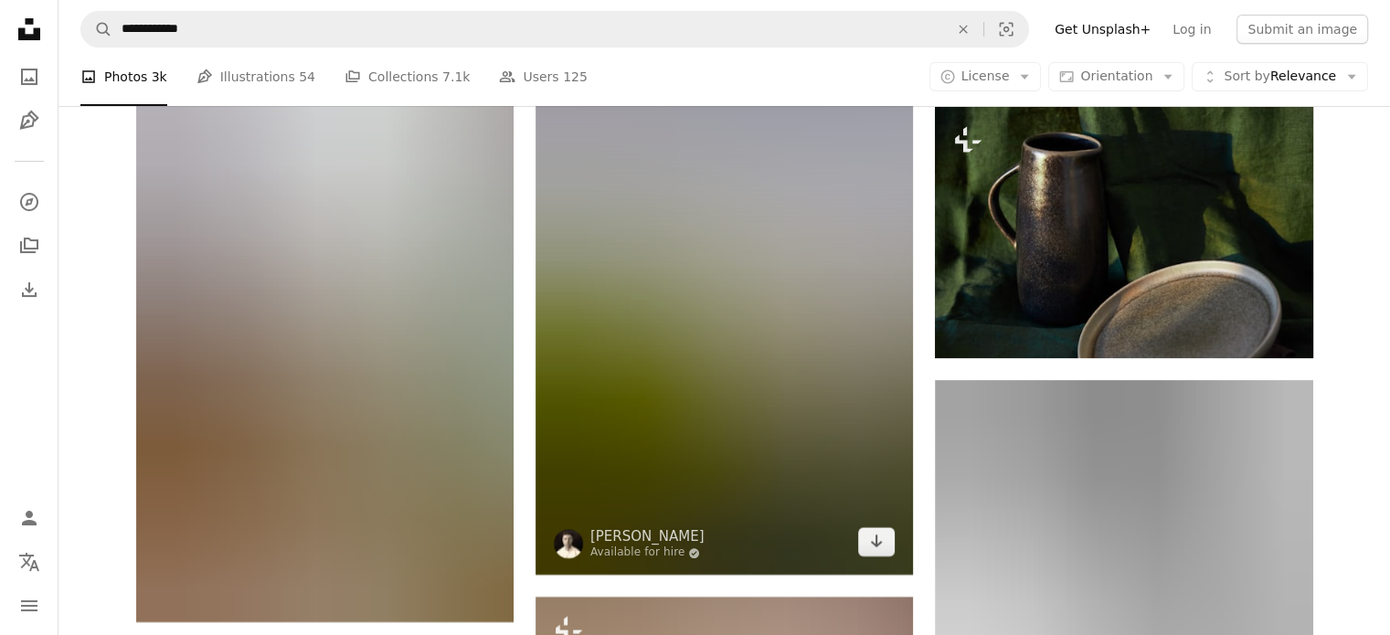
scroll to position [35213, 0]
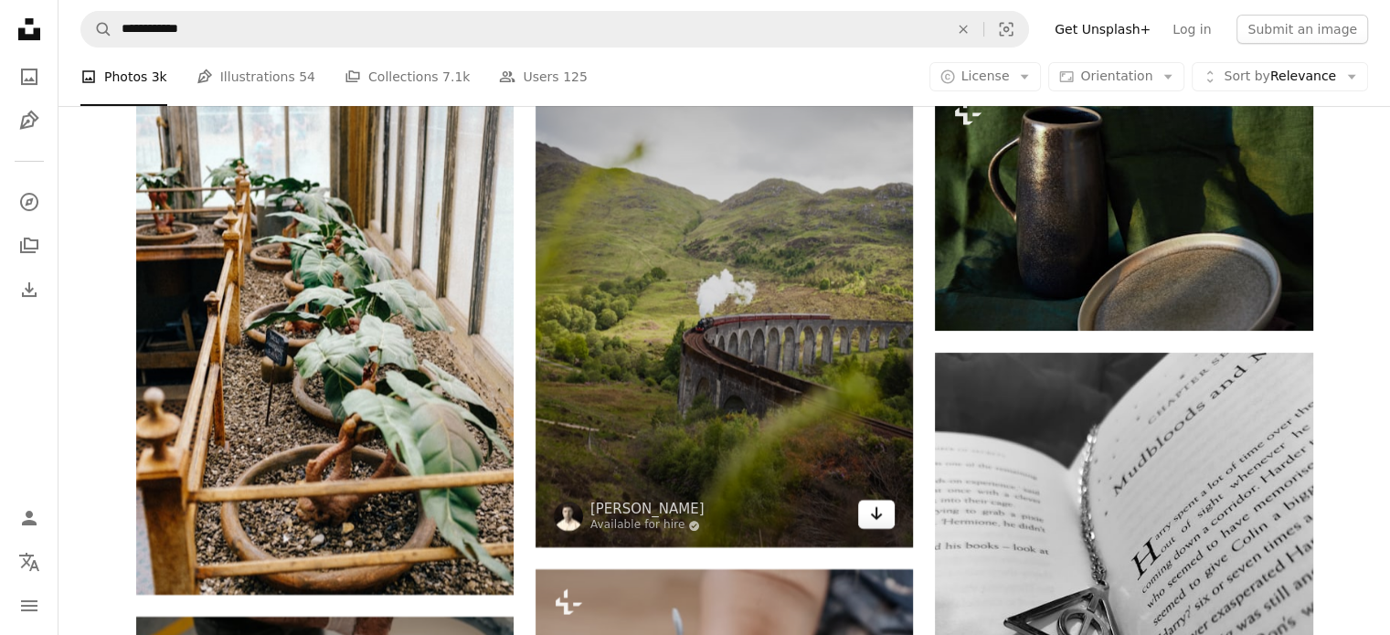
click at [871, 525] on icon "Arrow pointing down" at bounding box center [876, 514] width 15 height 22
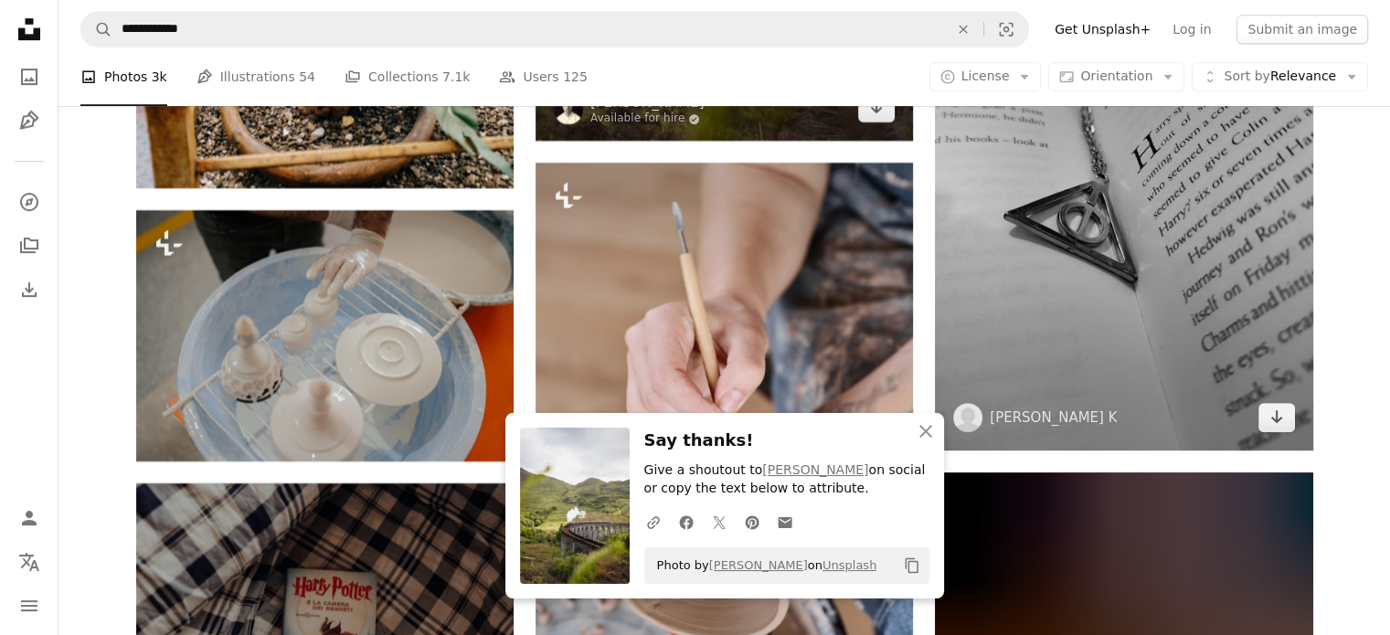
scroll to position [35578, 0]
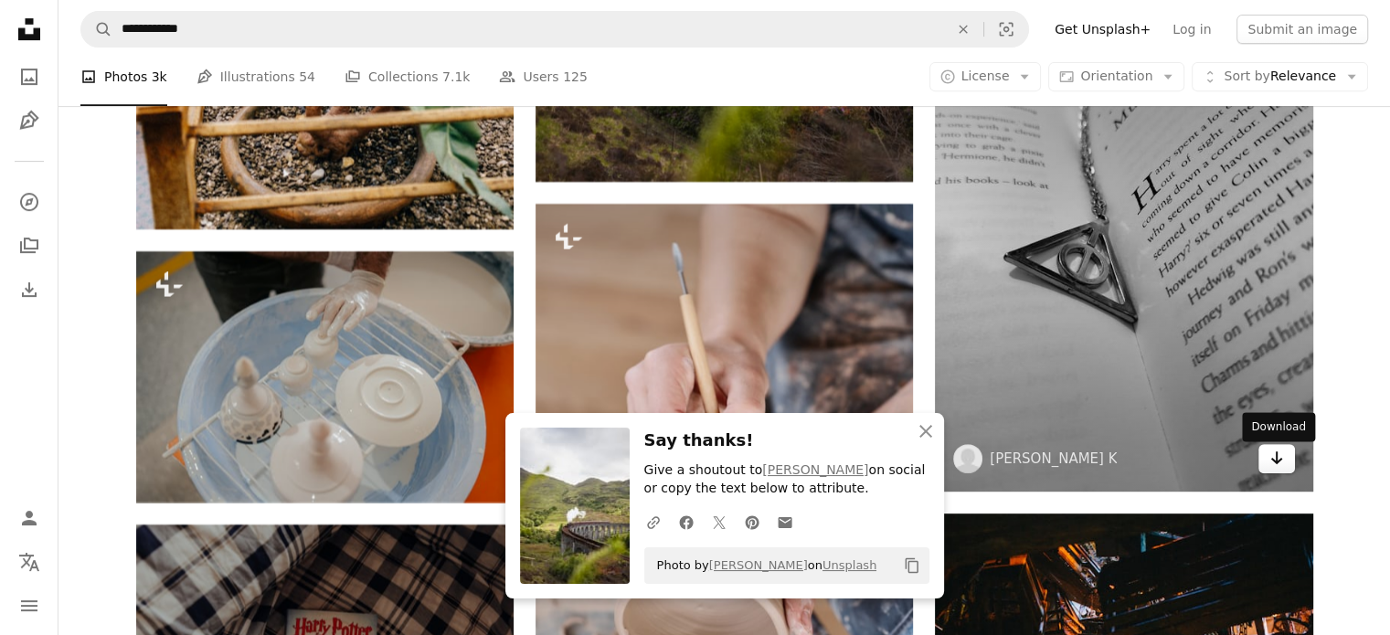
click at [1272, 466] on icon "Arrow pointing down" at bounding box center [1277, 458] width 15 height 22
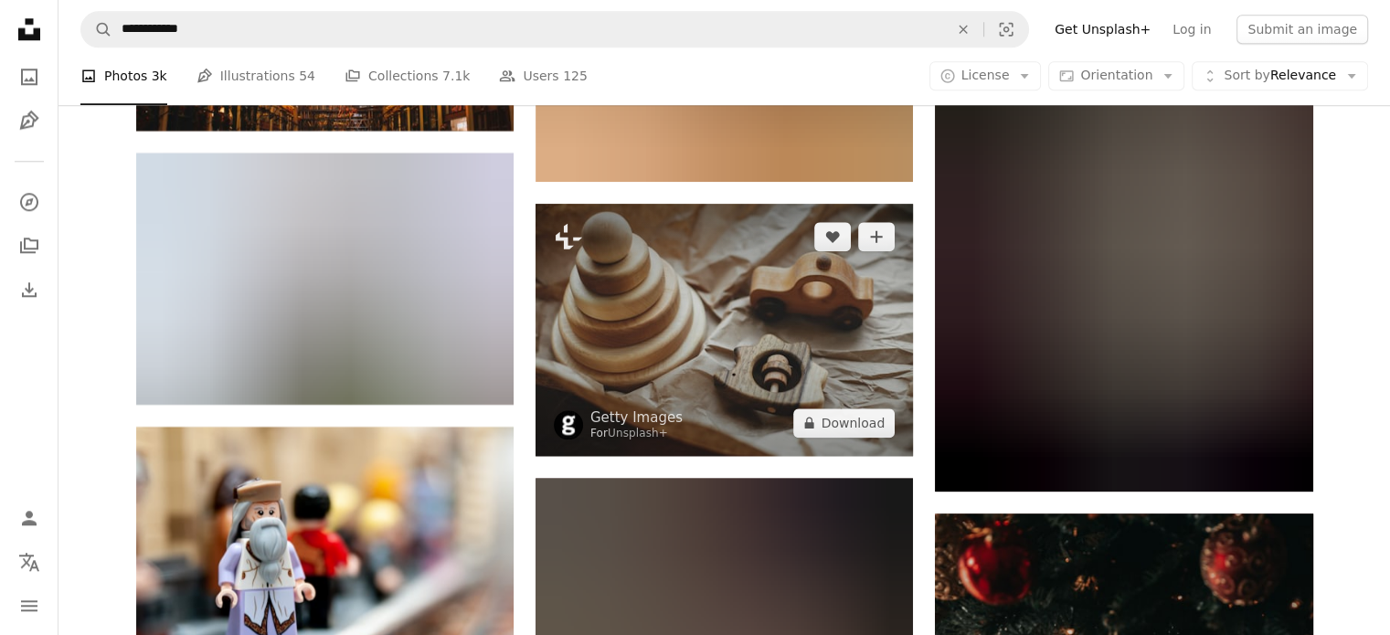
scroll to position [36767, 0]
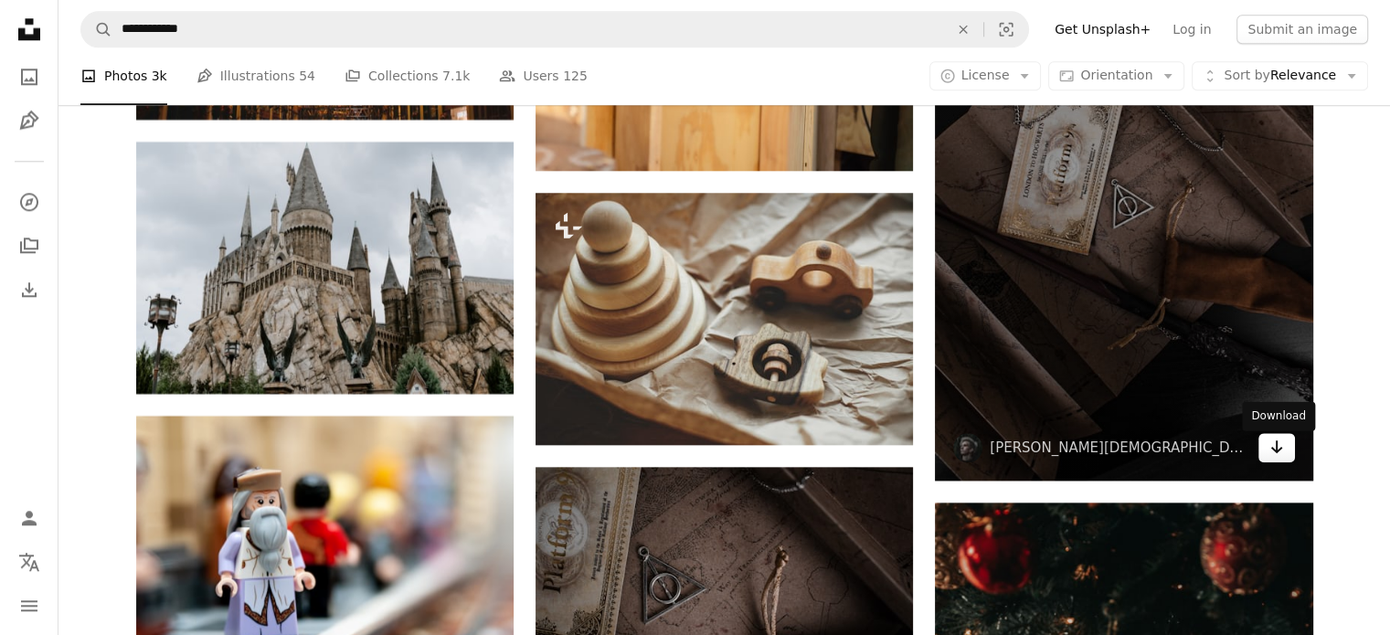
click at [1273, 447] on icon "Arrow pointing down" at bounding box center [1277, 447] width 15 height 22
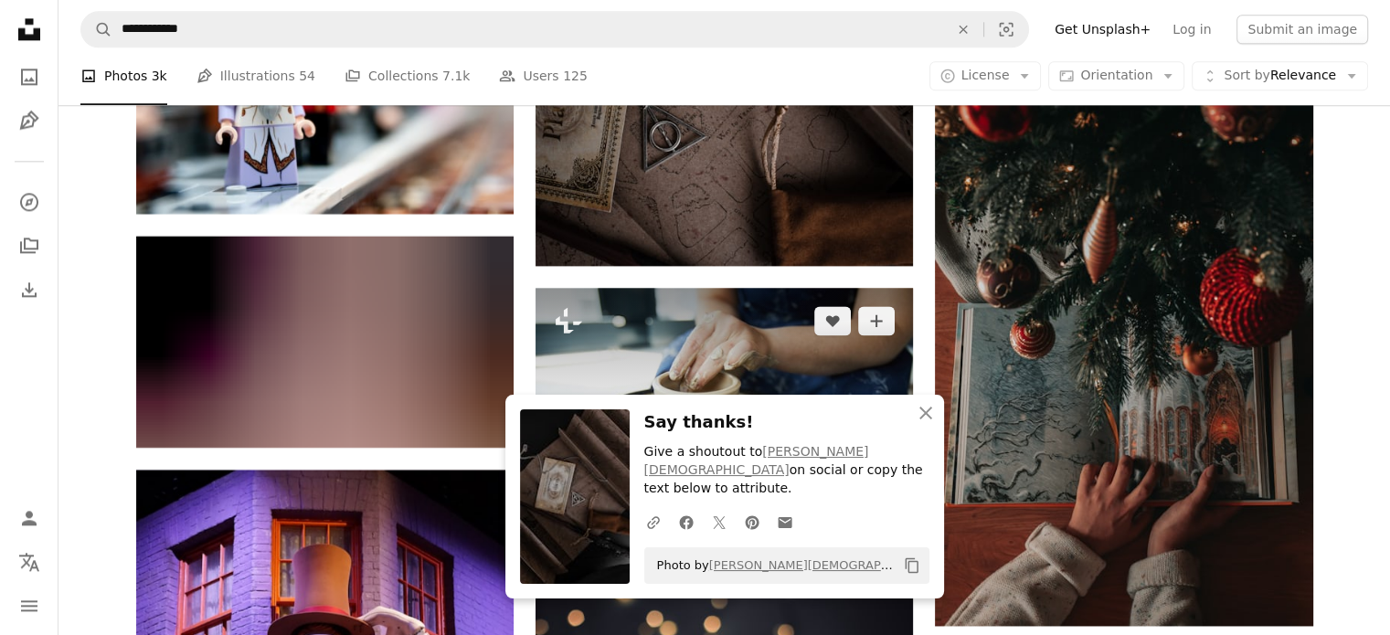
scroll to position [37224, 0]
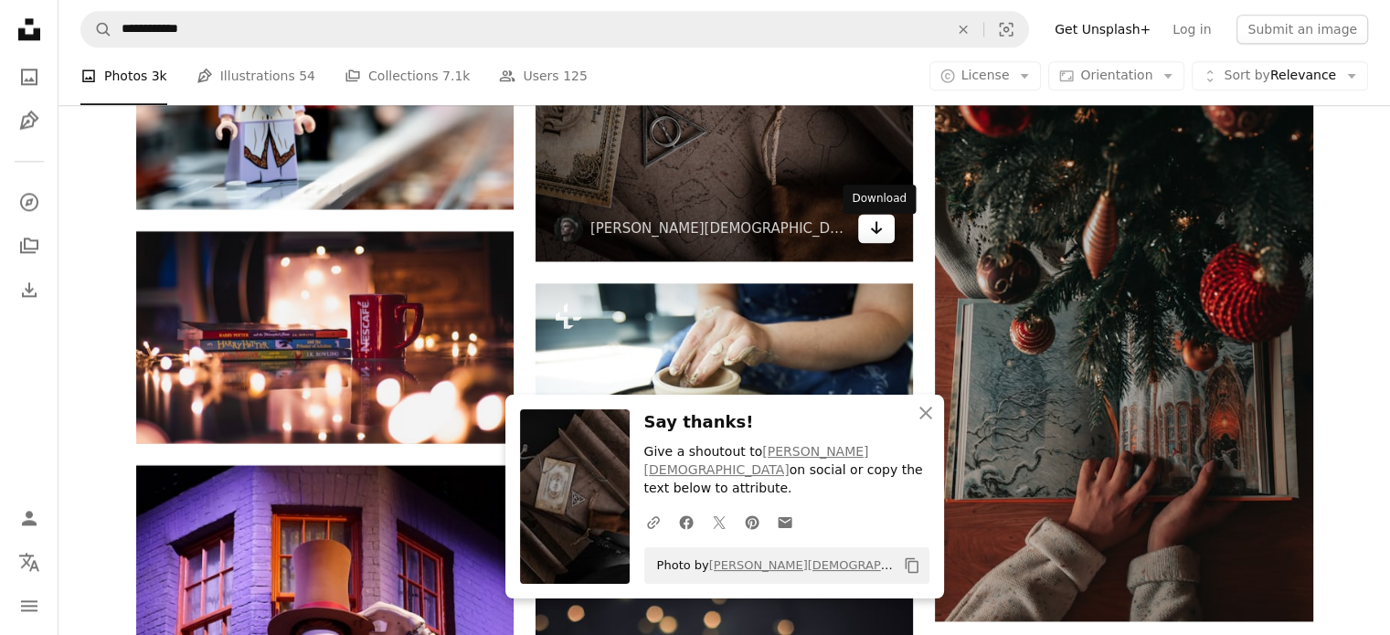
click at [885, 243] on link "Arrow pointing down" at bounding box center [876, 228] width 37 height 29
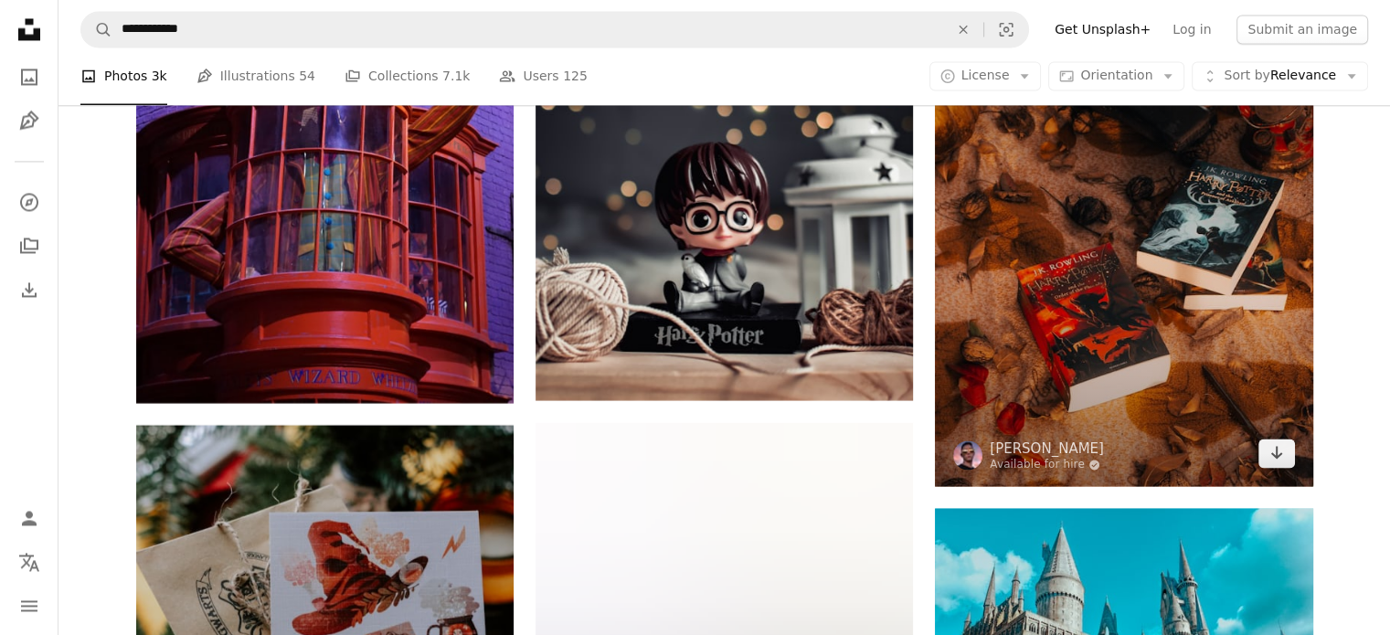
scroll to position [37864, 0]
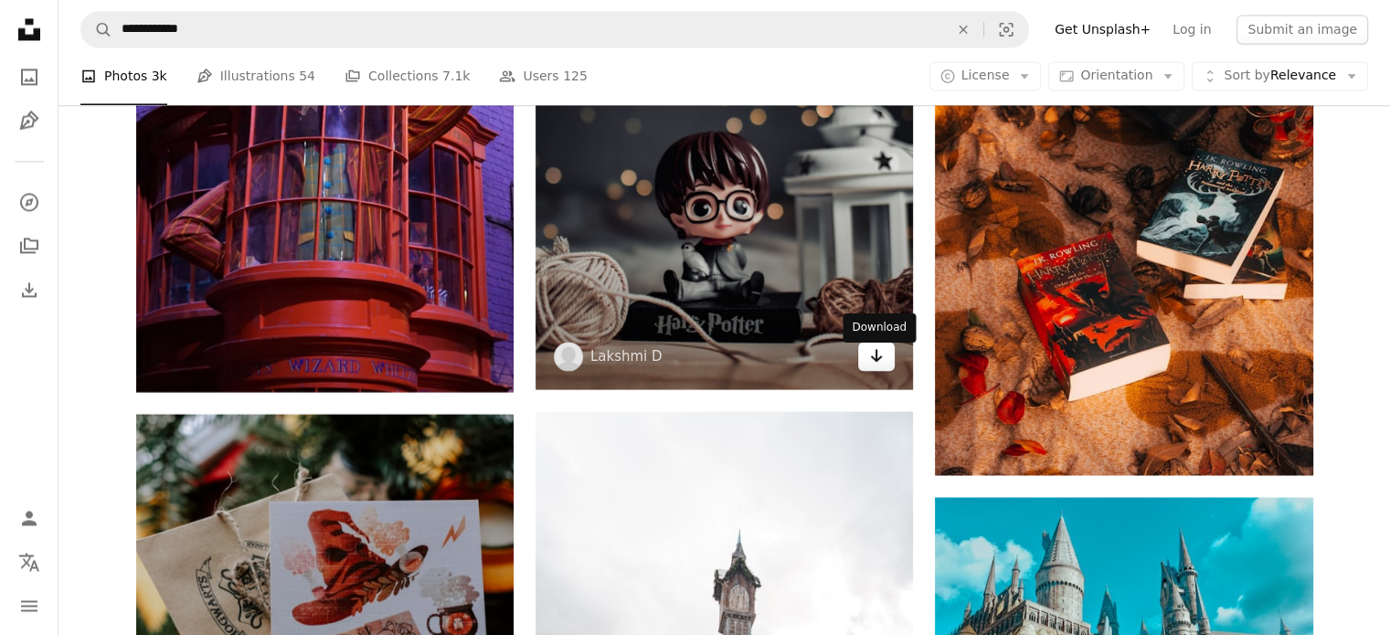
click at [883, 363] on icon "Arrow pointing down" at bounding box center [876, 356] width 15 height 22
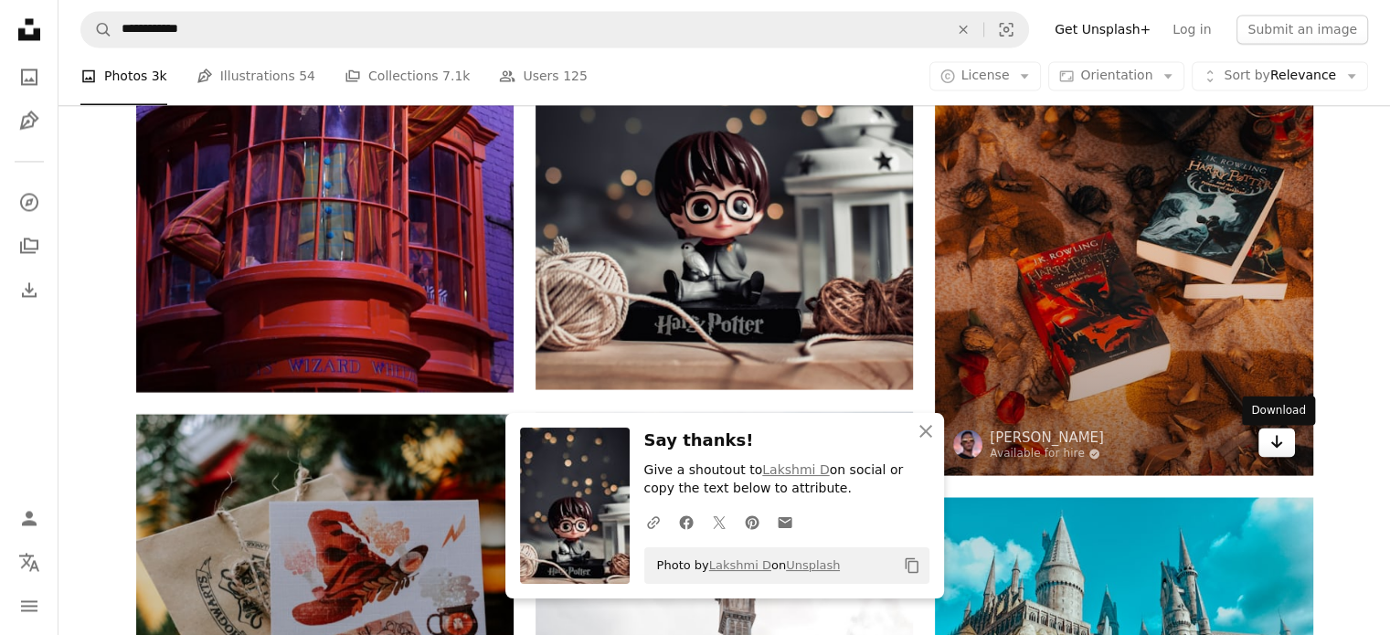
click at [1277, 448] on icon "Download" at bounding box center [1277, 441] width 12 height 13
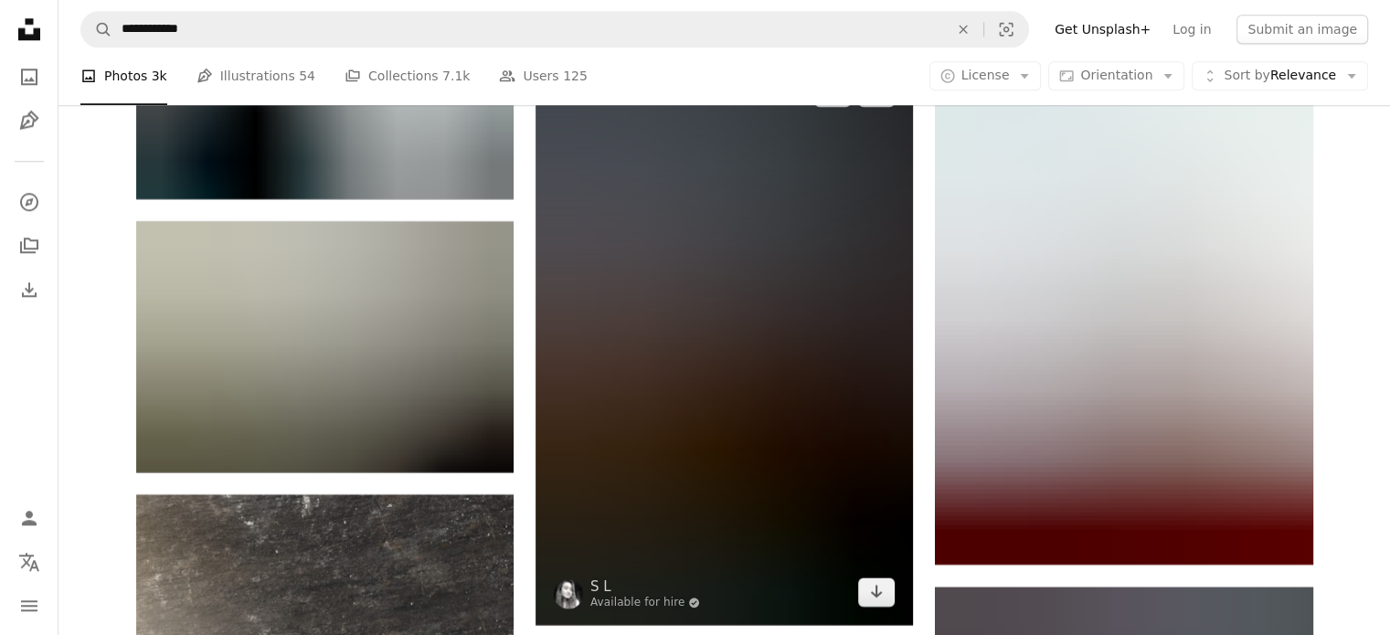
scroll to position [71505, 0]
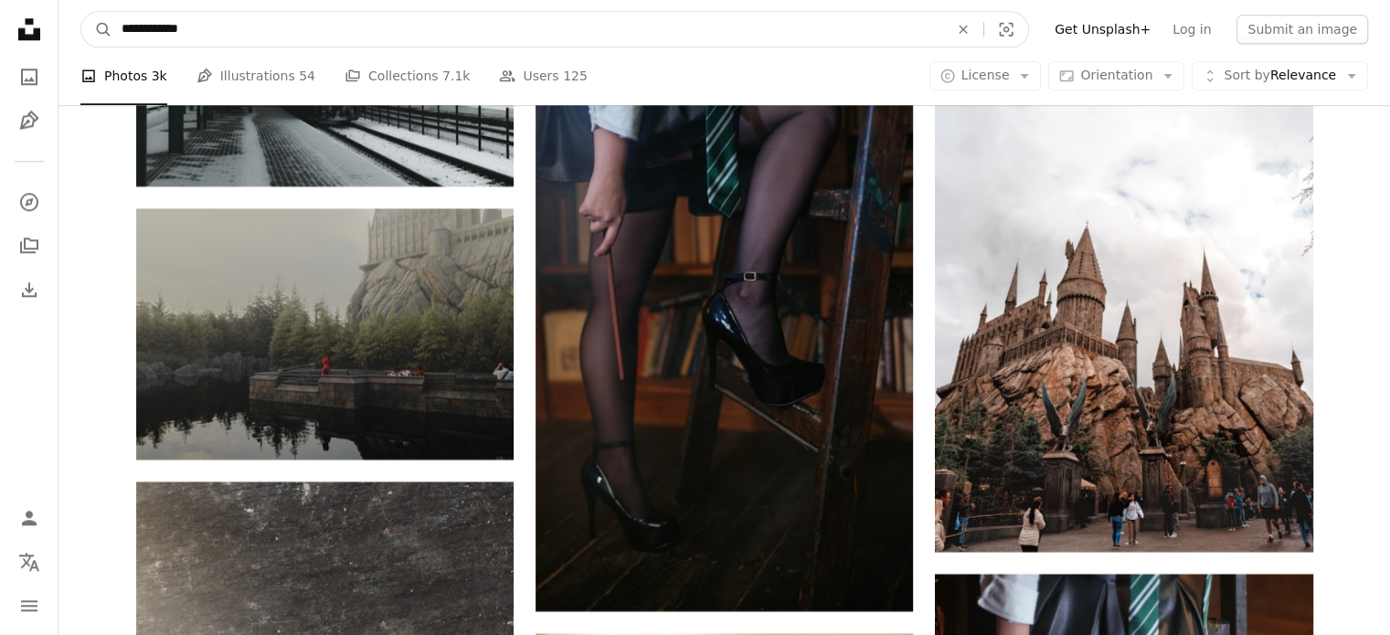
drag, startPoint x: 161, startPoint y: 29, endPoint x: 325, endPoint y: 32, distance: 164.6
click at [325, 32] on input "**********" at bounding box center [527, 29] width 831 height 35
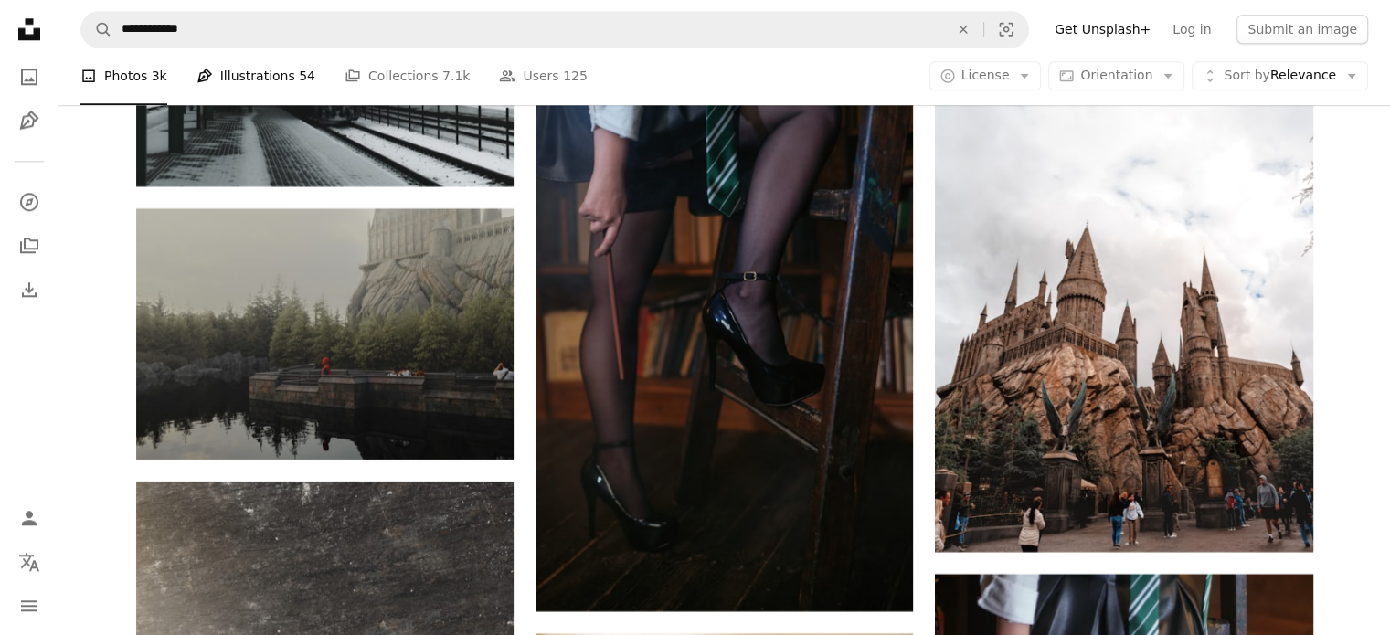
click at [250, 83] on link "Pen Tool Illustrations 54" at bounding box center [256, 77] width 119 height 59
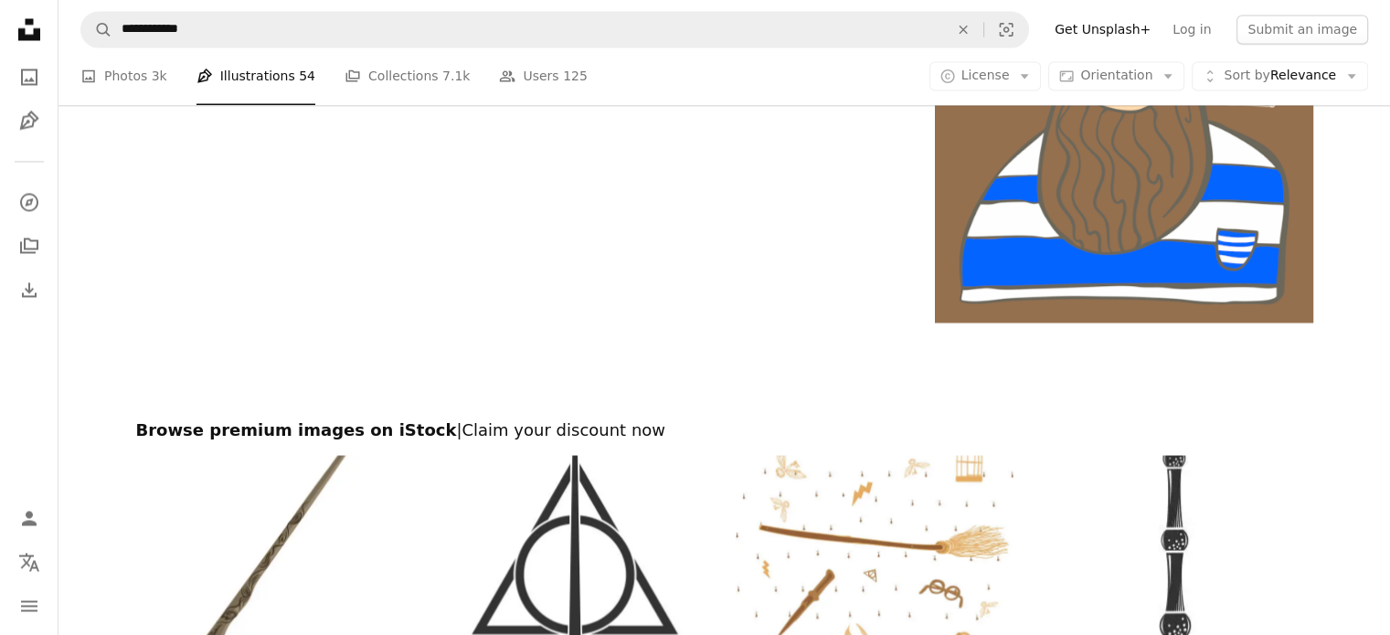
scroll to position [3382, 0]
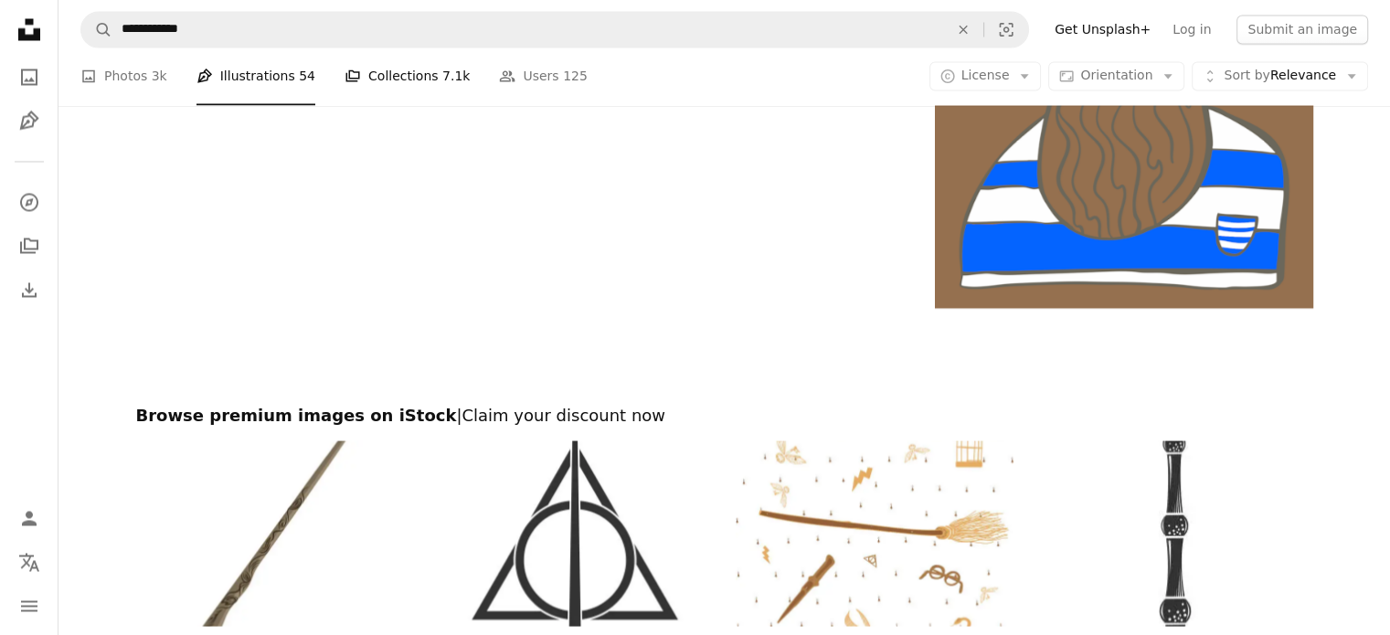
click at [365, 98] on link "A stack of folders Collections 7.1k" at bounding box center [407, 77] width 125 height 59
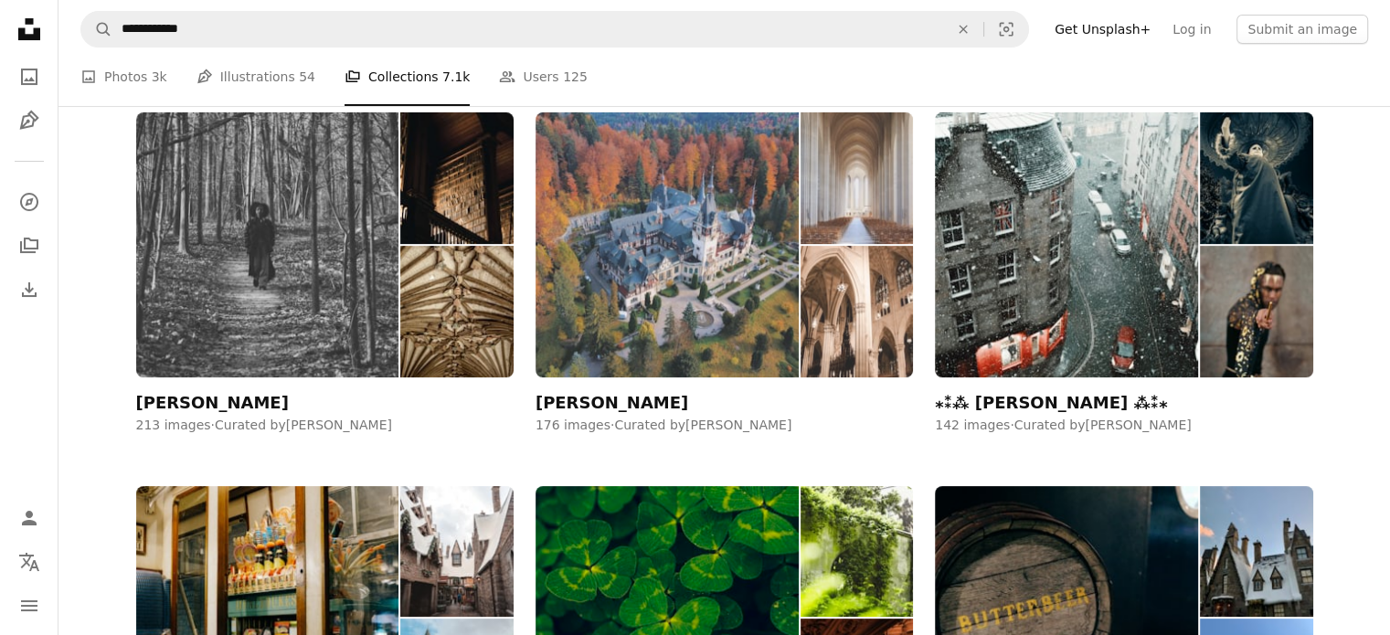
scroll to position [274, 0]
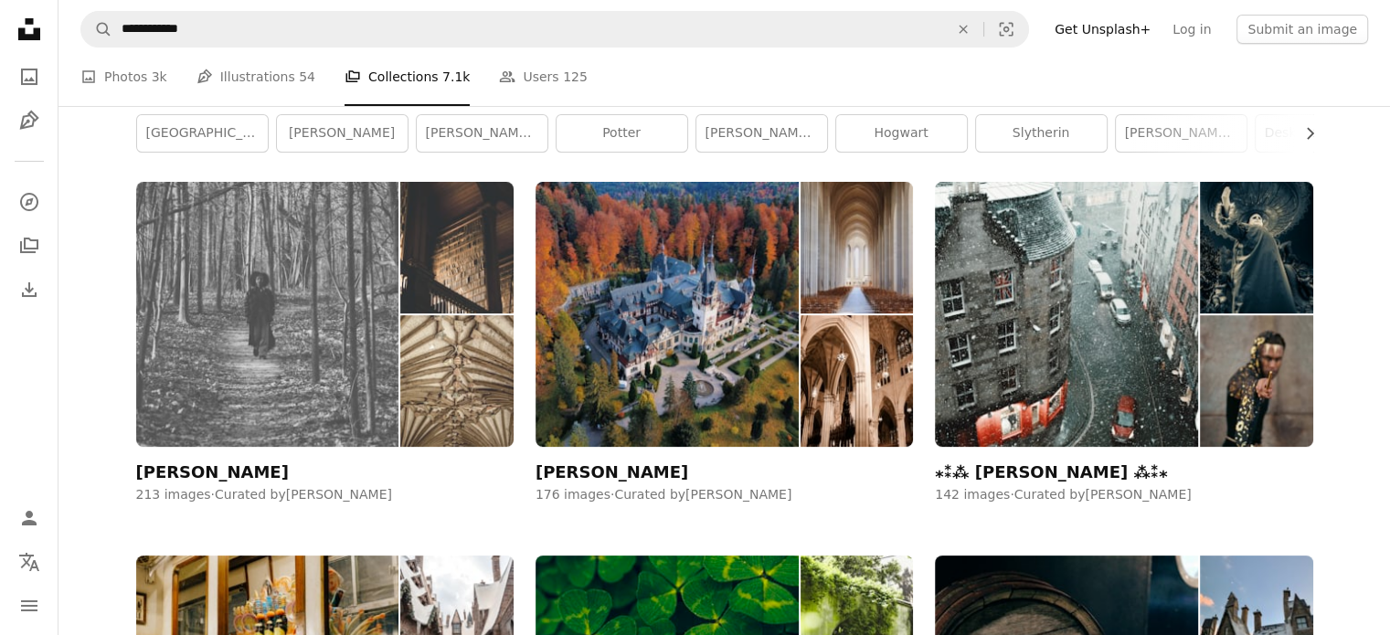
click at [205, 471] on div "[PERSON_NAME]" at bounding box center [212, 473] width 153 height 22
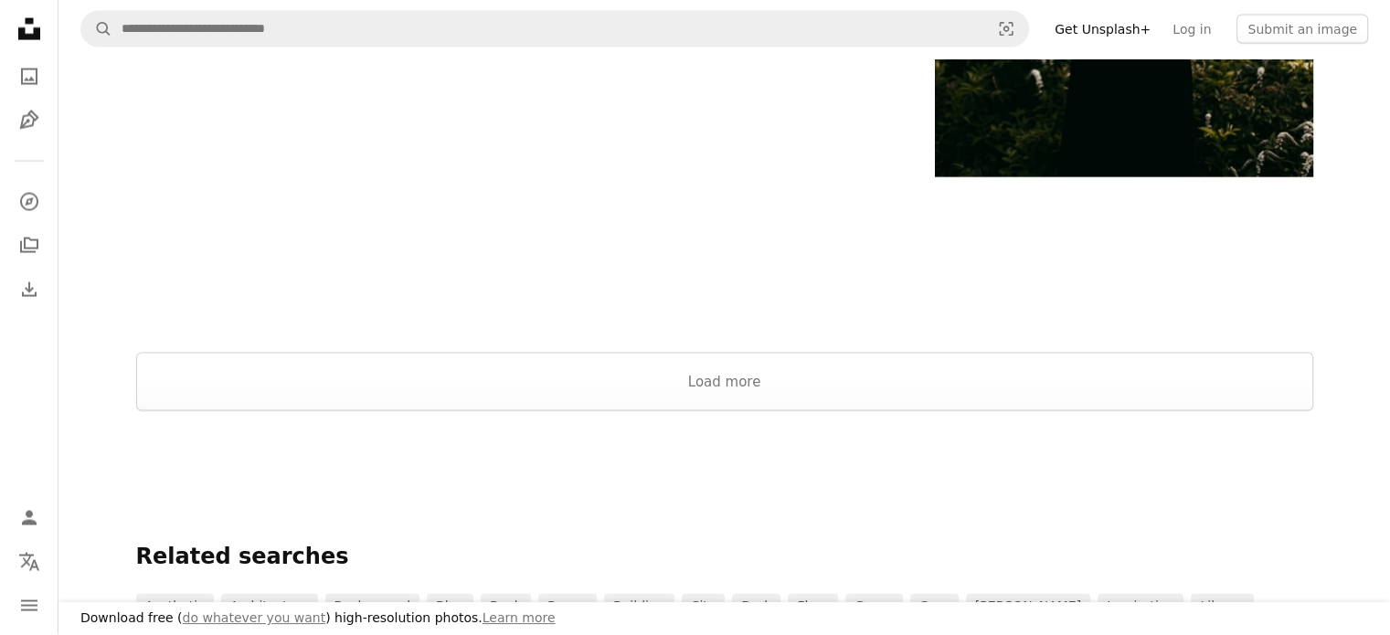
scroll to position [3931, 0]
click at [676, 399] on button "Load more" at bounding box center [724, 381] width 1177 height 59
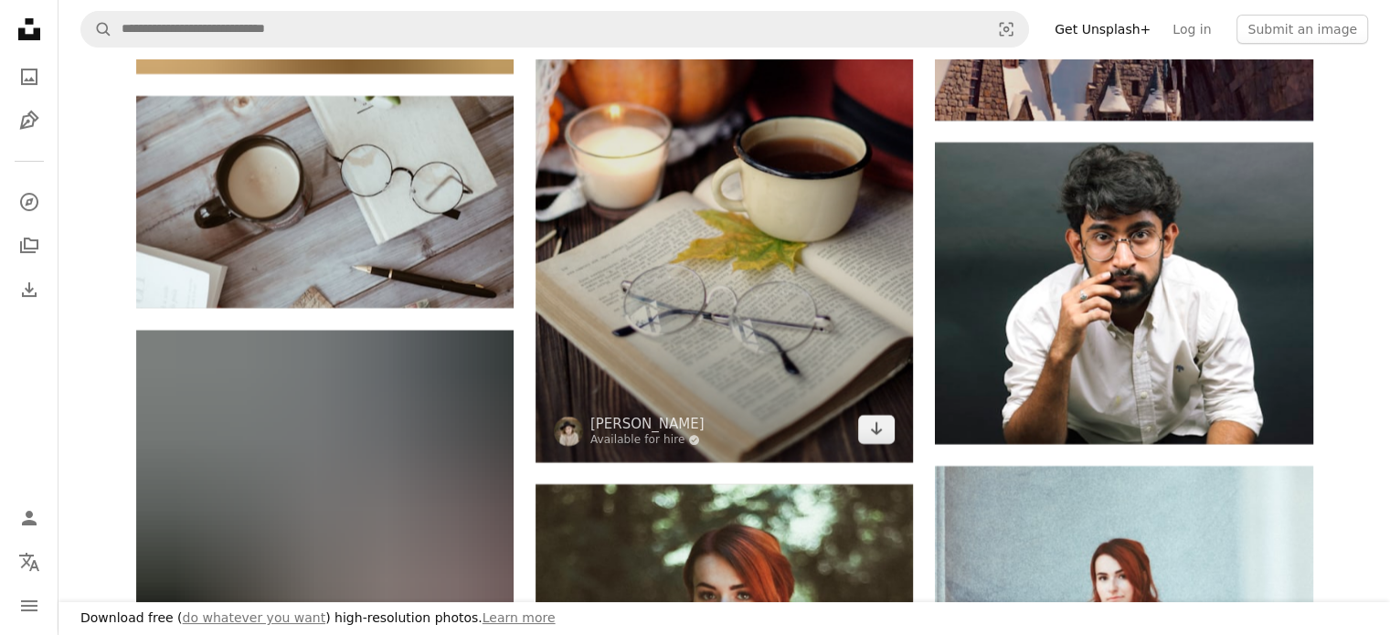
scroll to position [7496, 0]
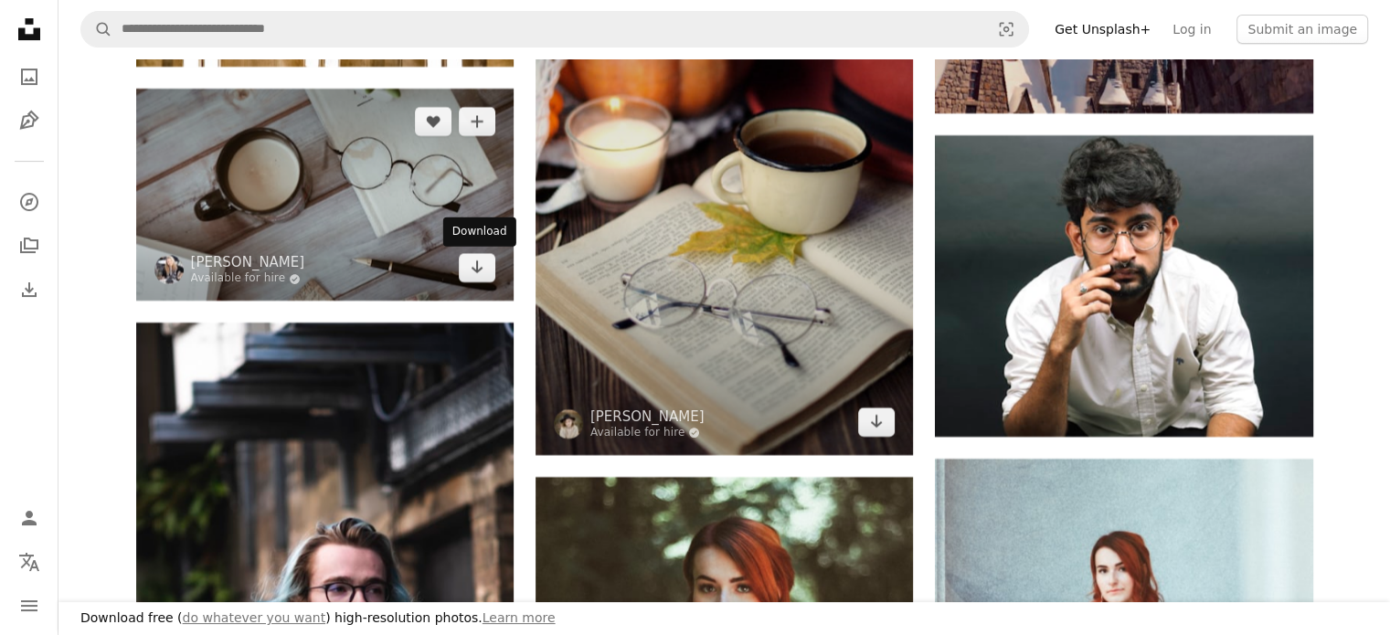
drag, startPoint x: 485, startPoint y: 273, endPoint x: 538, endPoint y: 293, distance: 56.7
click at [485, 273] on link "Arrow pointing down" at bounding box center [477, 267] width 37 height 29
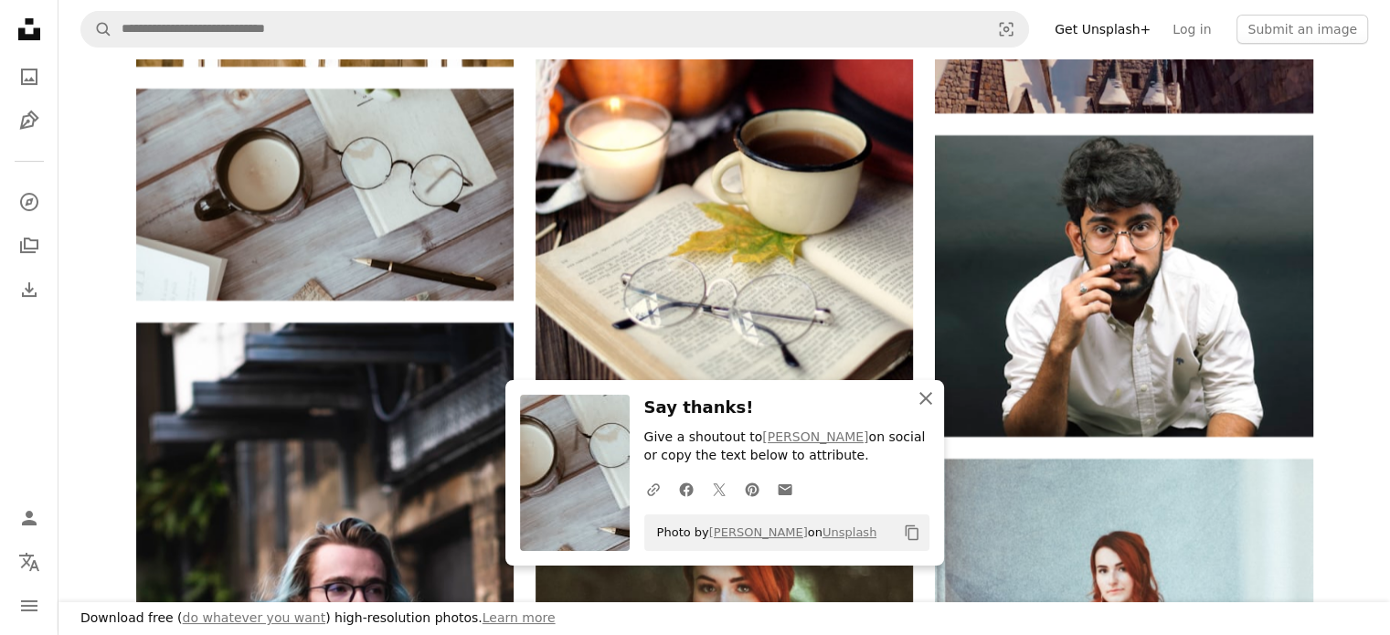
click at [927, 408] on icon "An X shape" at bounding box center [926, 399] width 22 height 22
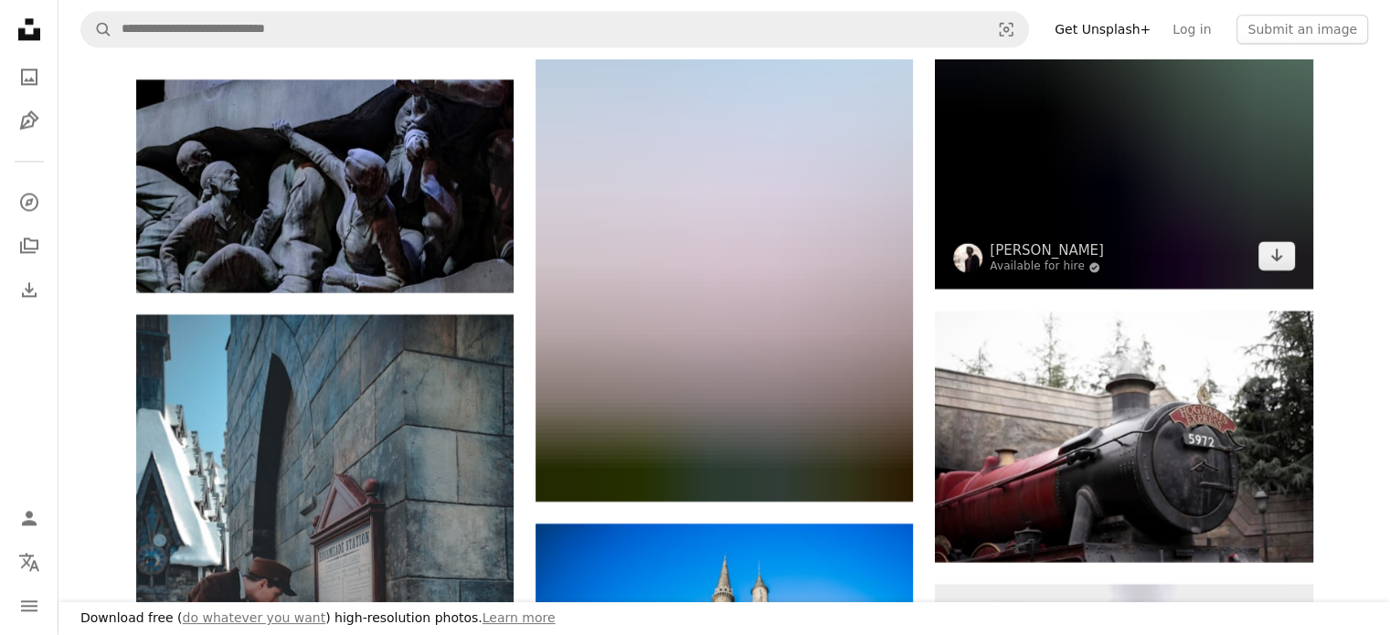
scroll to position [9324, 0]
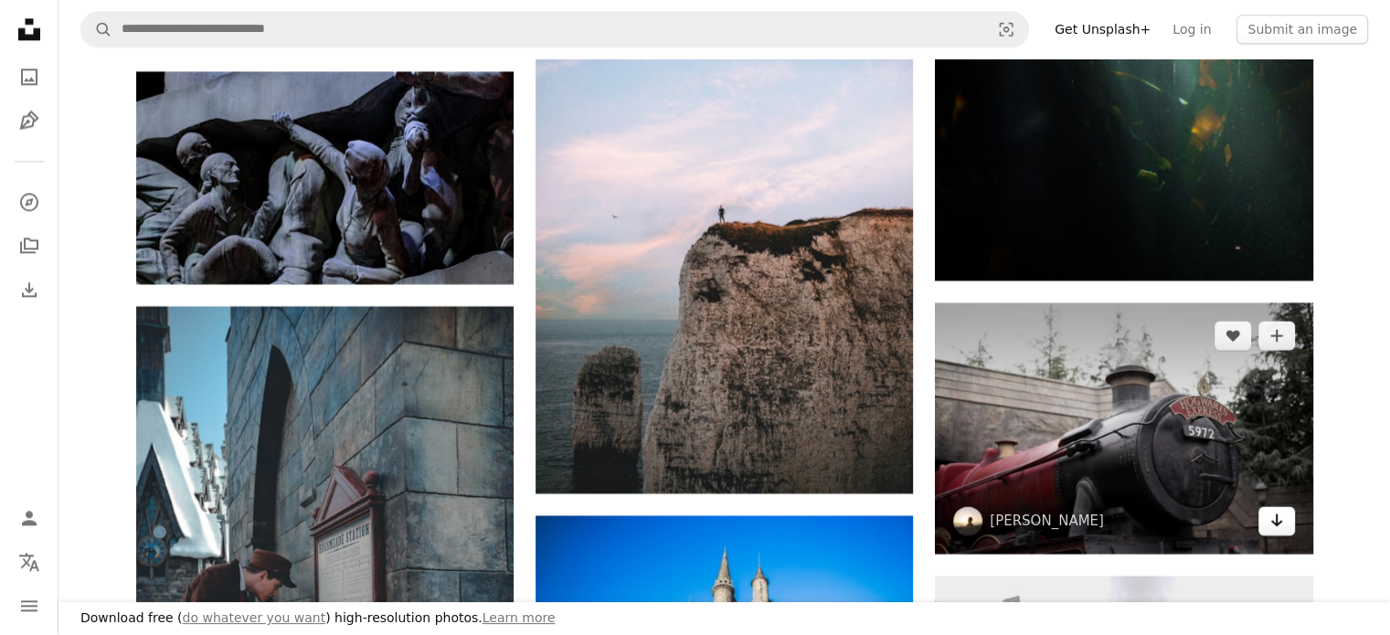
click at [1280, 535] on link "Arrow pointing down" at bounding box center [1277, 520] width 37 height 29
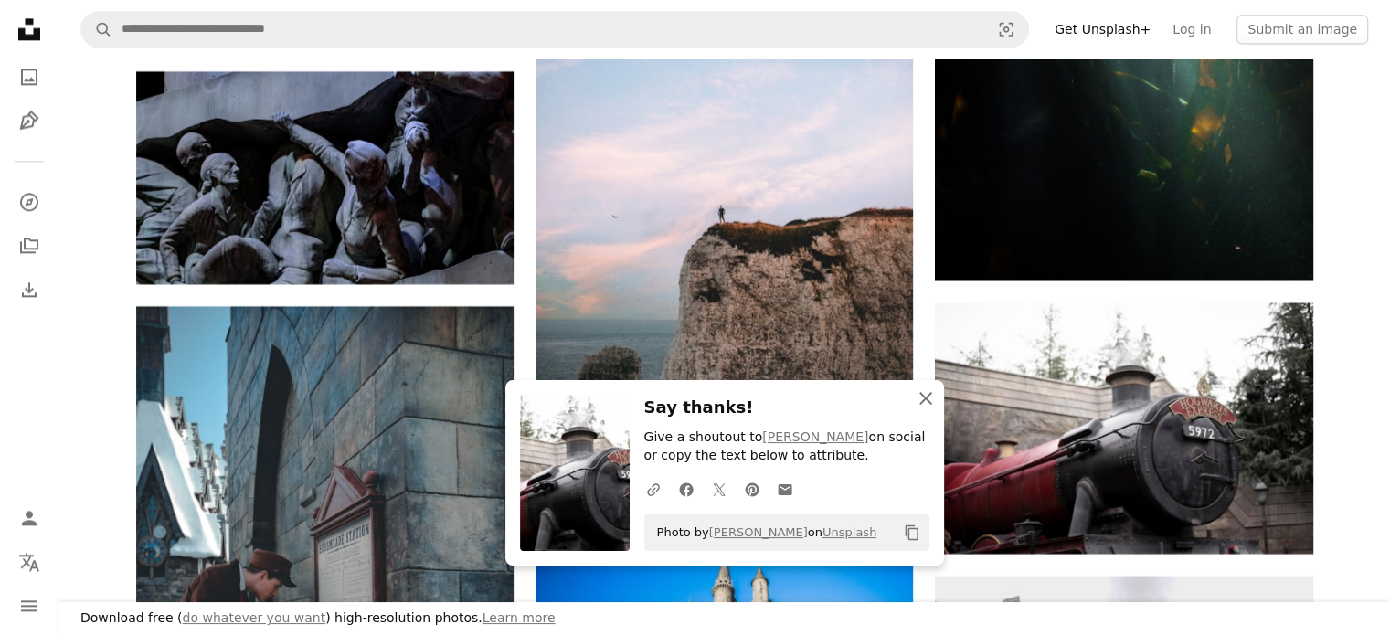
click at [931, 404] on icon "button" at bounding box center [926, 398] width 13 height 13
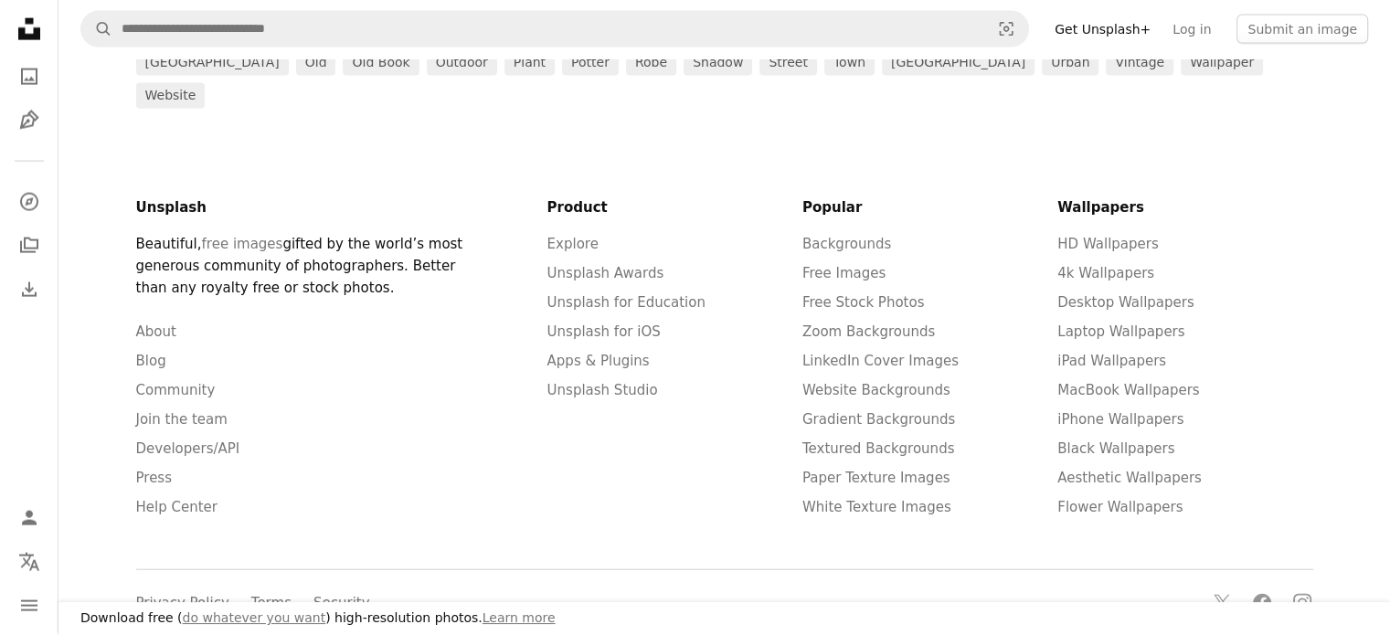
scroll to position [32044, 0]
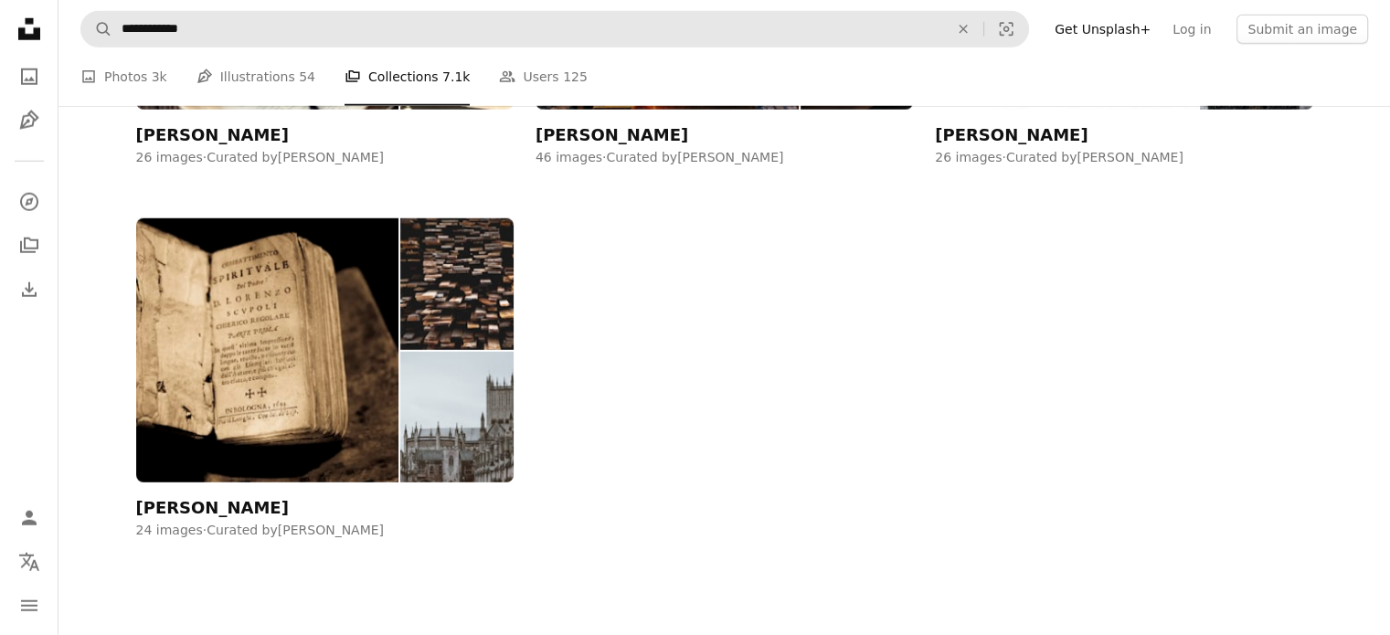
scroll to position [274, 0]
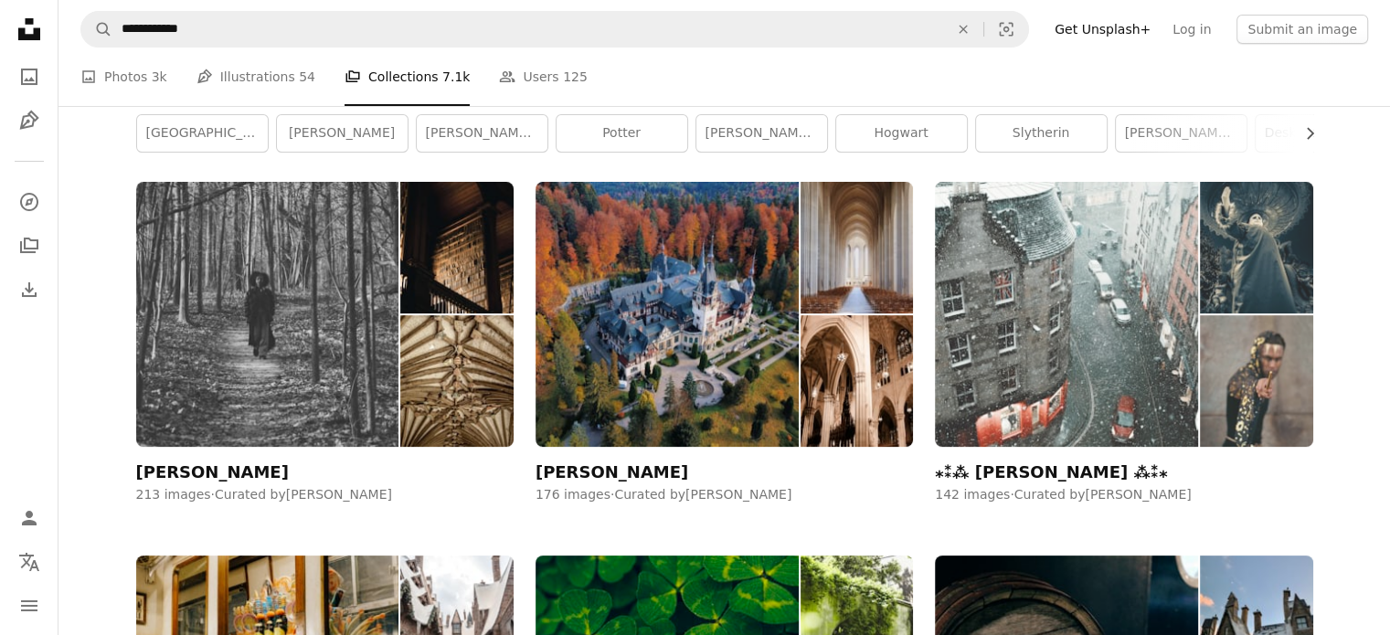
click at [1071, 417] on img at bounding box center [1066, 314] width 263 height 264
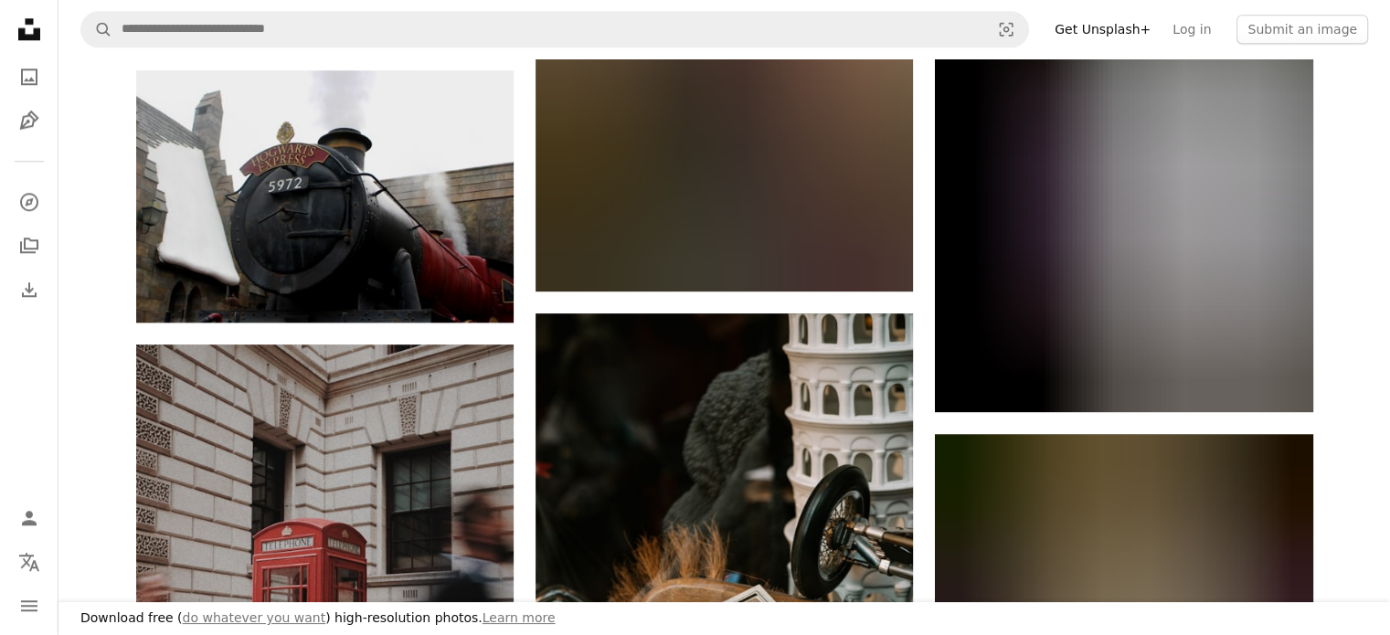
scroll to position [2011, 0]
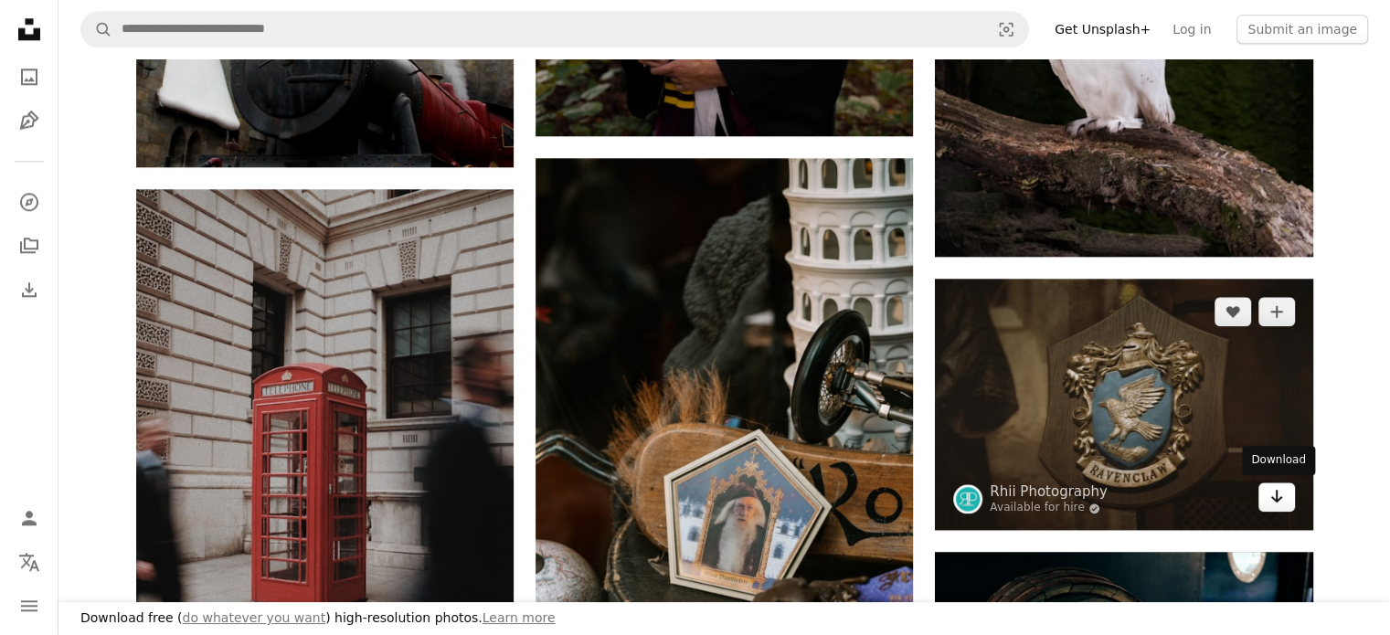
click at [1283, 497] on icon "Arrow pointing down" at bounding box center [1277, 496] width 15 height 22
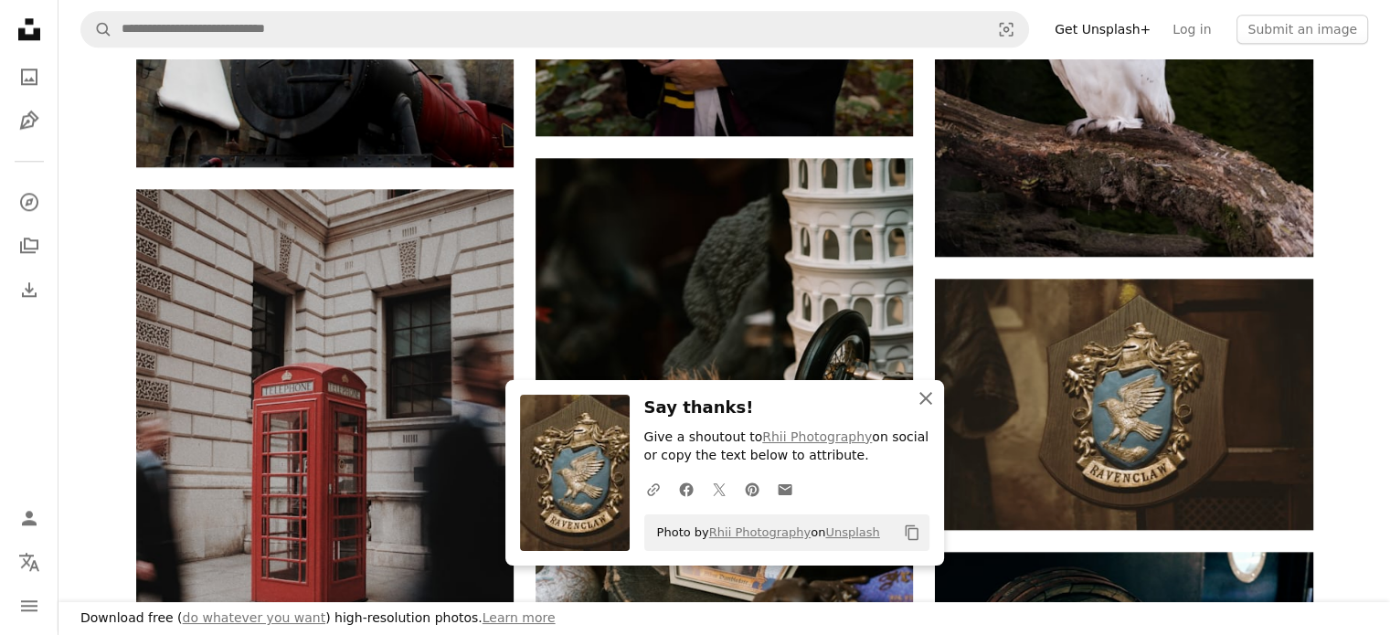
click at [925, 400] on icon "button" at bounding box center [926, 398] width 13 height 13
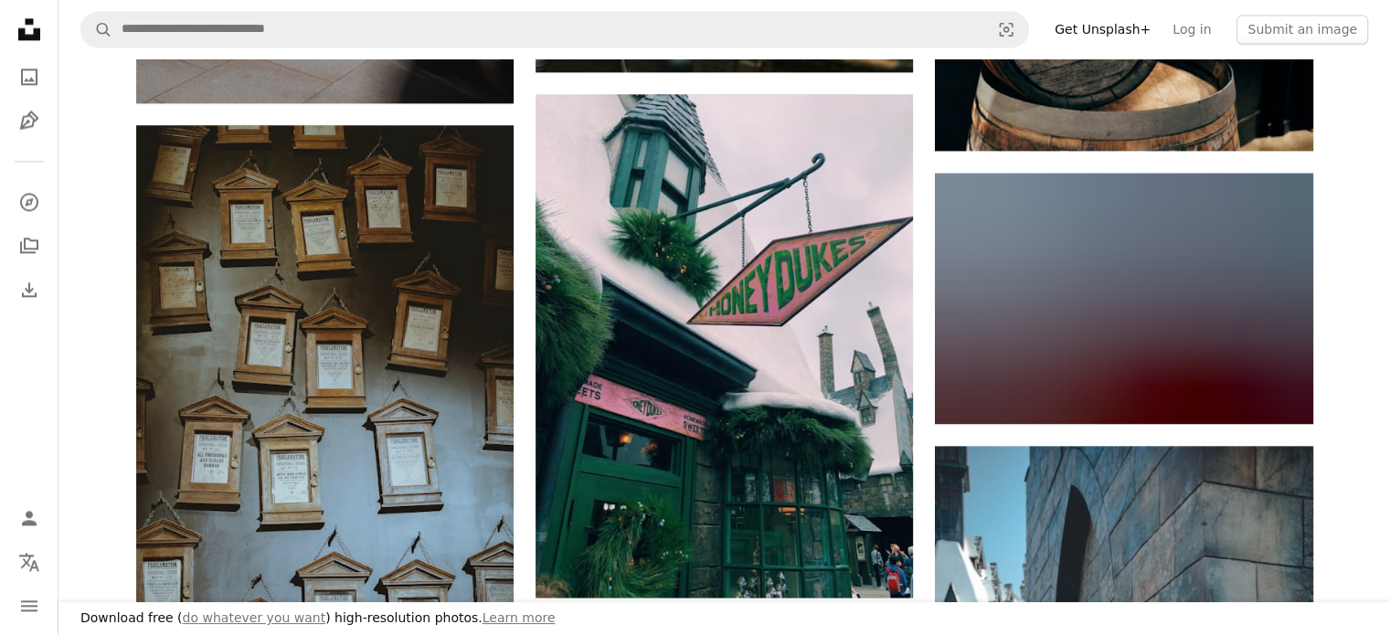
scroll to position [2651, 0]
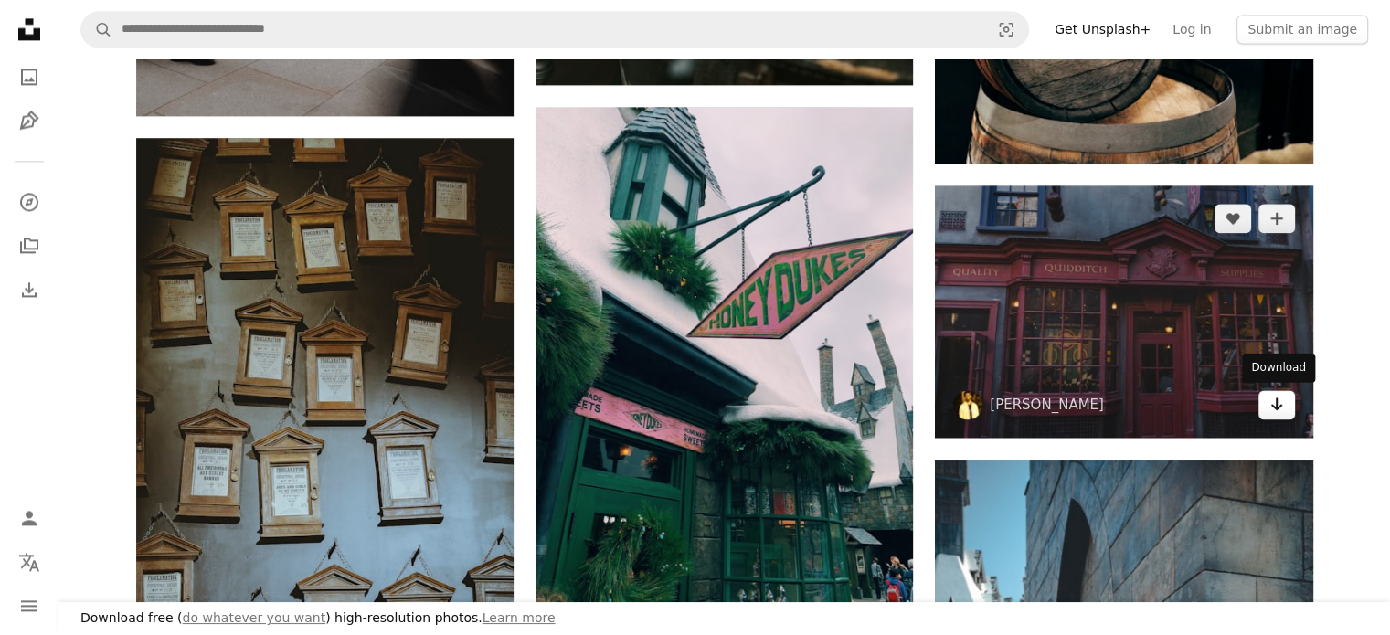
click at [1280, 406] on icon "Arrow pointing down" at bounding box center [1277, 404] width 15 height 22
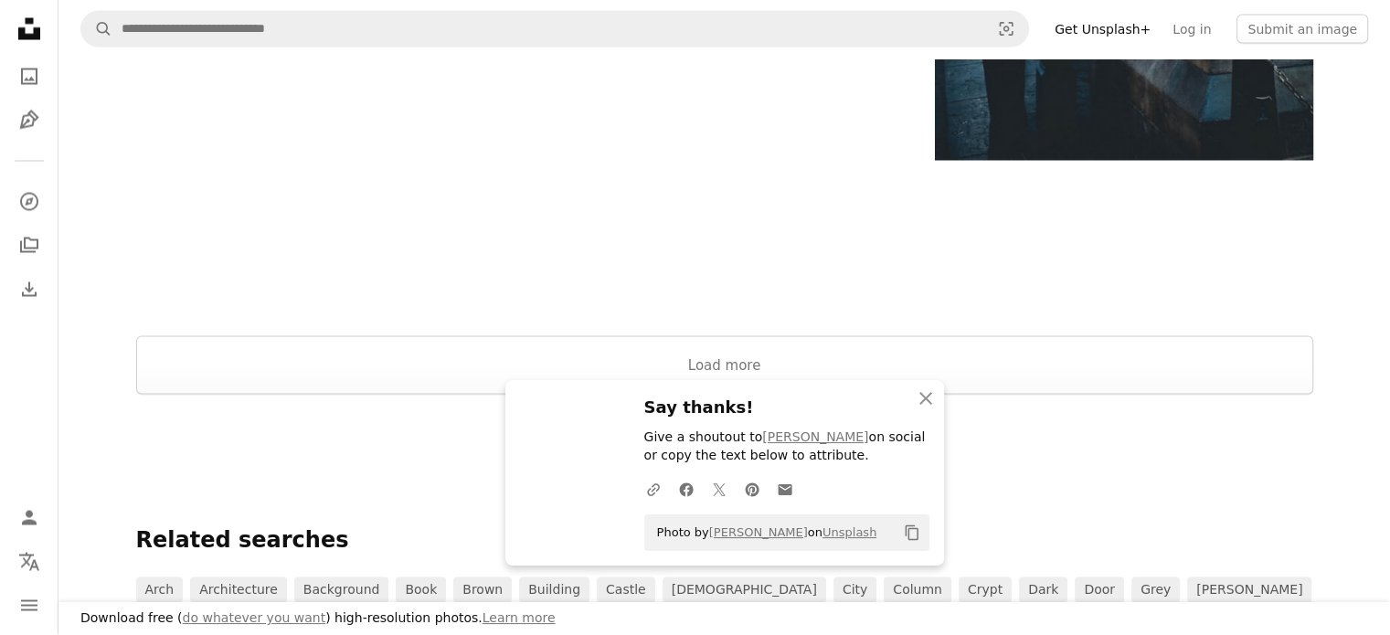
scroll to position [3565, 0]
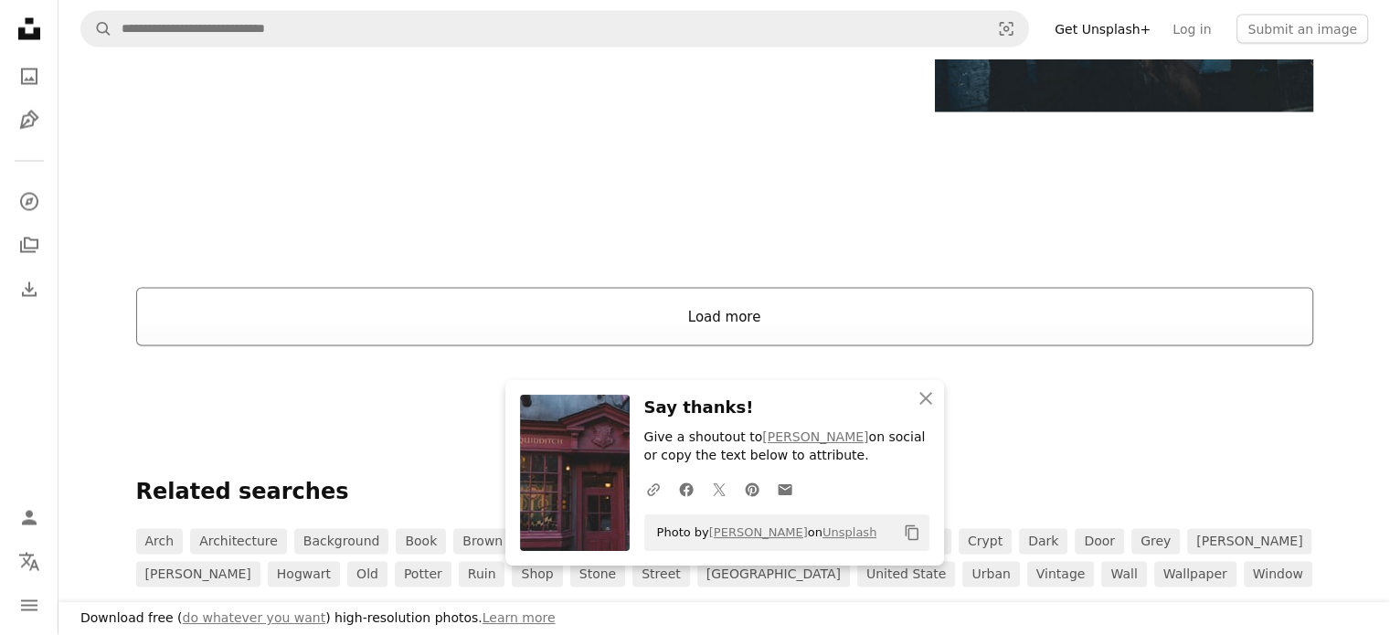
click at [622, 318] on button "Load more" at bounding box center [724, 317] width 1177 height 59
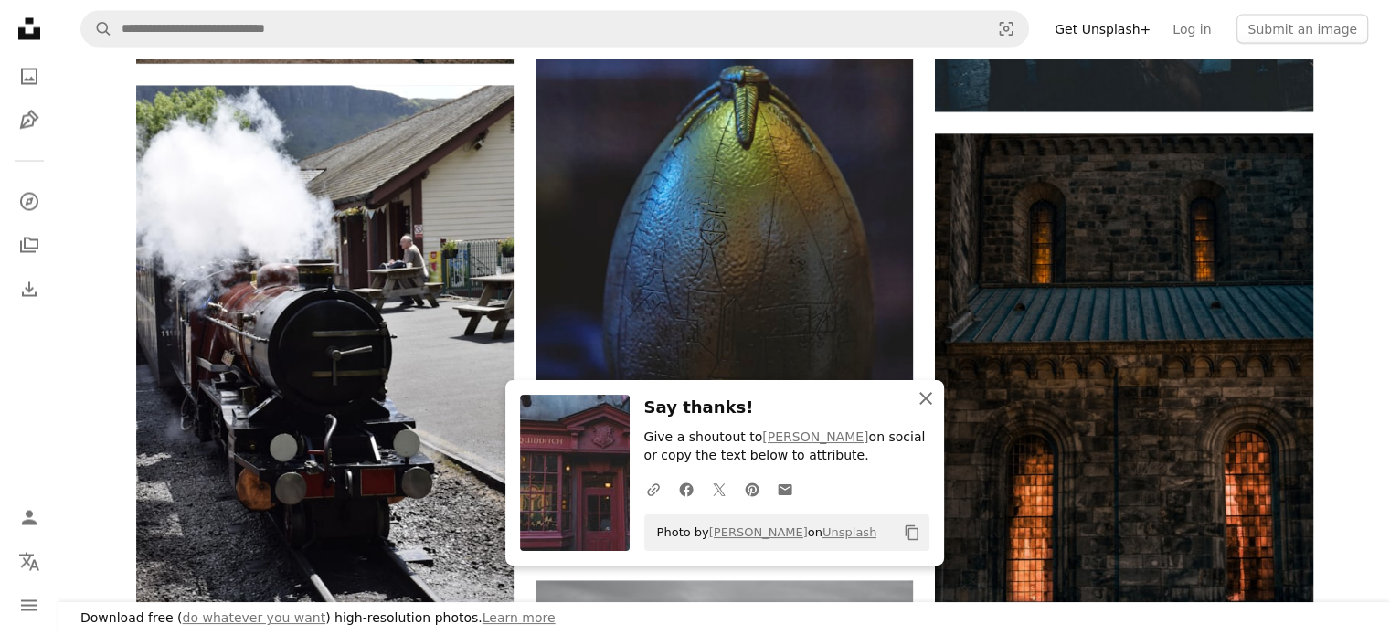
click at [926, 394] on icon "An X shape" at bounding box center [926, 399] width 22 height 22
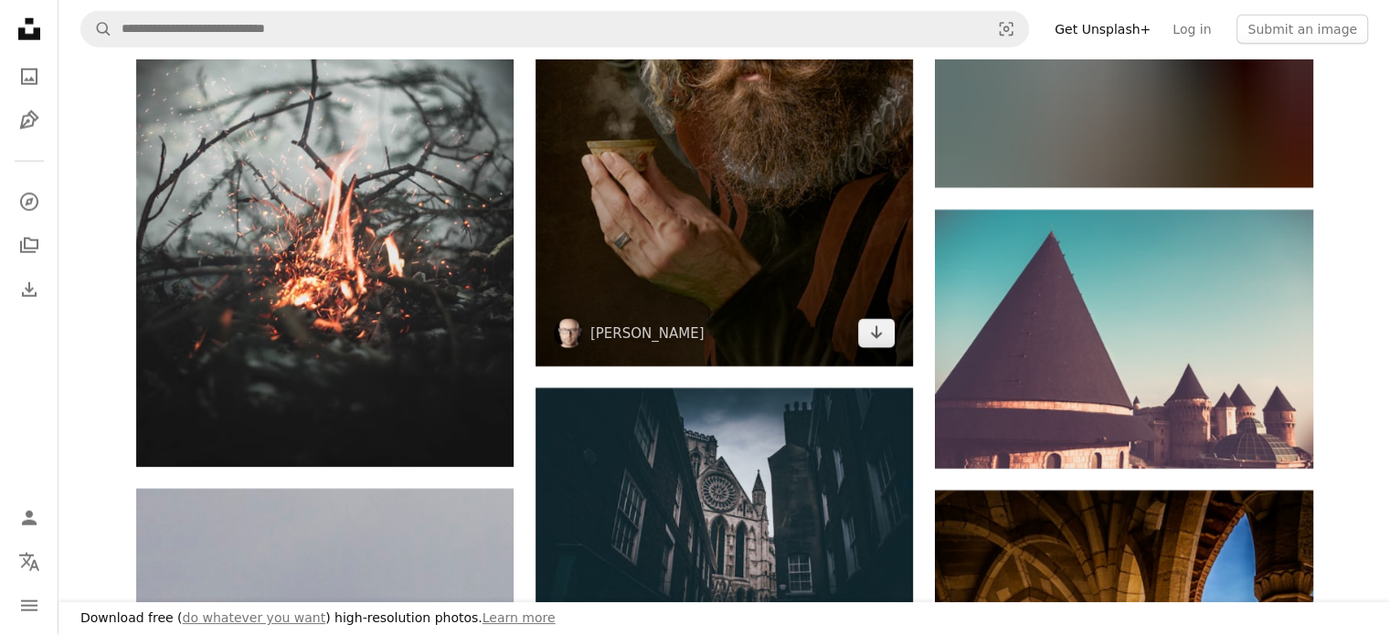
scroll to position [4845, 0]
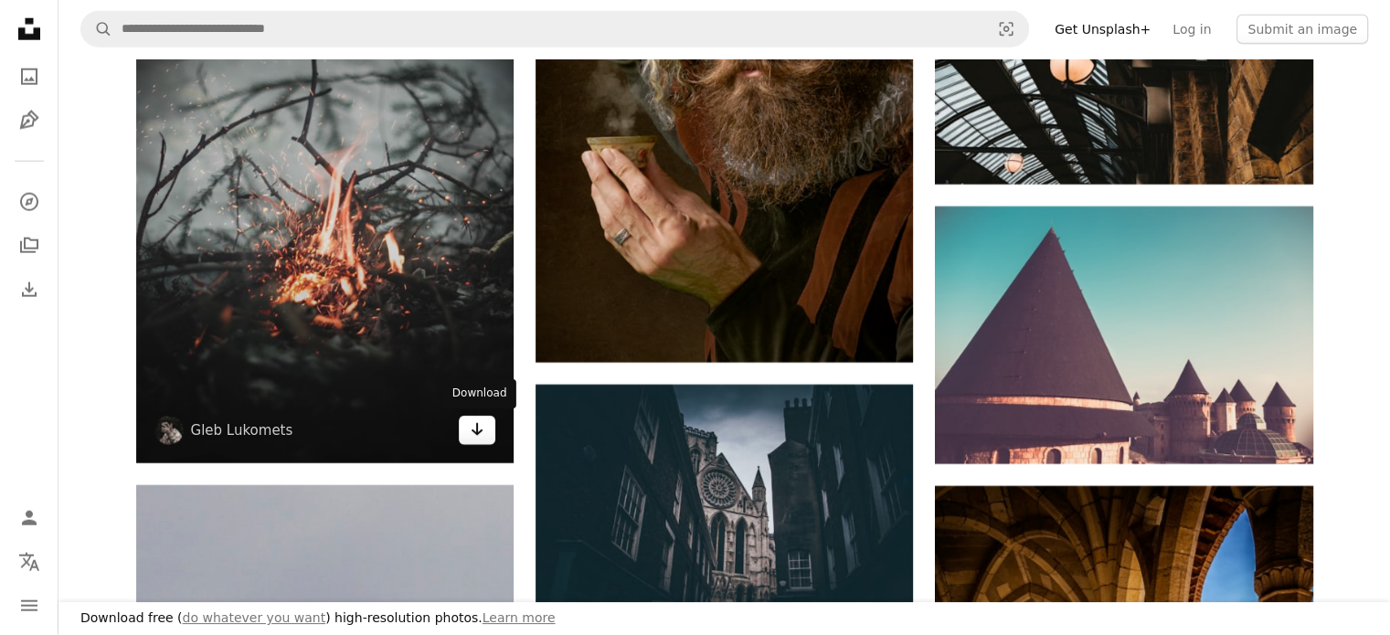
click at [472, 431] on icon "Download" at bounding box center [478, 429] width 12 height 13
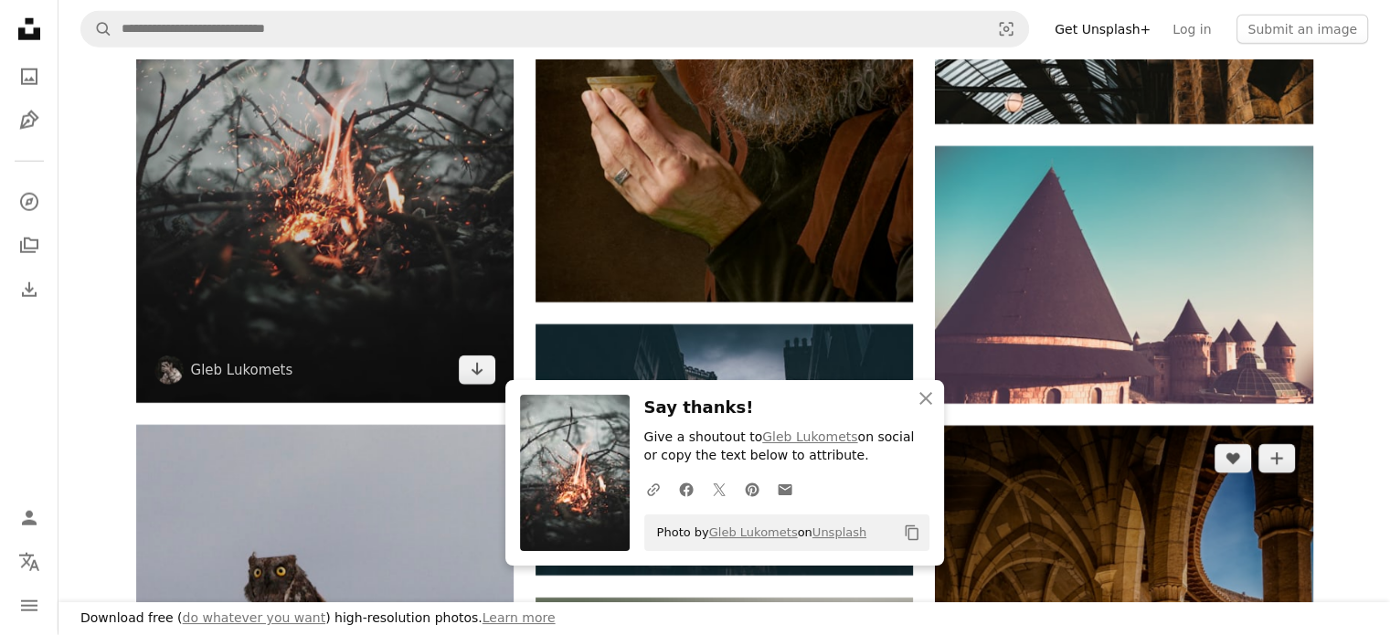
scroll to position [5119, 0]
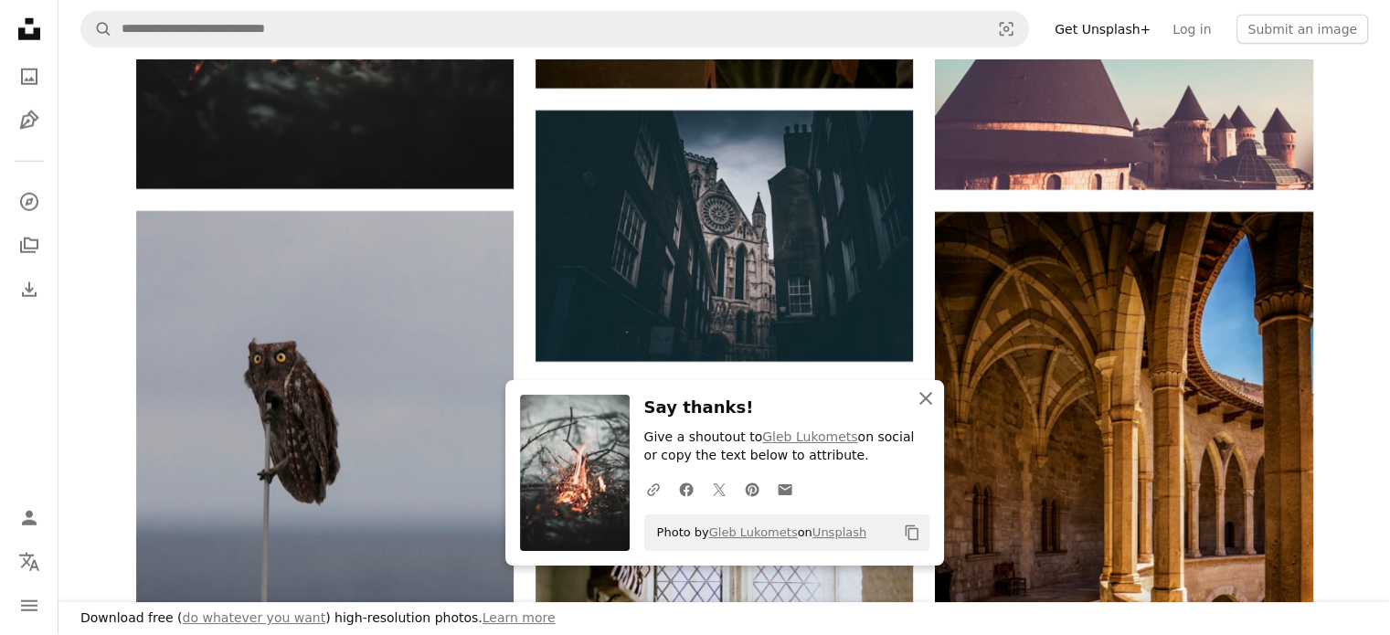
drag, startPoint x: 929, startPoint y: 397, endPoint x: 882, endPoint y: 409, distance: 48.1
click at [929, 397] on icon "An X shape" at bounding box center [926, 399] width 22 height 22
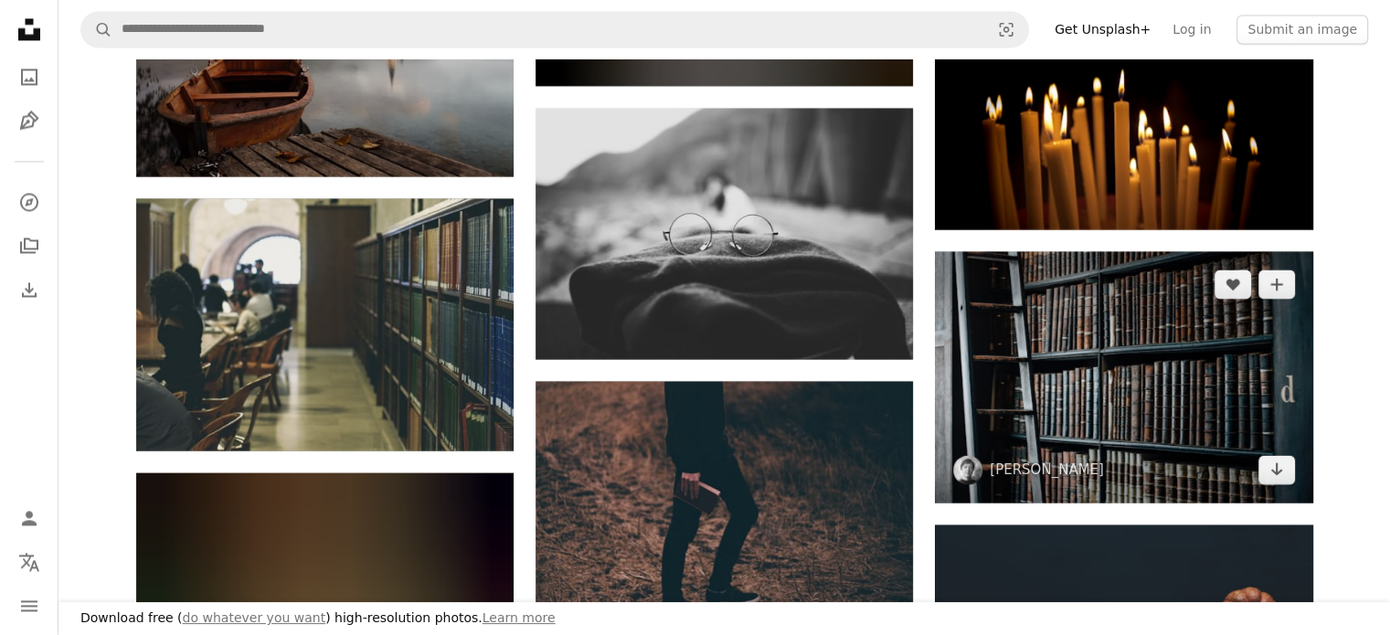
scroll to position [9964, 0]
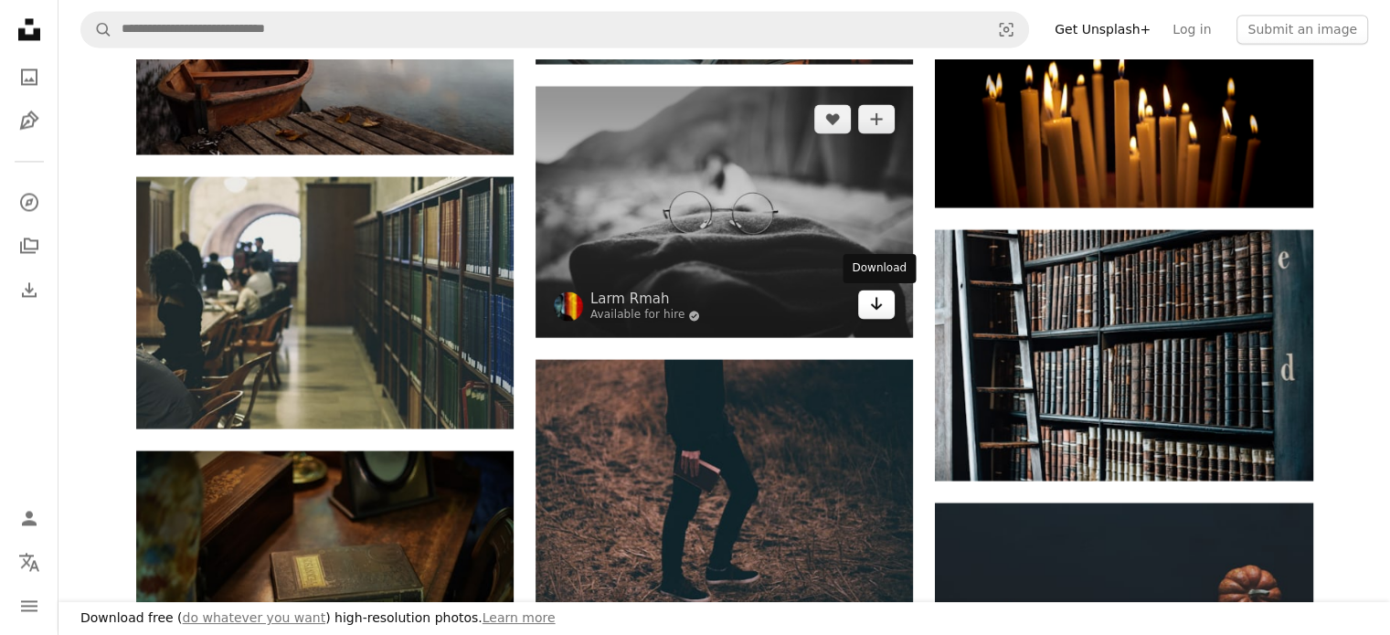
click at [867, 305] on link "Arrow pointing down" at bounding box center [876, 304] width 37 height 29
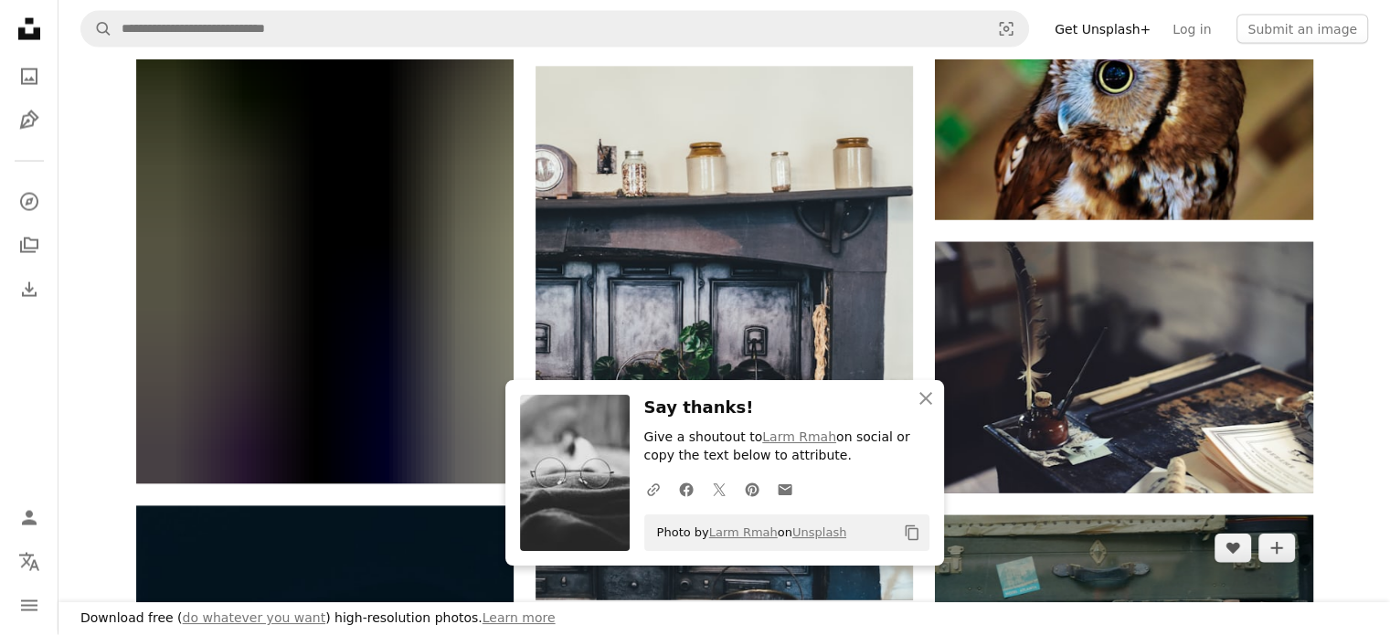
scroll to position [10879, 0]
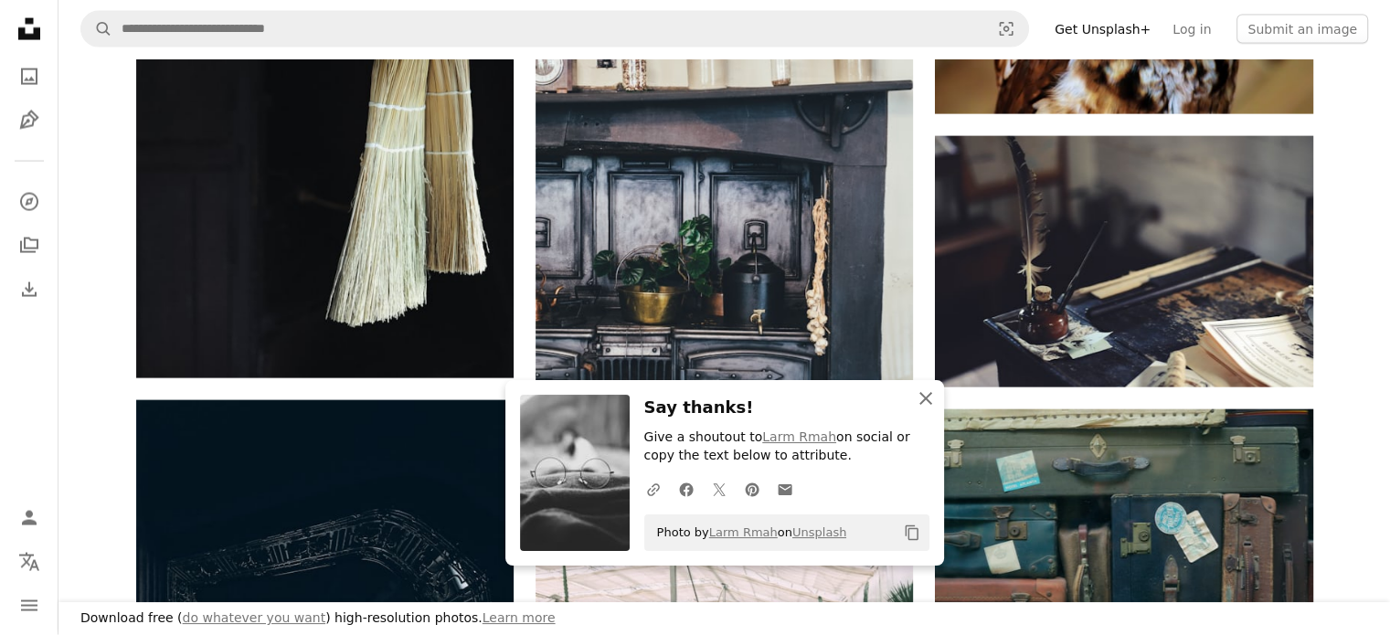
click at [923, 398] on icon "An X shape" at bounding box center [926, 399] width 22 height 22
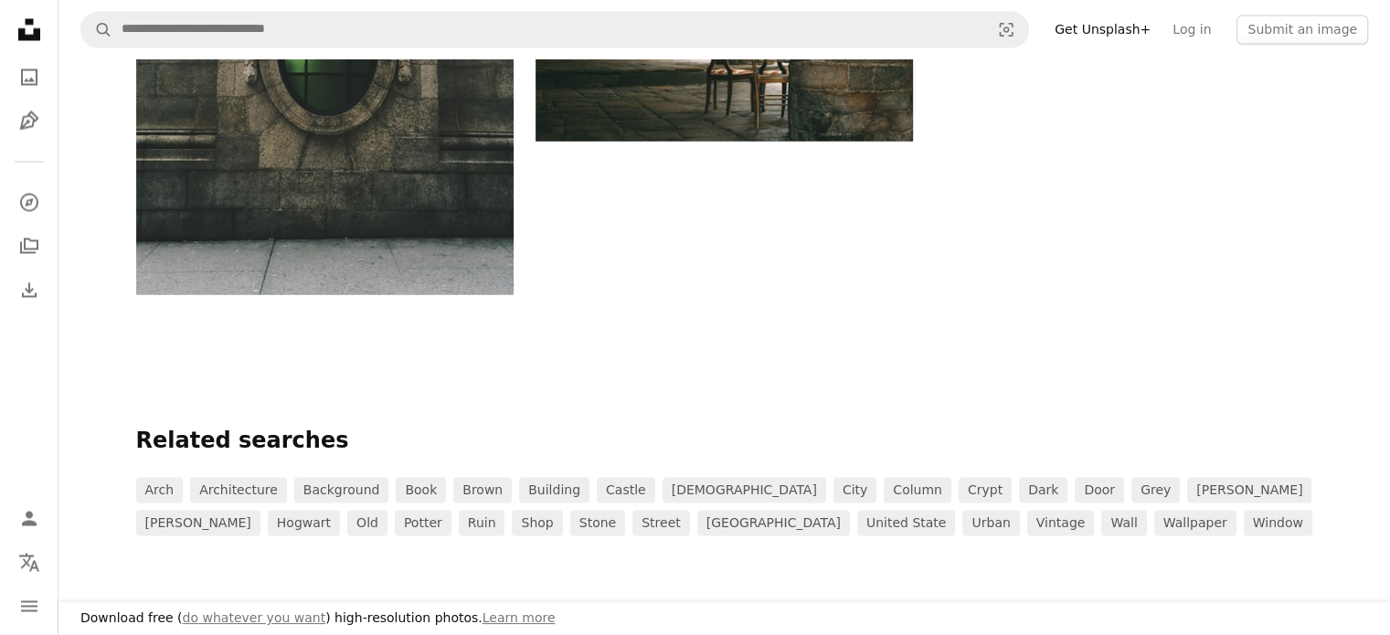
scroll to position [17369, 0]
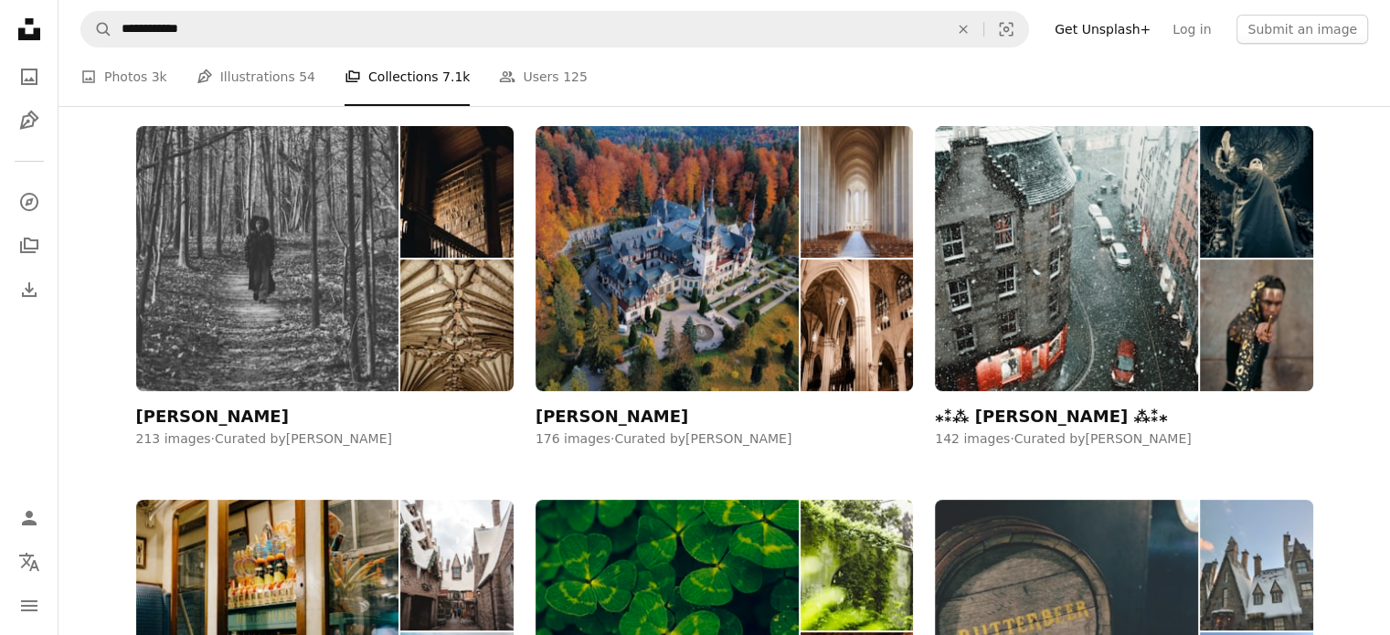
scroll to position [548, 0]
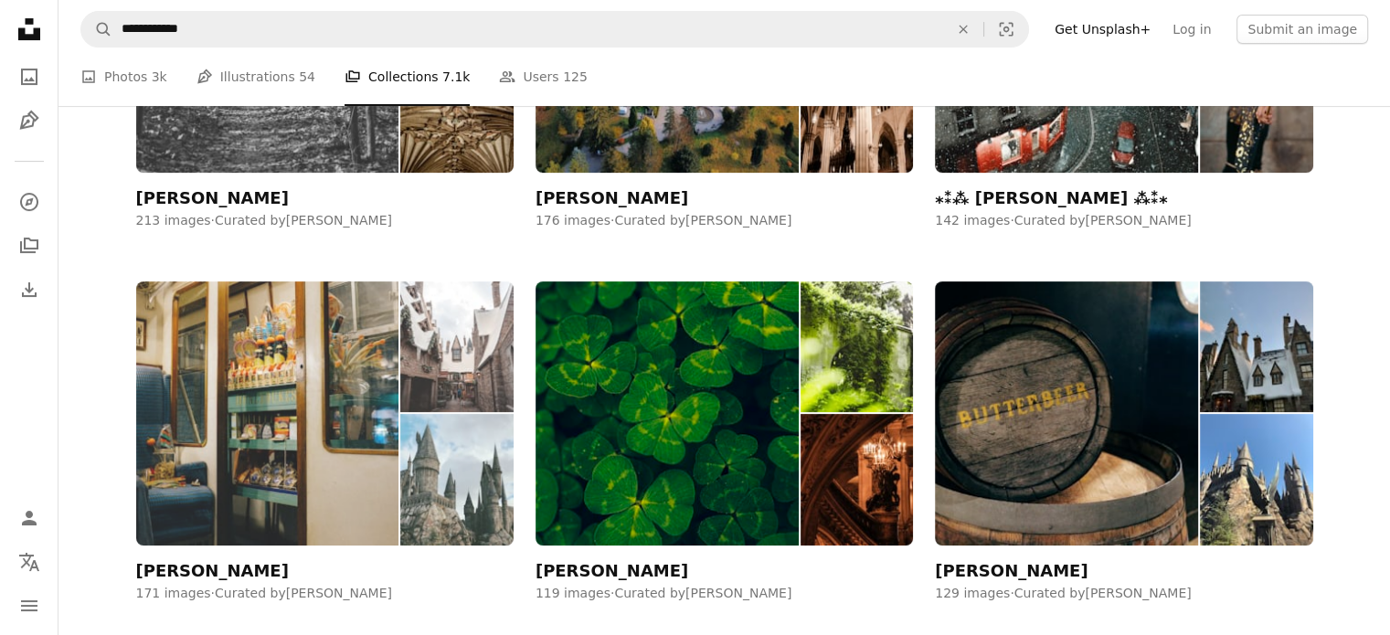
click at [212, 471] on img at bounding box center [267, 414] width 263 height 264
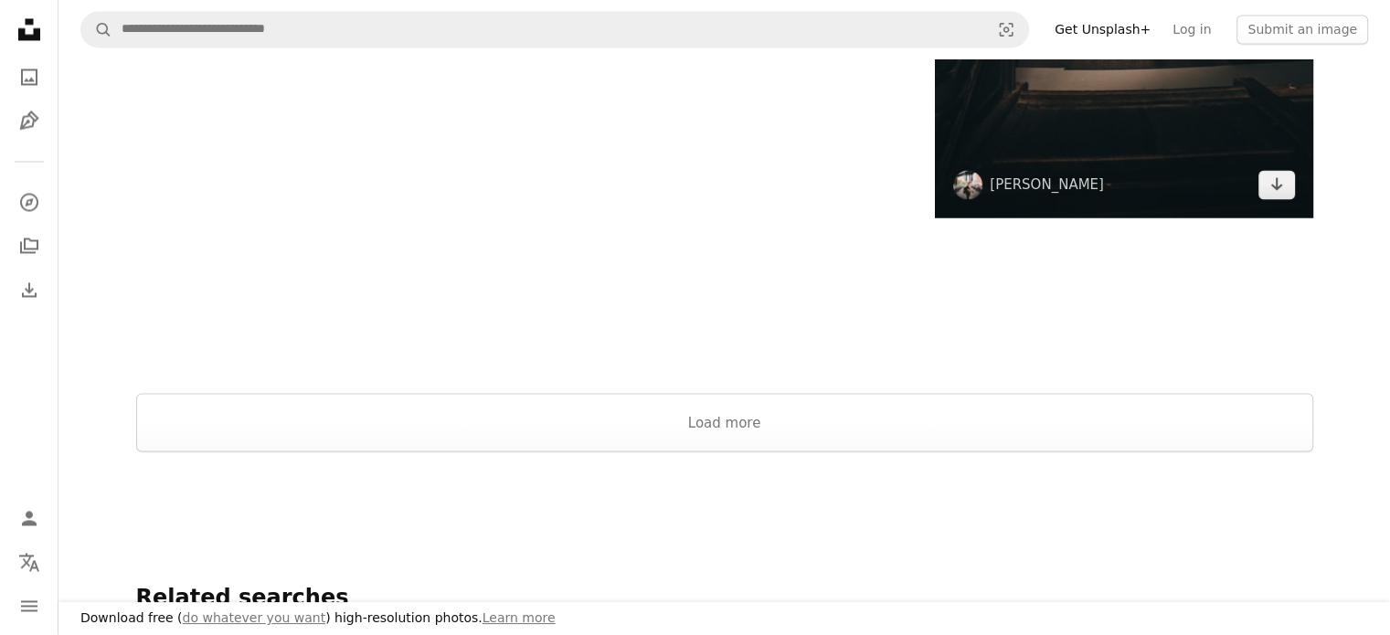
scroll to position [3200, 0]
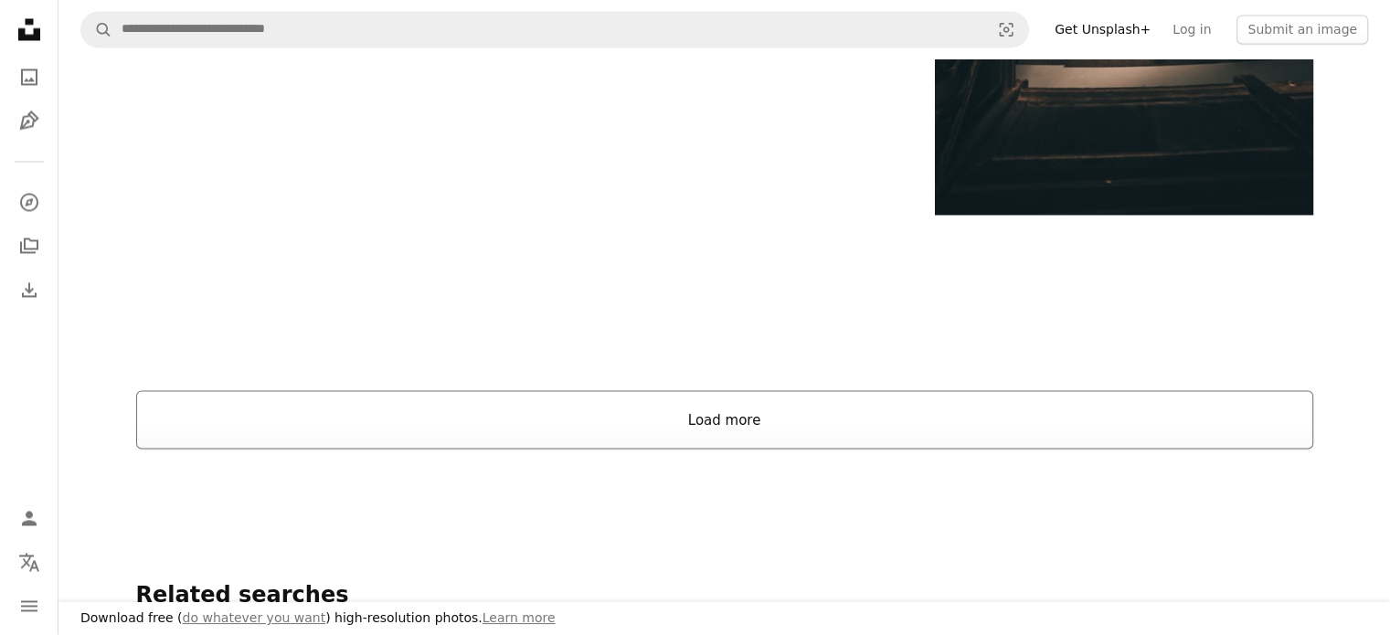
click at [705, 409] on button "Load more" at bounding box center [724, 419] width 1177 height 59
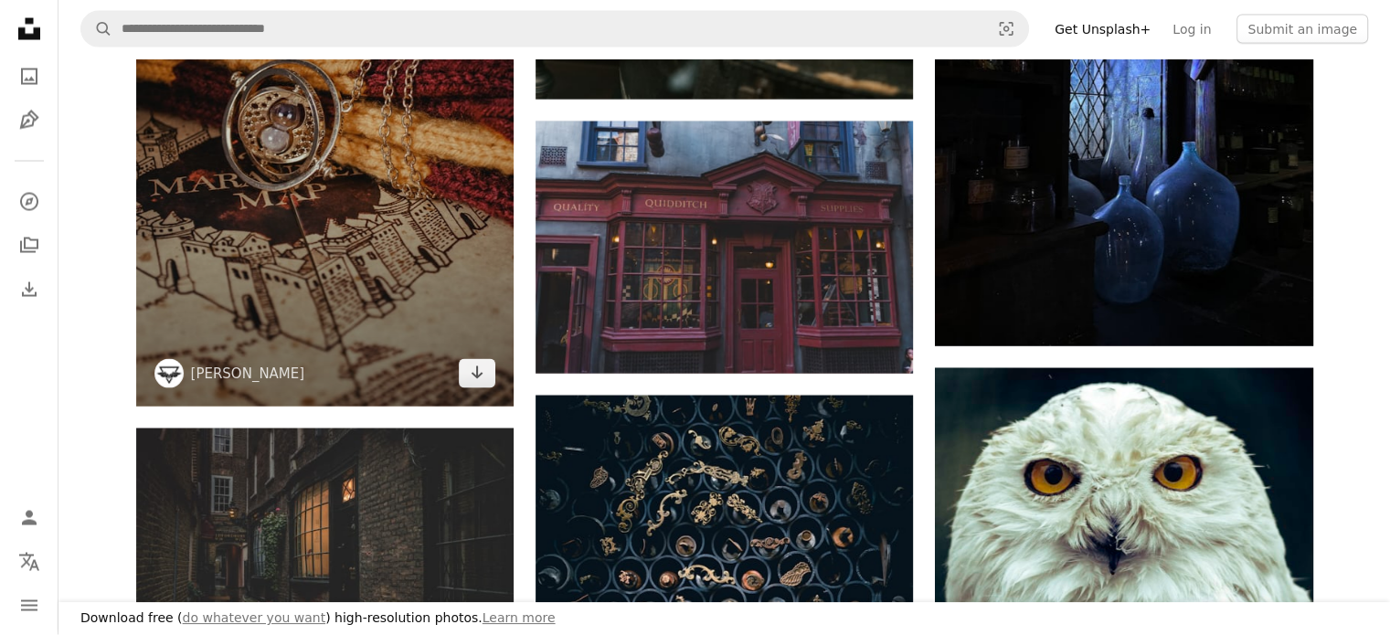
scroll to position [17552, 0]
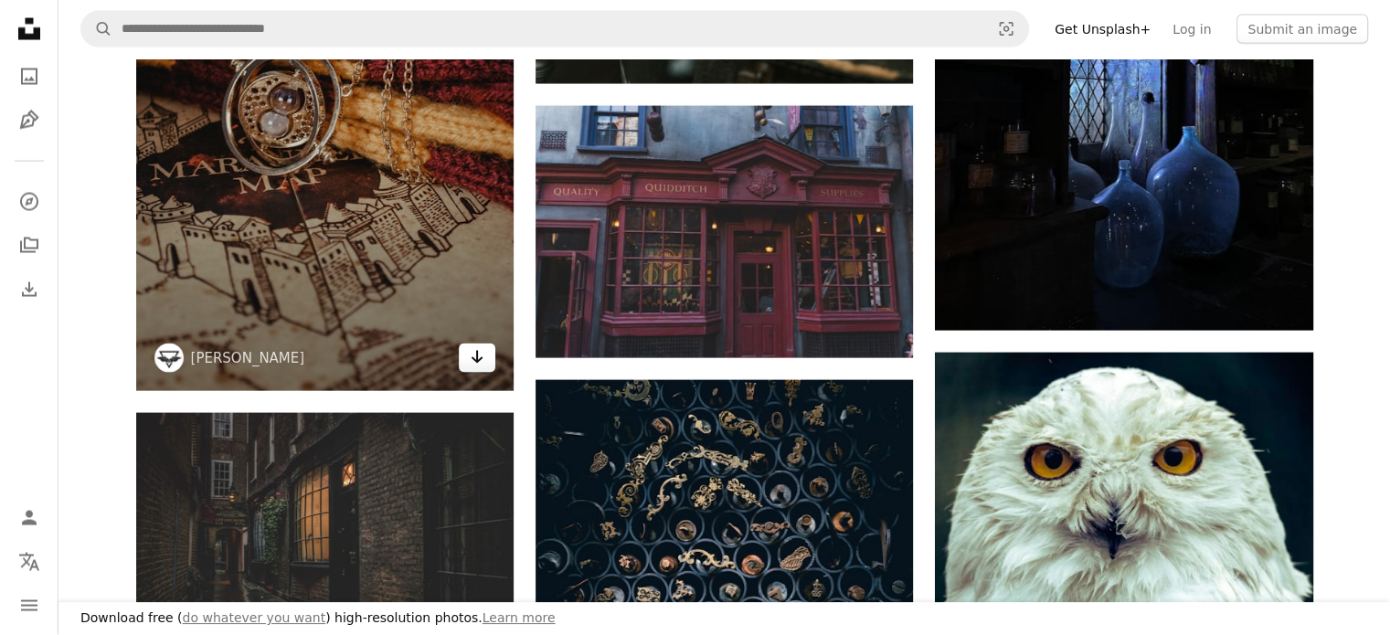
click at [480, 350] on icon "Arrow pointing down" at bounding box center [477, 357] width 15 height 22
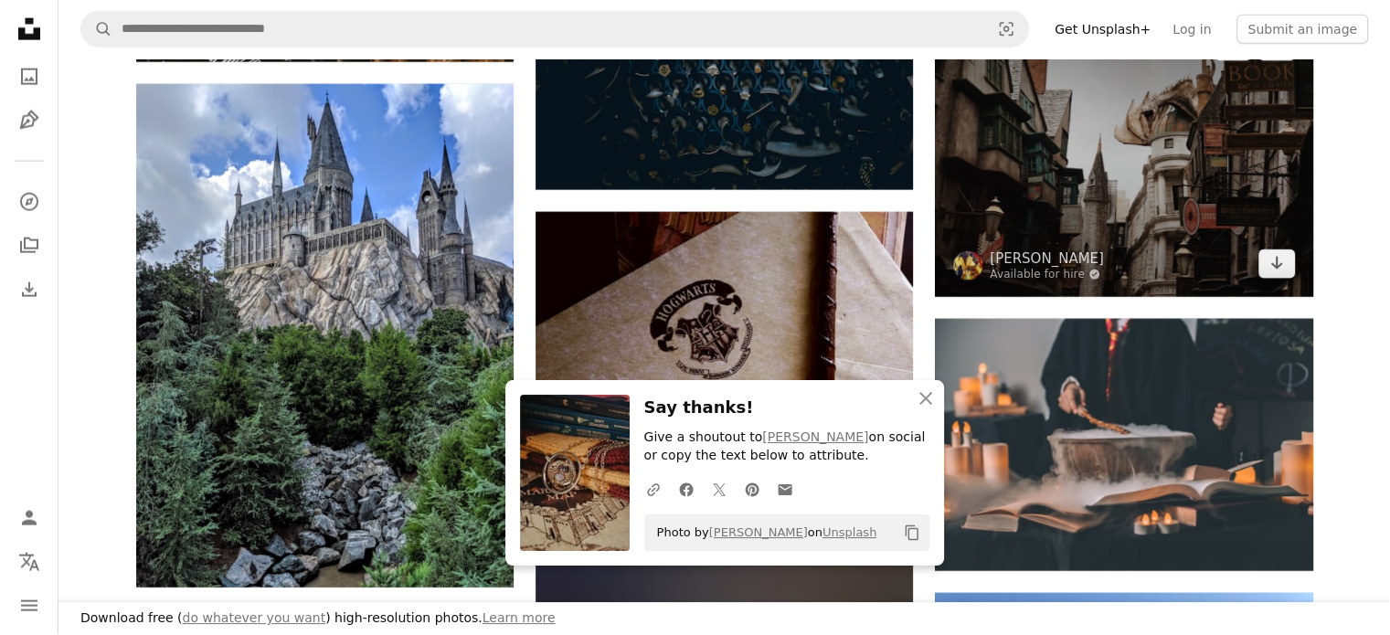
scroll to position [18466, 0]
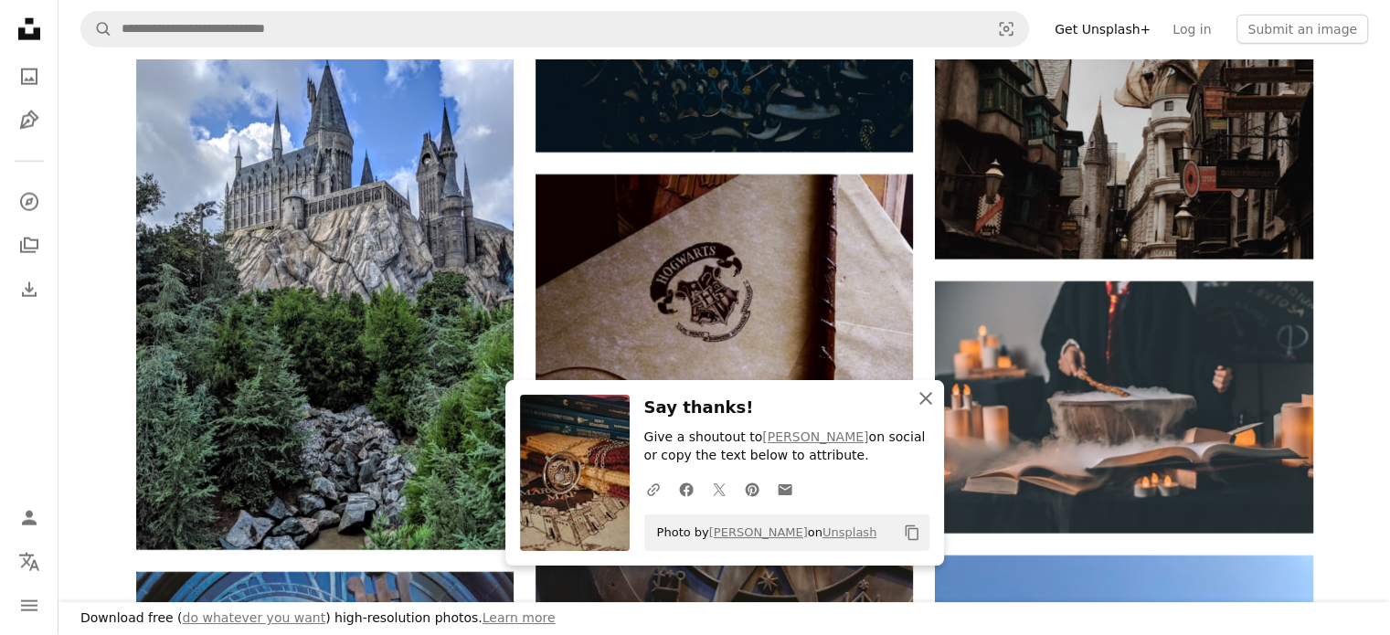
click at [927, 398] on icon "button" at bounding box center [926, 398] width 13 height 13
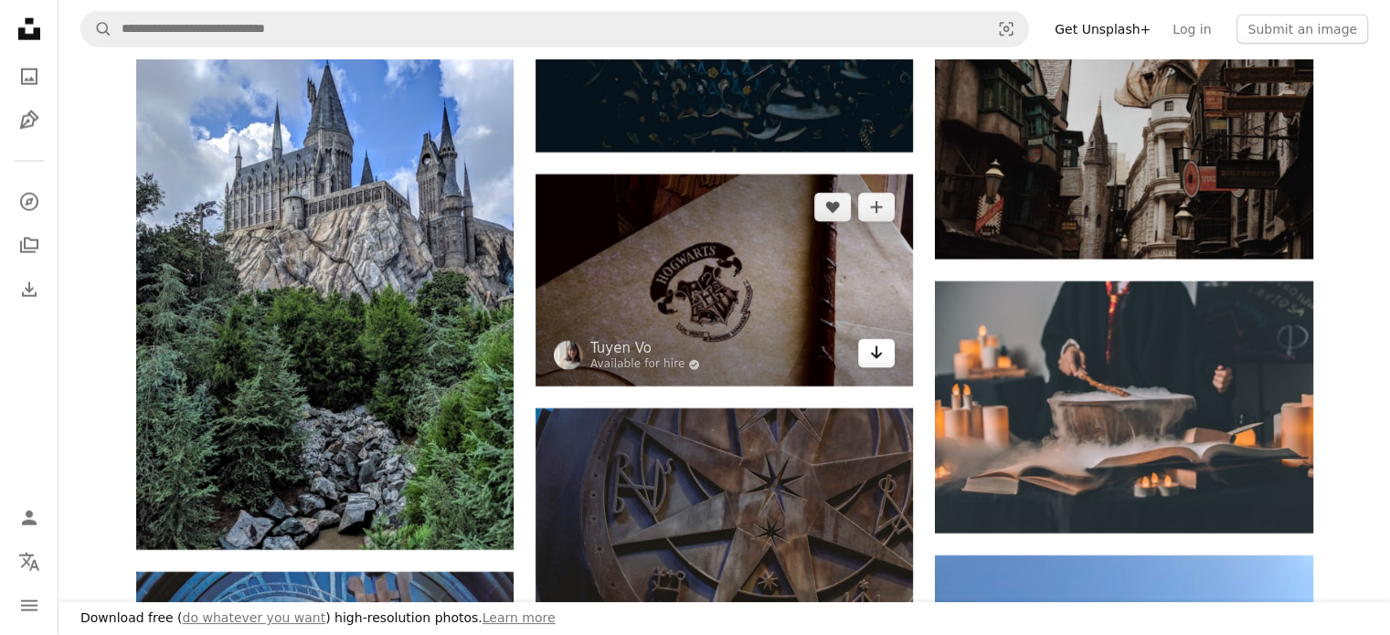
drag, startPoint x: 883, startPoint y: 352, endPoint x: 1262, endPoint y: 435, distance: 387.5
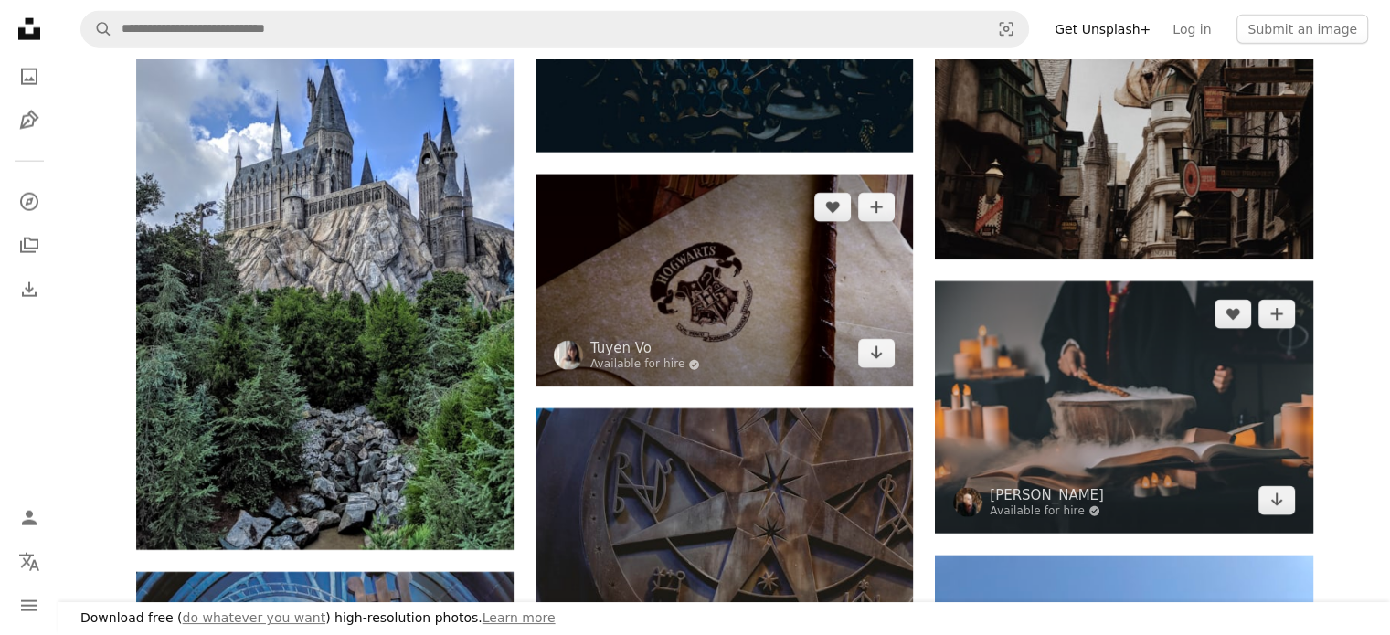
click at [882, 353] on icon "Arrow pointing down" at bounding box center [876, 353] width 15 height 22
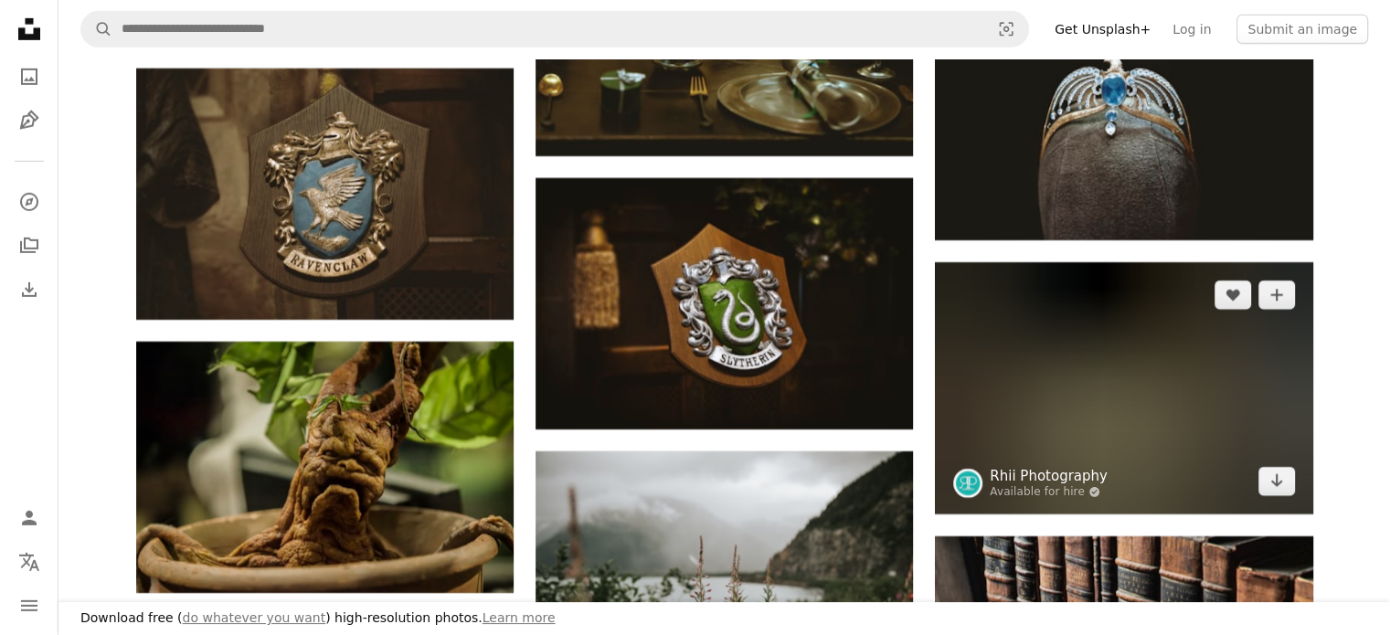
scroll to position [19837, 0]
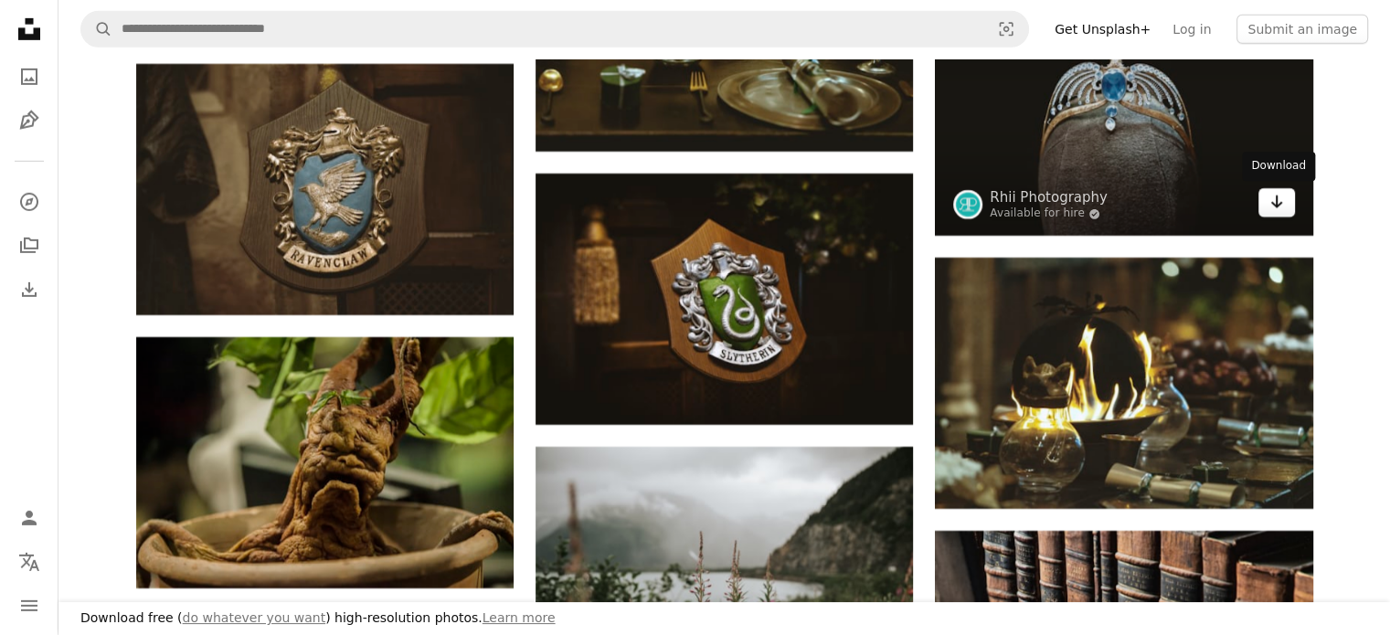
click at [1283, 208] on icon "Arrow pointing down" at bounding box center [1277, 202] width 15 height 22
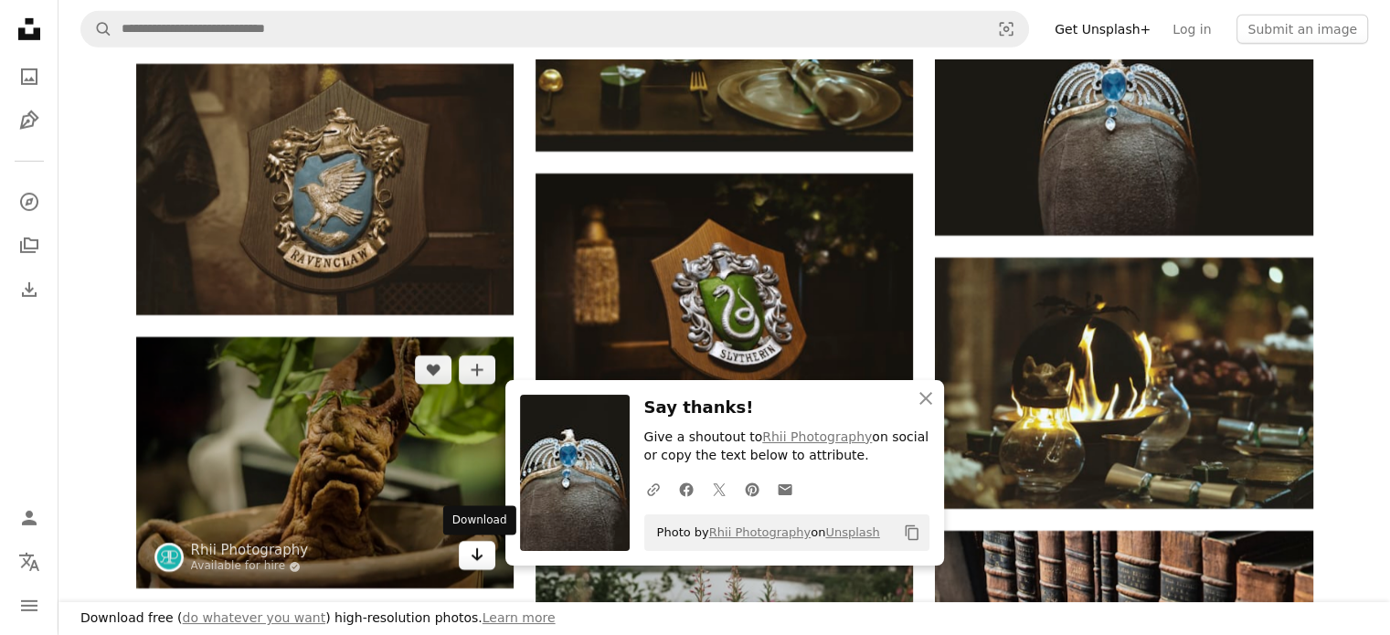
click at [472, 559] on icon "Arrow pointing down" at bounding box center [477, 555] width 15 height 22
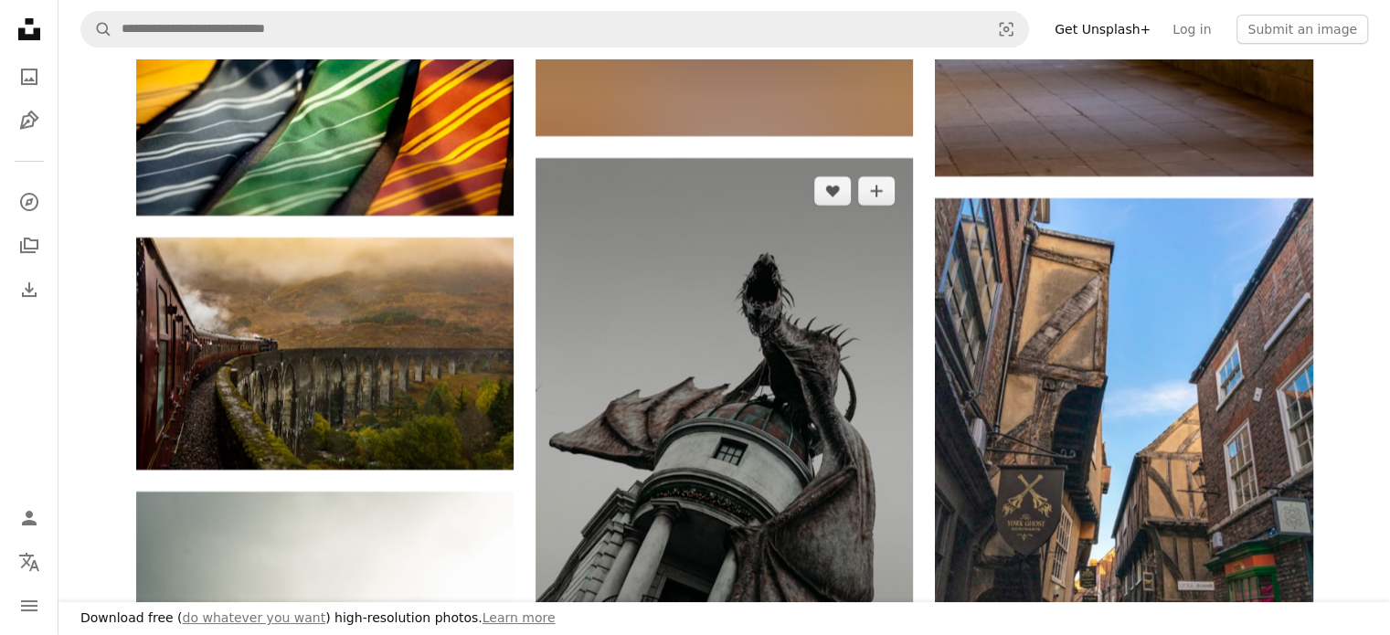
scroll to position [21391, 0]
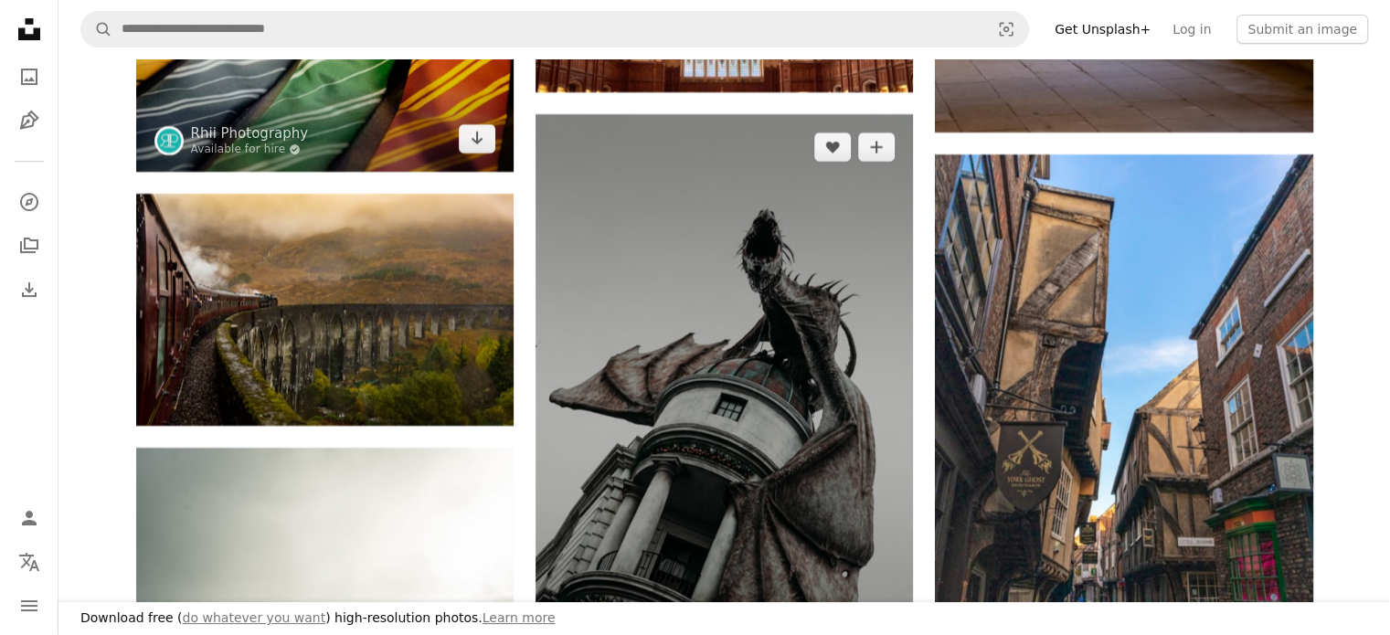
drag, startPoint x: 477, startPoint y: 142, endPoint x: 579, endPoint y: 244, distance: 144.2
click at [477, 142] on icon "Download" at bounding box center [478, 138] width 12 height 13
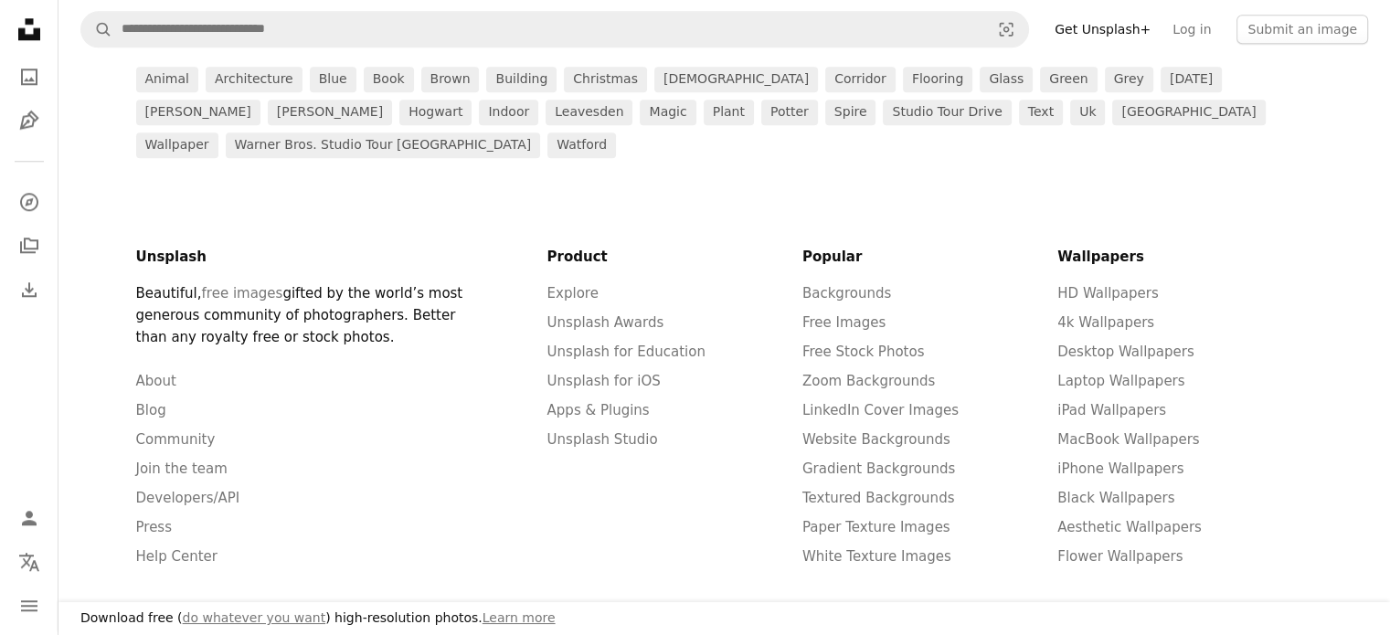
scroll to position [22763, 0]
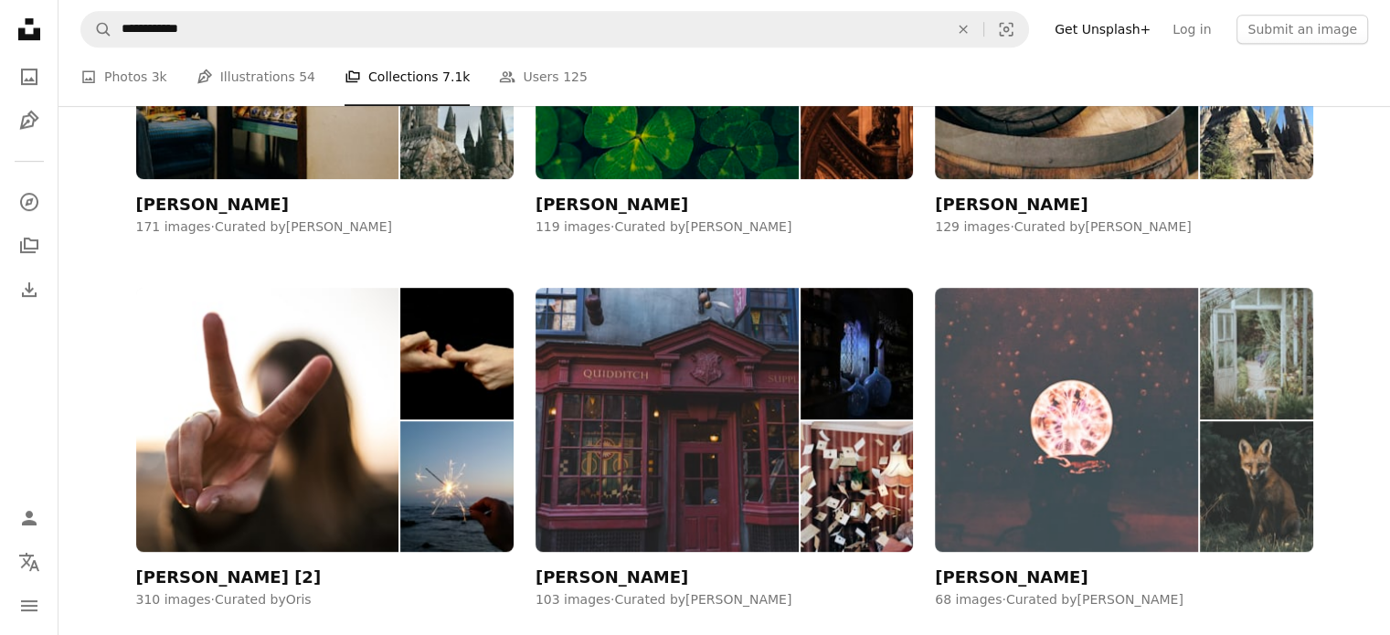
scroll to position [1006, 0]
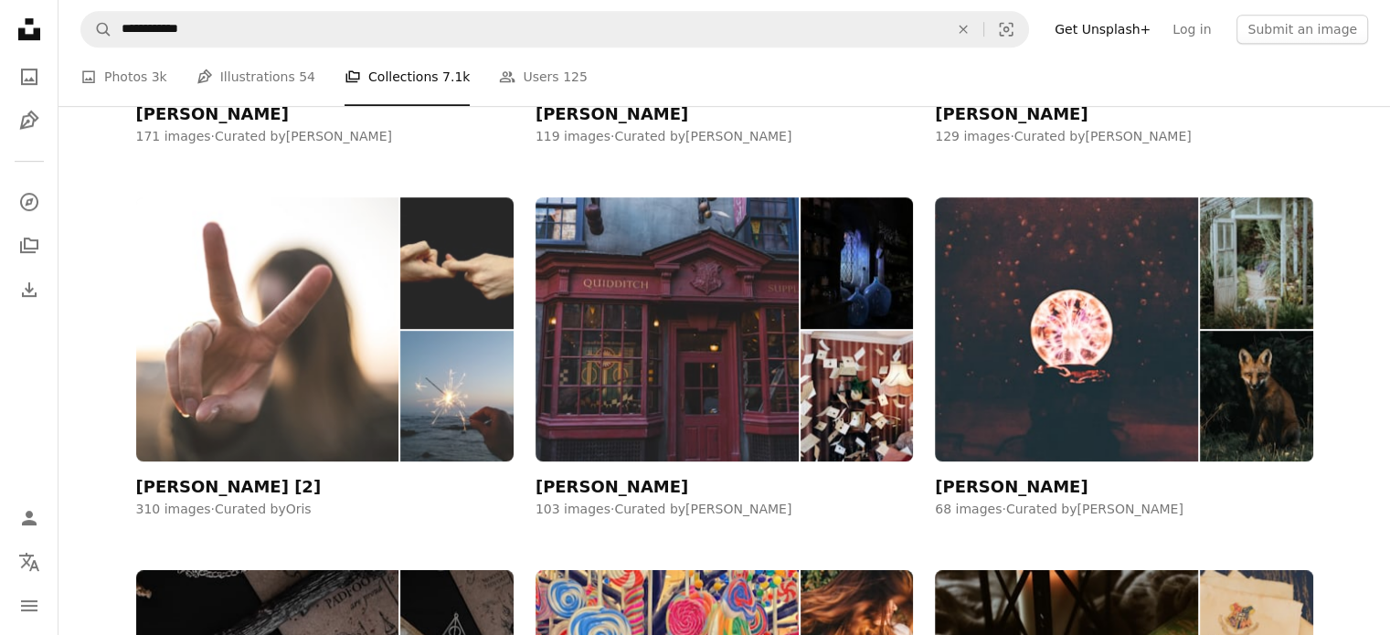
click at [342, 426] on img at bounding box center [267, 329] width 263 height 264
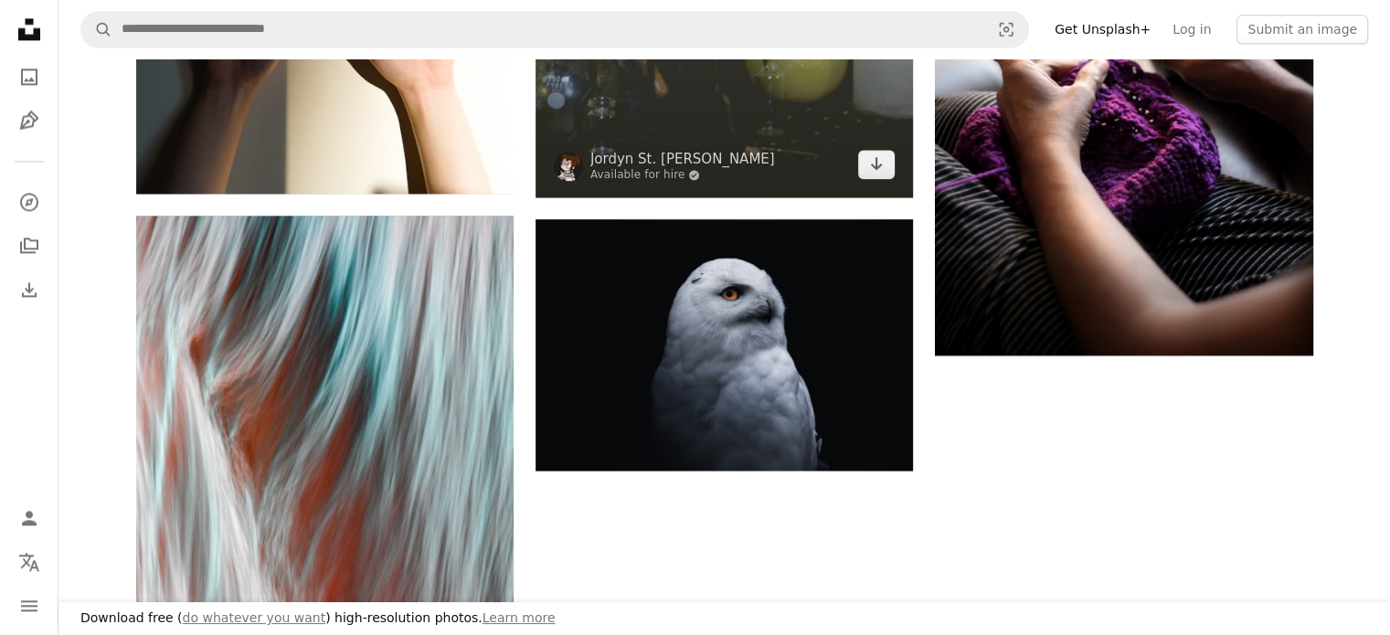
scroll to position [2925, 0]
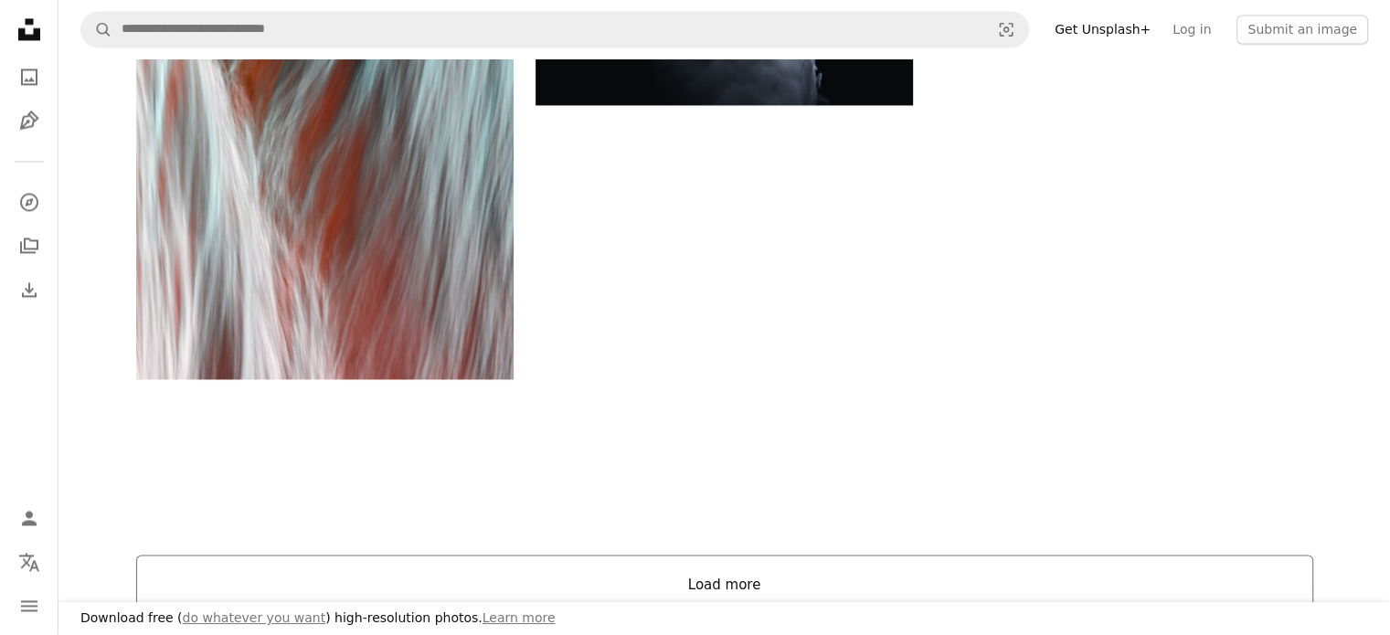
click at [695, 571] on button "Load more" at bounding box center [724, 584] width 1177 height 59
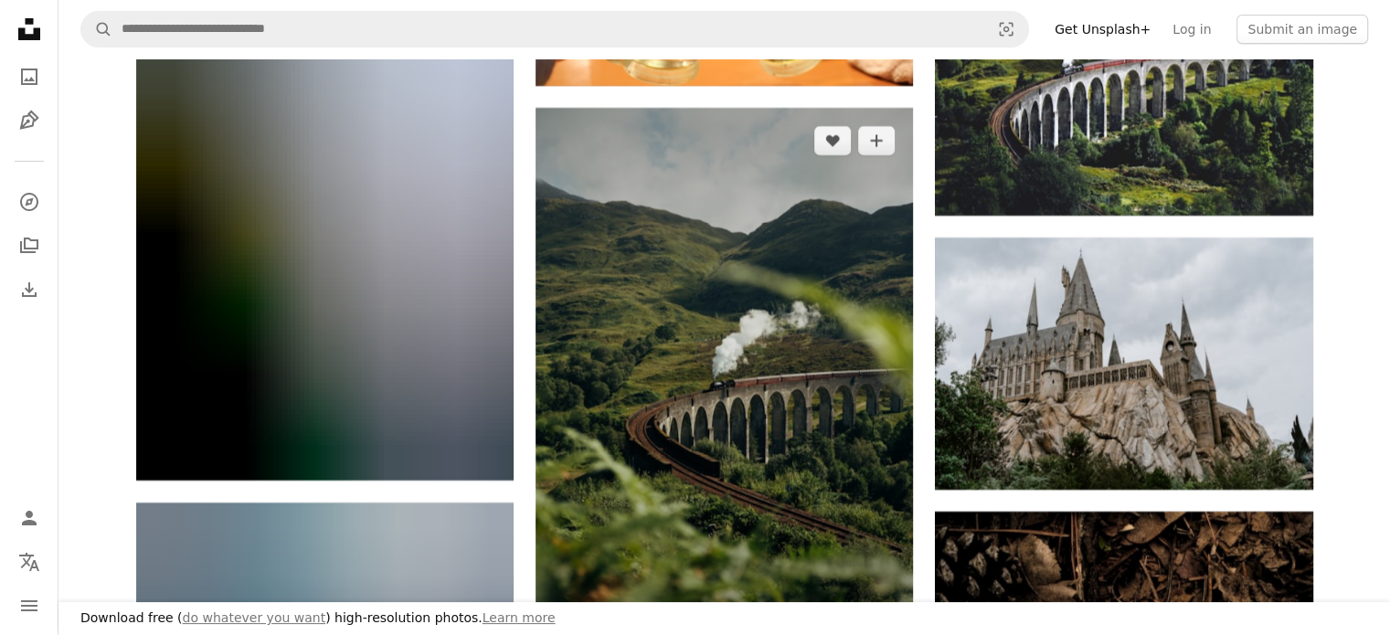
scroll to position [13804, 0]
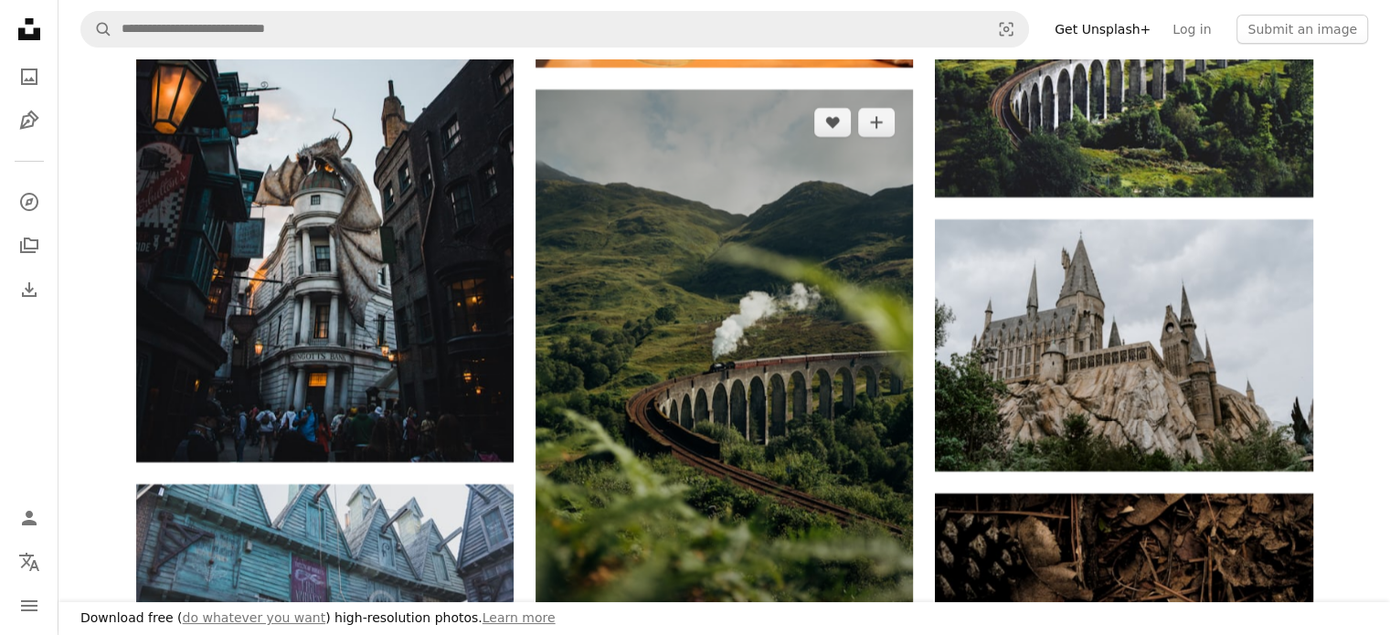
click at [857, 561] on img at bounding box center [725, 373] width 378 height 566
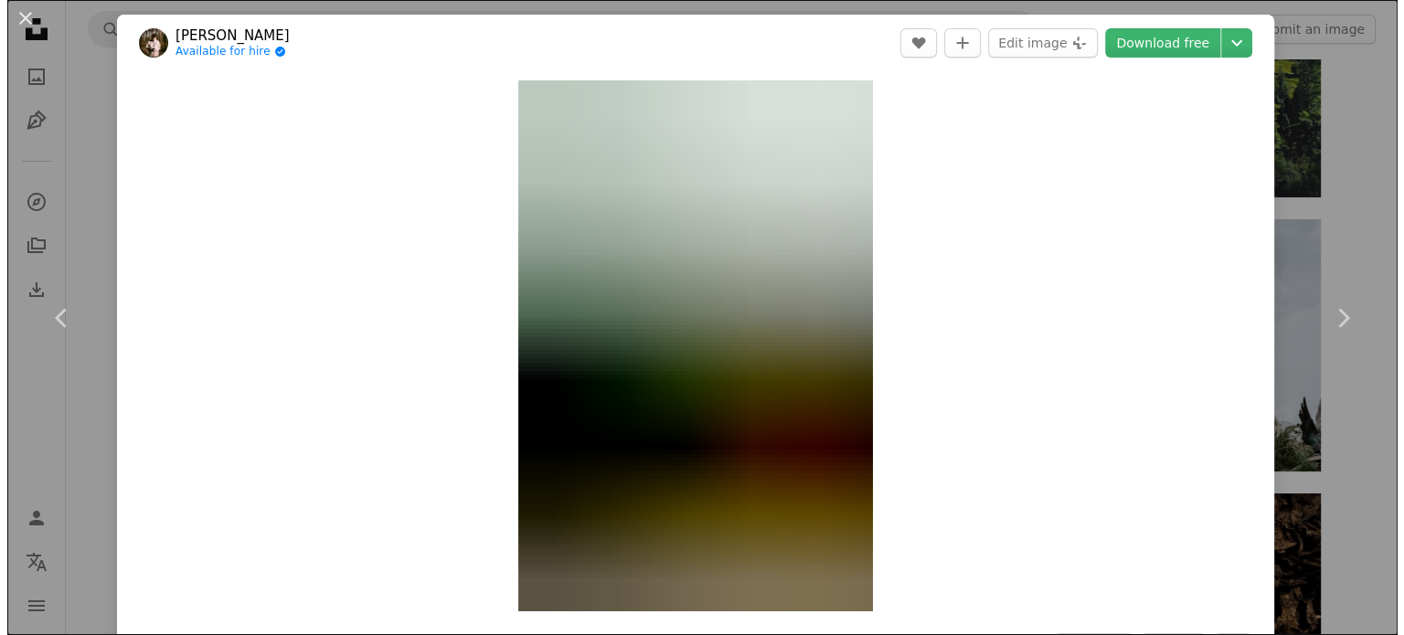
scroll to position [14170, 0]
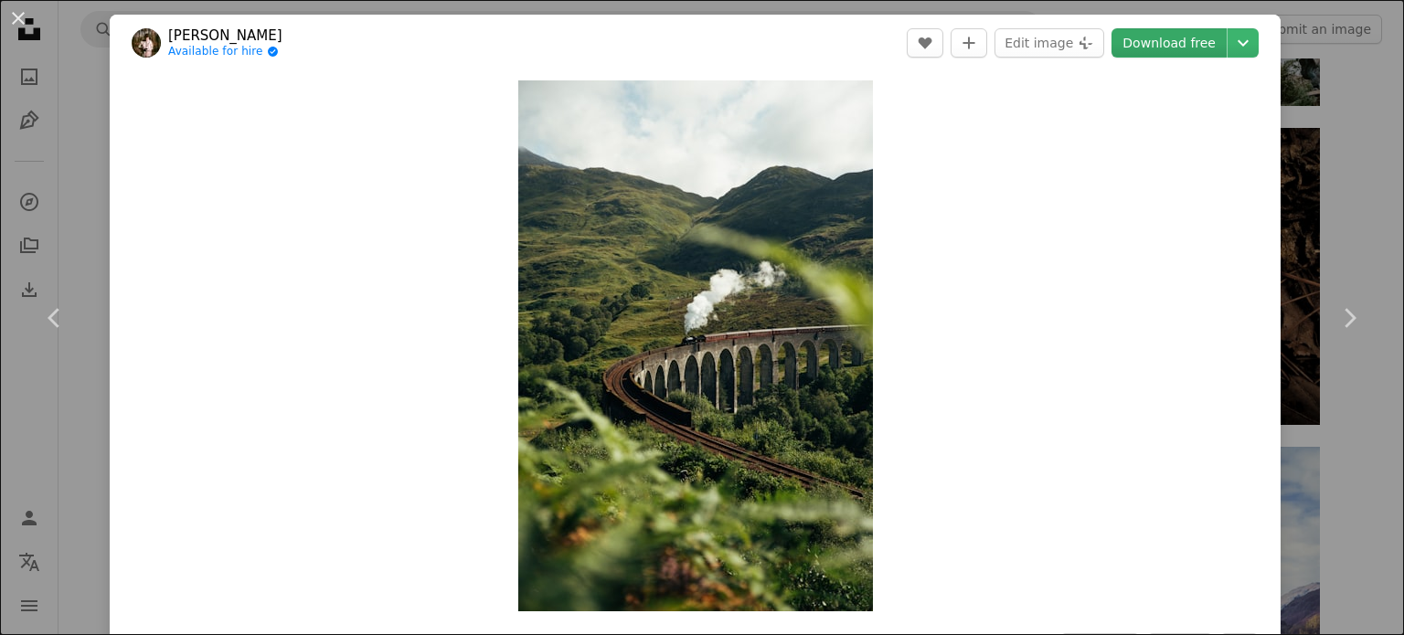
click at [1170, 41] on link "Download free" at bounding box center [1169, 42] width 115 height 29
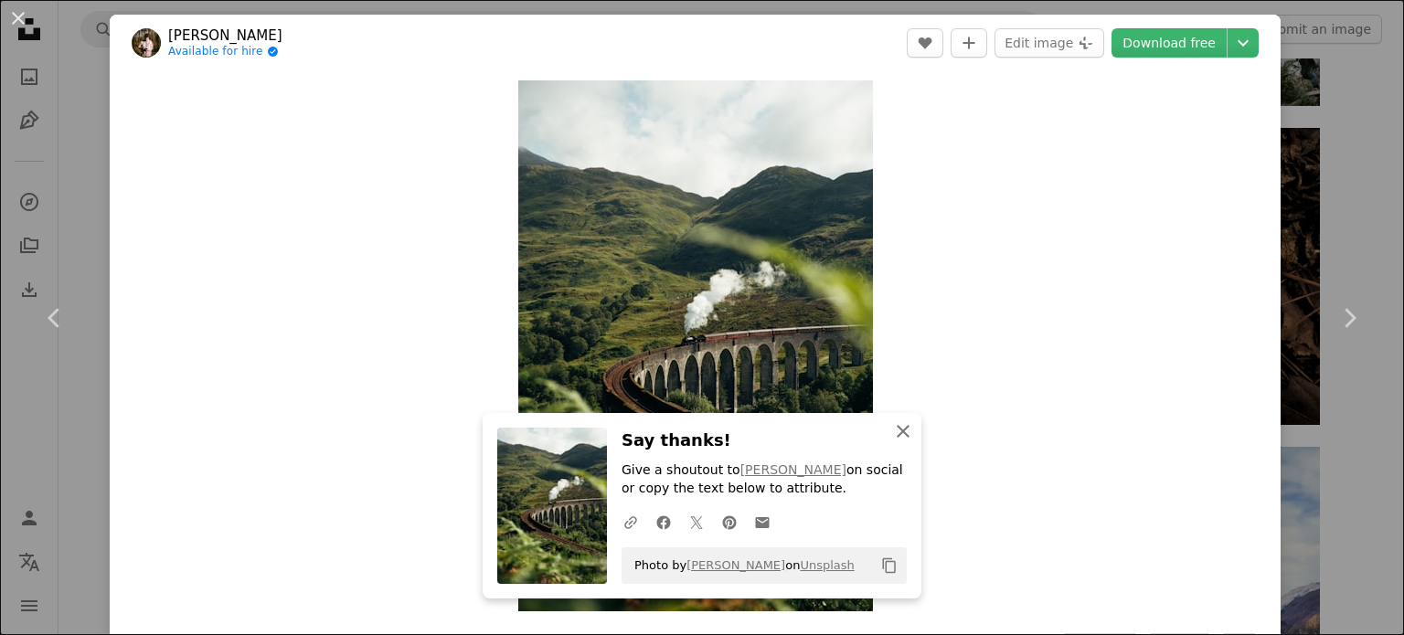
drag, startPoint x: 900, startPoint y: 434, endPoint x: 1358, endPoint y: 481, distance: 460.4
click at [900, 434] on icon "An X shape" at bounding box center [903, 432] width 22 height 22
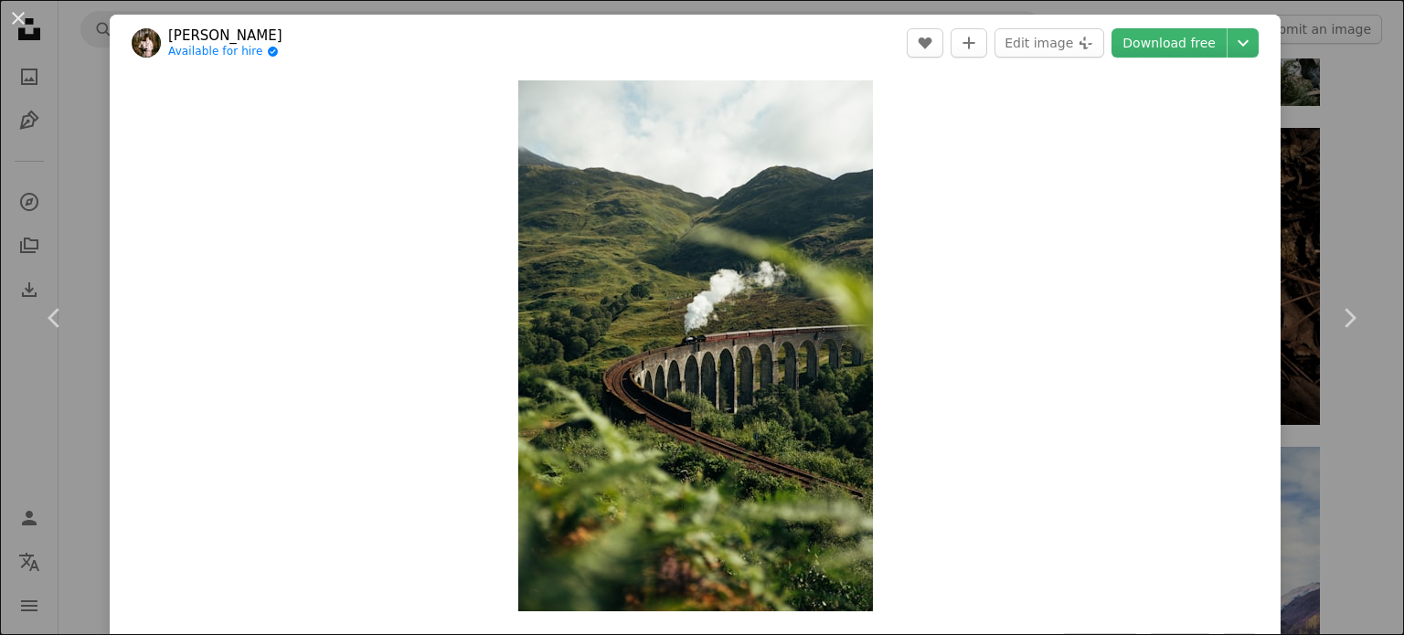
click at [1373, 467] on div "An X shape Chevron left Chevron right [PERSON_NAME] Available for hire A checkm…" at bounding box center [702, 317] width 1404 height 635
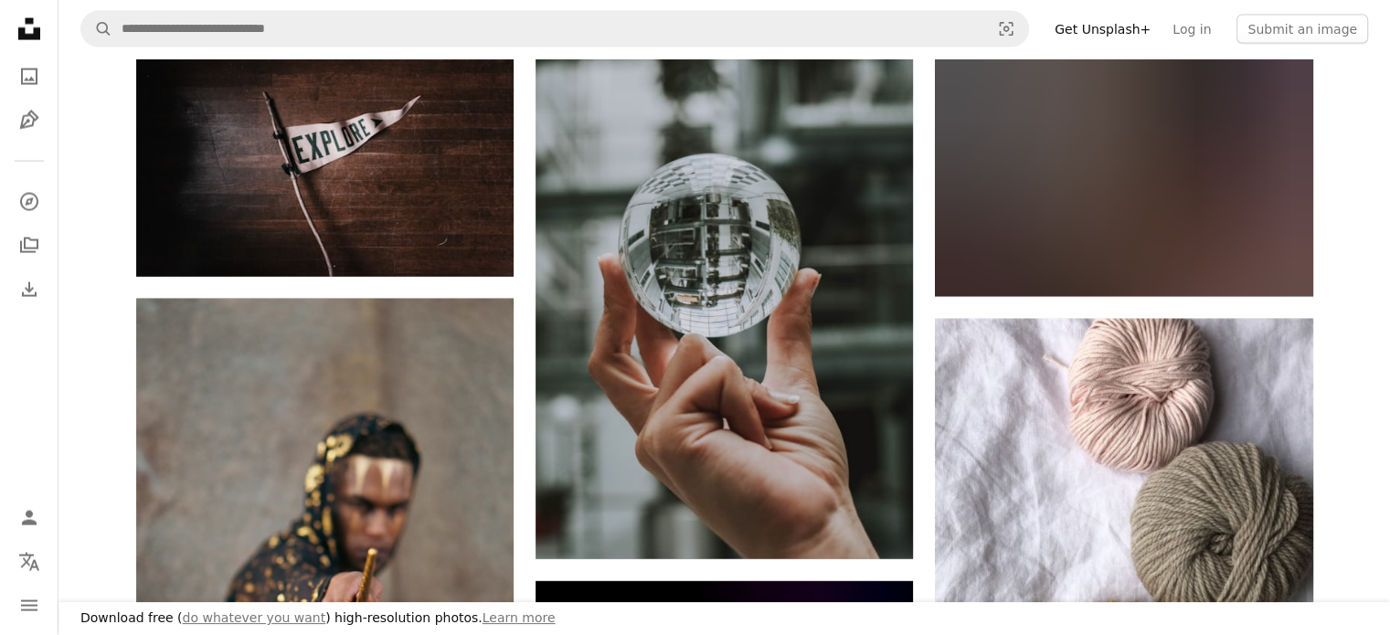
scroll to position [31904, 0]
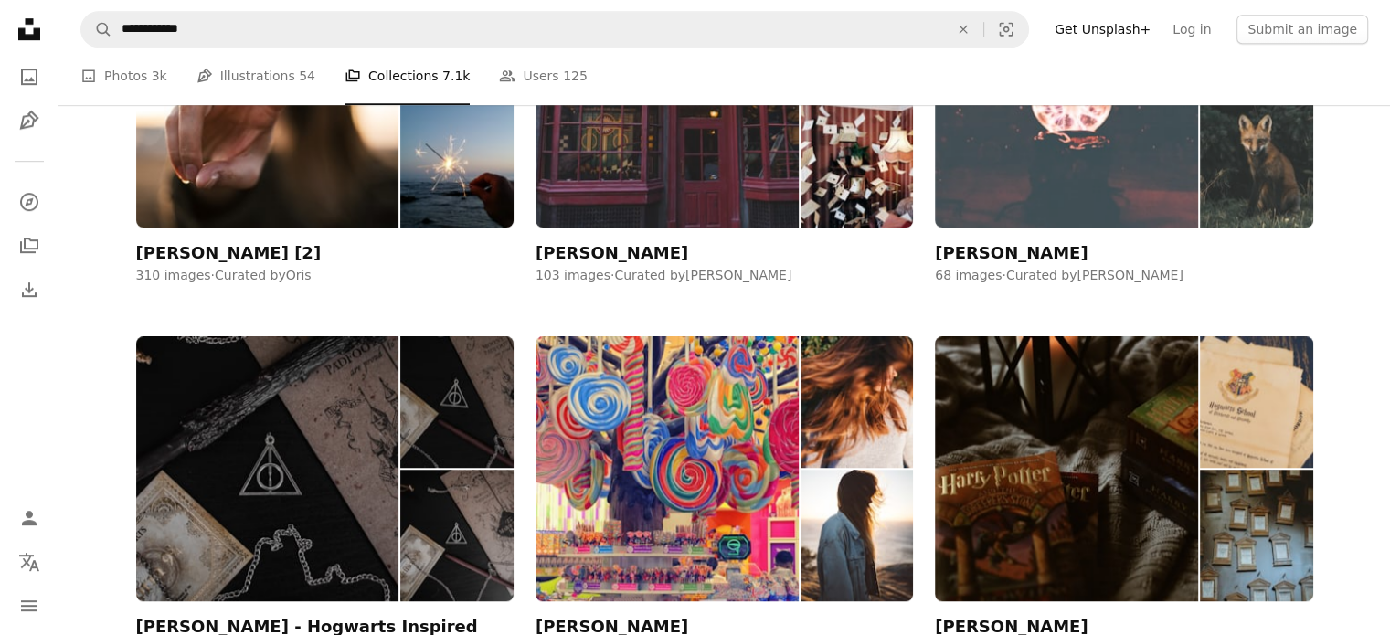
scroll to position [1371, 0]
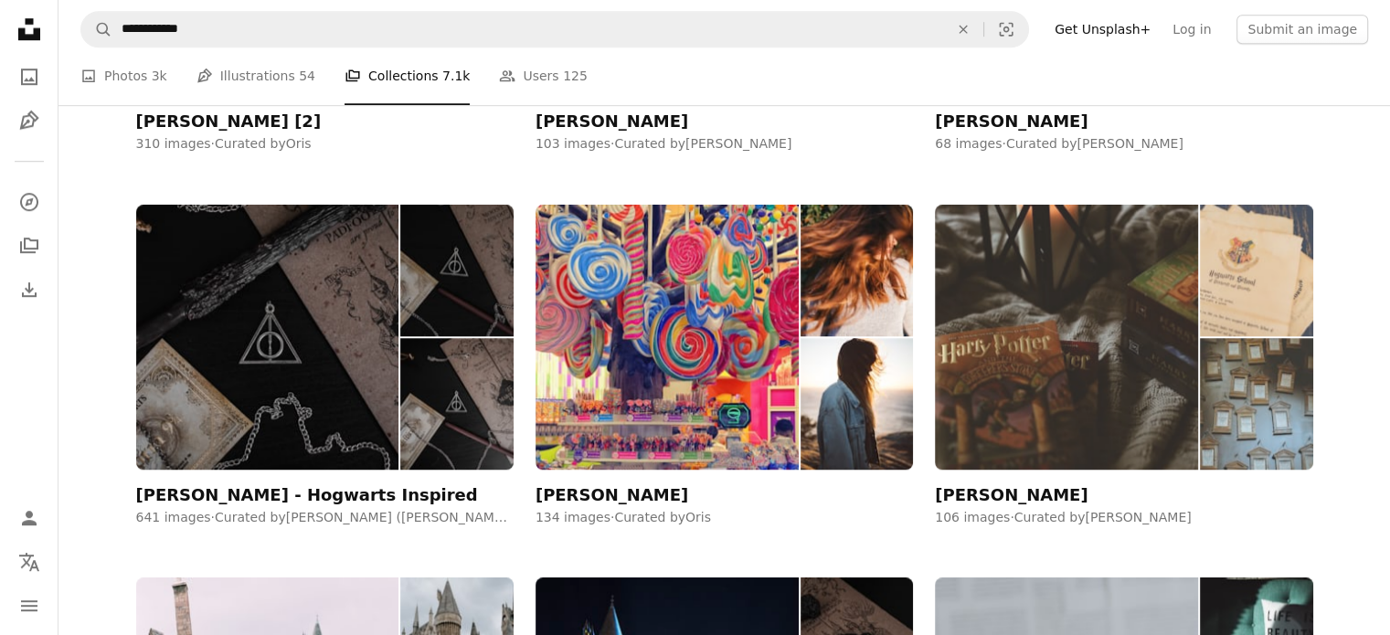
click at [1004, 417] on img at bounding box center [1066, 337] width 263 height 264
